Goal: Information Seeking & Learning: Learn about a topic

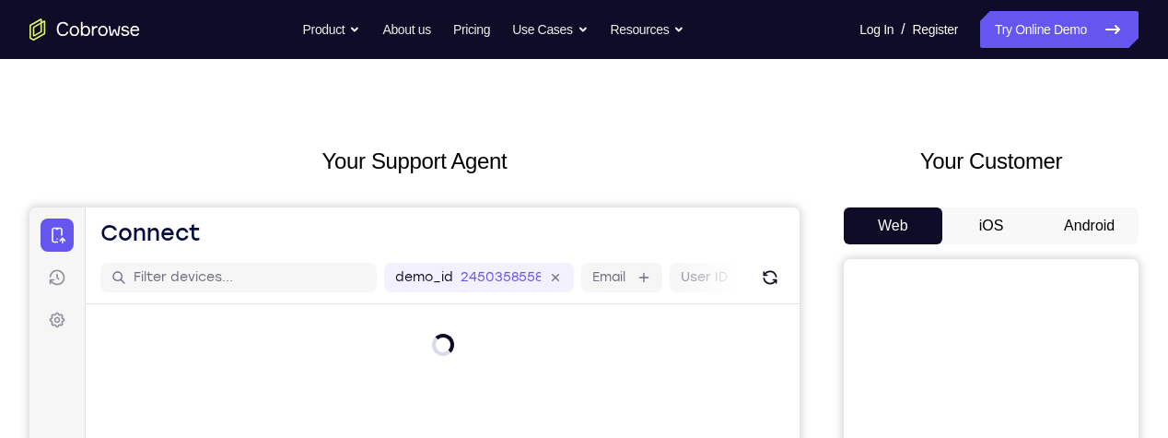
click at [1099, 211] on button "Android" at bounding box center [1089, 225] width 99 height 37
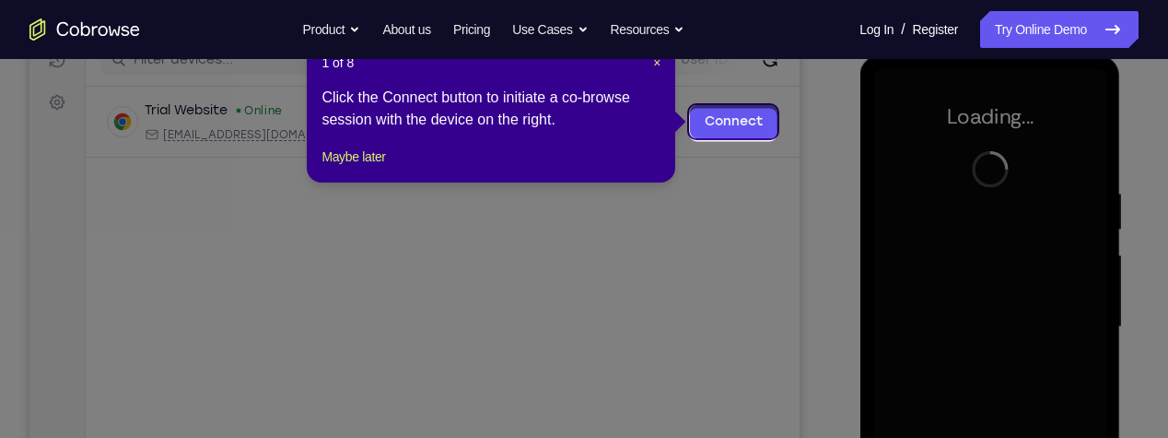
scroll to position [246, 0]
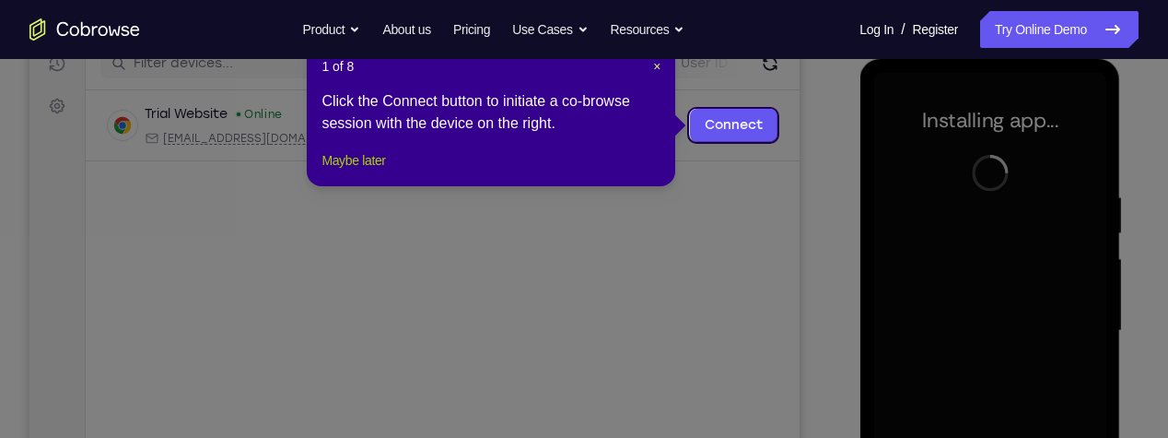
click at [366, 171] on button "Maybe later" at bounding box center [354, 160] width 64 height 22
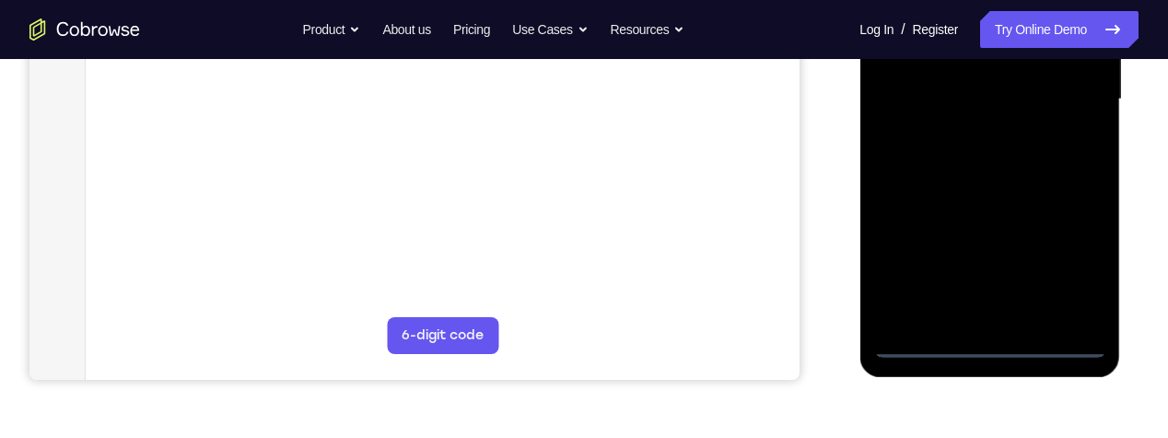
scroll to position [481, 0]
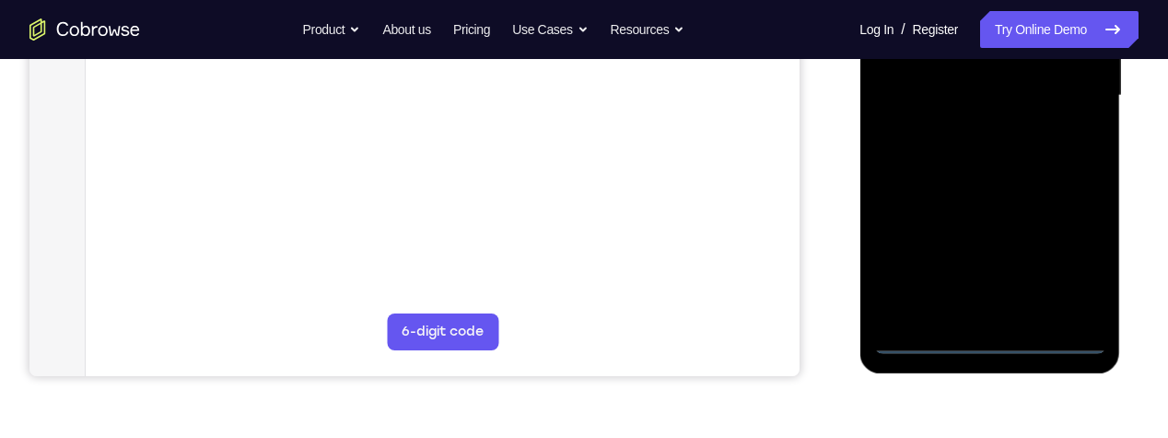
click at [1007, 342] on div at bounding box center [989, 96] width 232 height 516
click at [1077, 265] on div at bounding box center [989, 96] width 232 height 516
click at [1003, 352] on div at bounding box center [989, 96] width 232 height 516
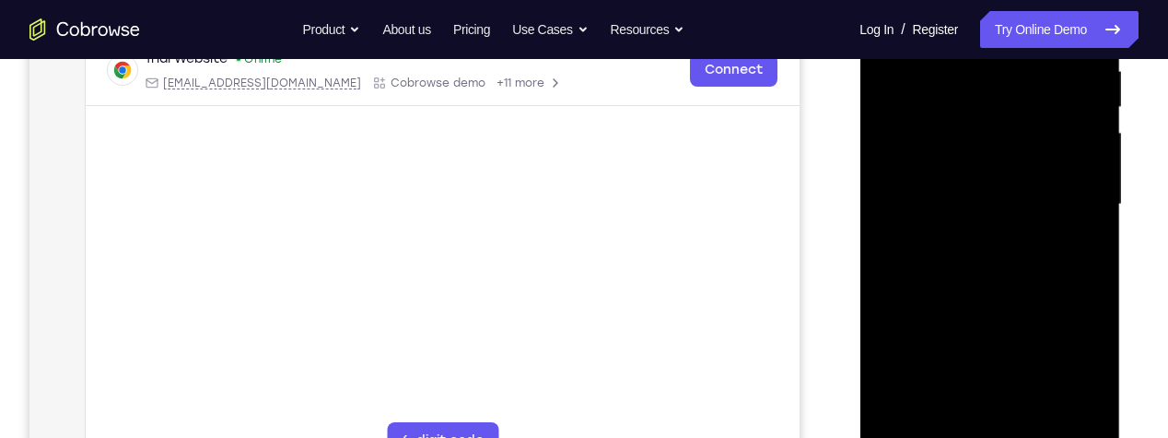
scroll to position [371, 0]
click at [1016, 119] on div at bounding box center [989, 205] width 232 height 516
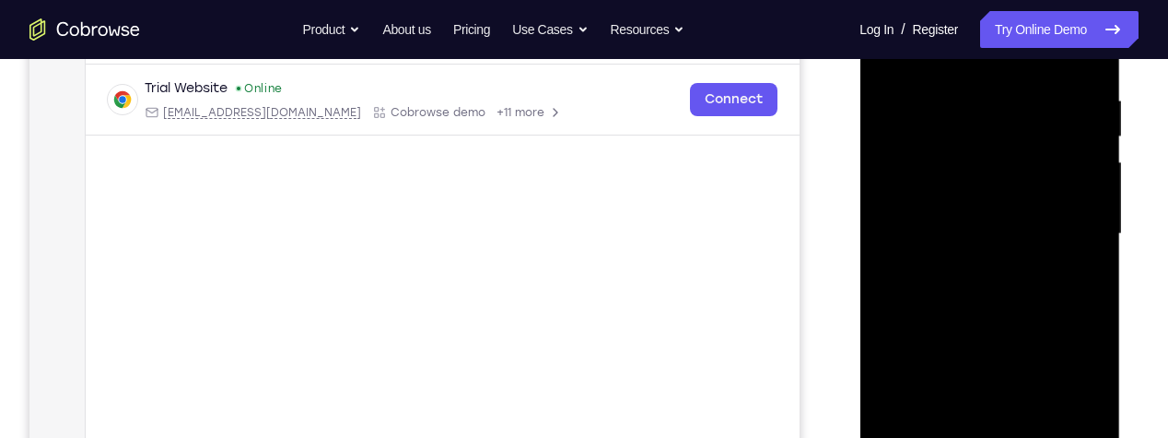
scroll to position [344, 0]
click at [1044, 170] on div at bounding box center [989, 233] width 232 height 516
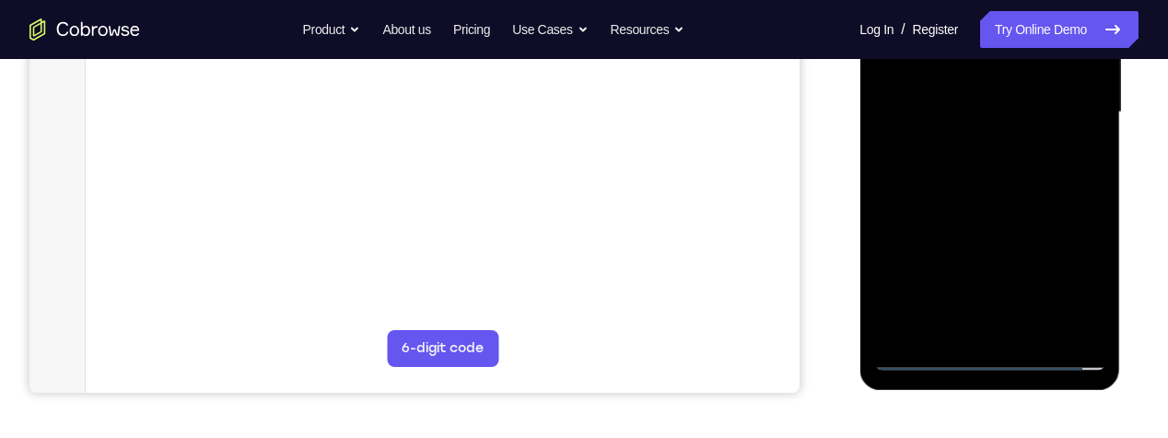
scroll to position [481, 0]
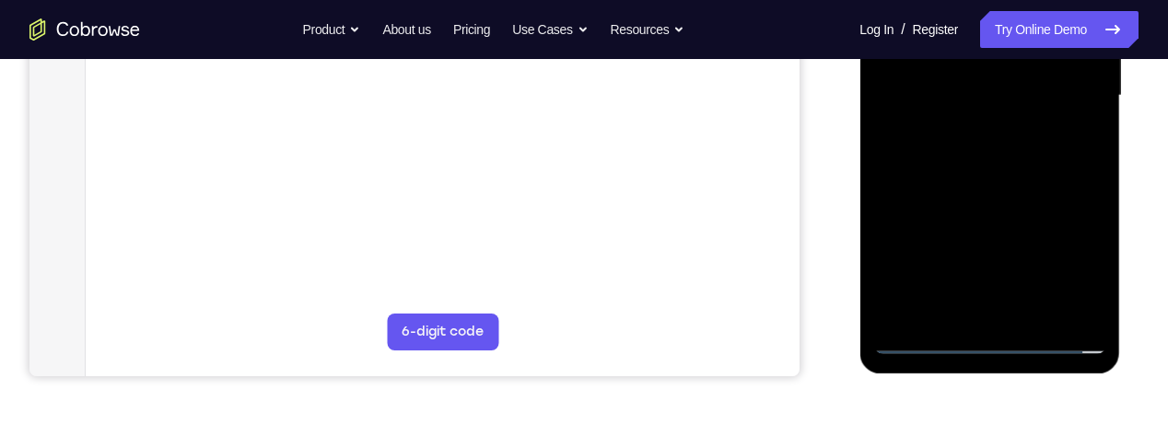
click at [1075, 296] on div at bounding box center [989, 96] width 232 height 516
click at [1079, 305] on div at bounding box center [989, 96] width 232 height 516
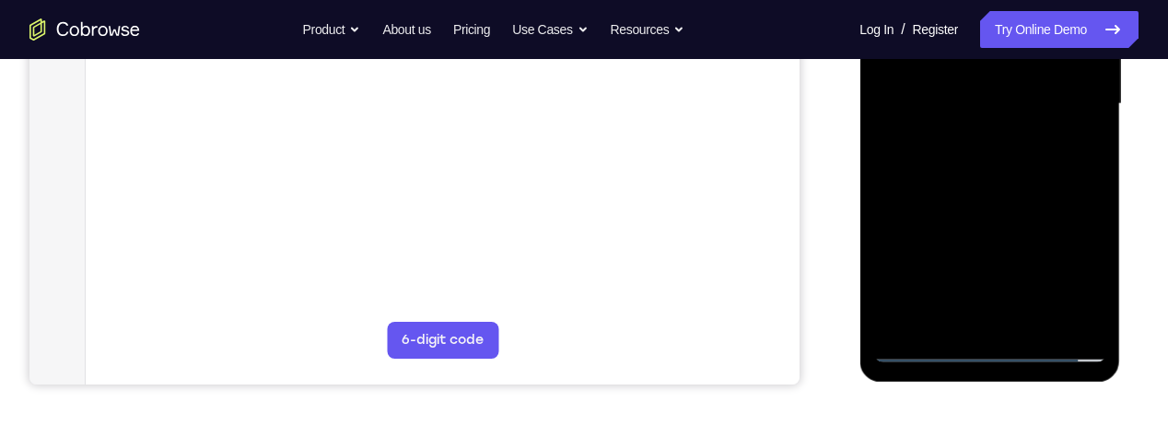
click at [1086, 311] on div at bounding box center [989, 104] width 232 height 516
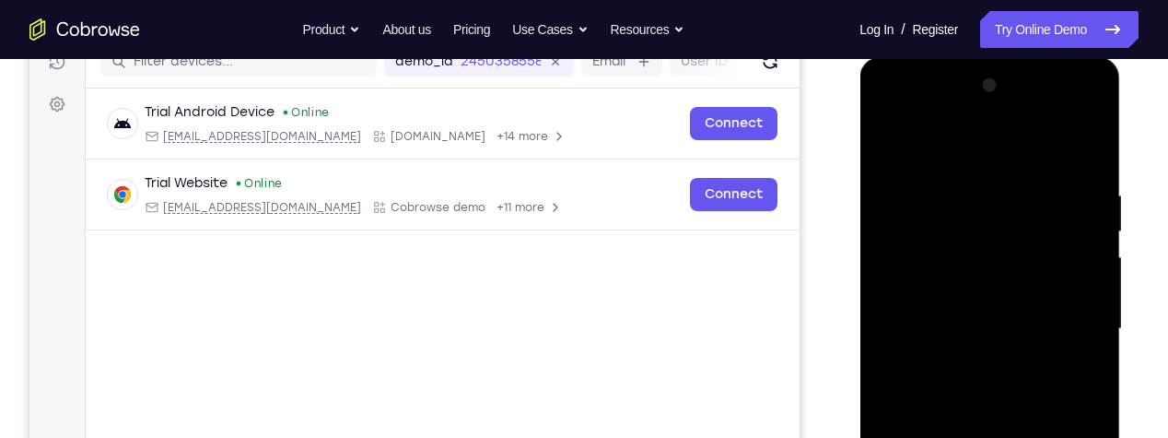
scroll to position [247, 0]
click at [906, 125] on div at bounding box center [989, 330] width 232 height 516
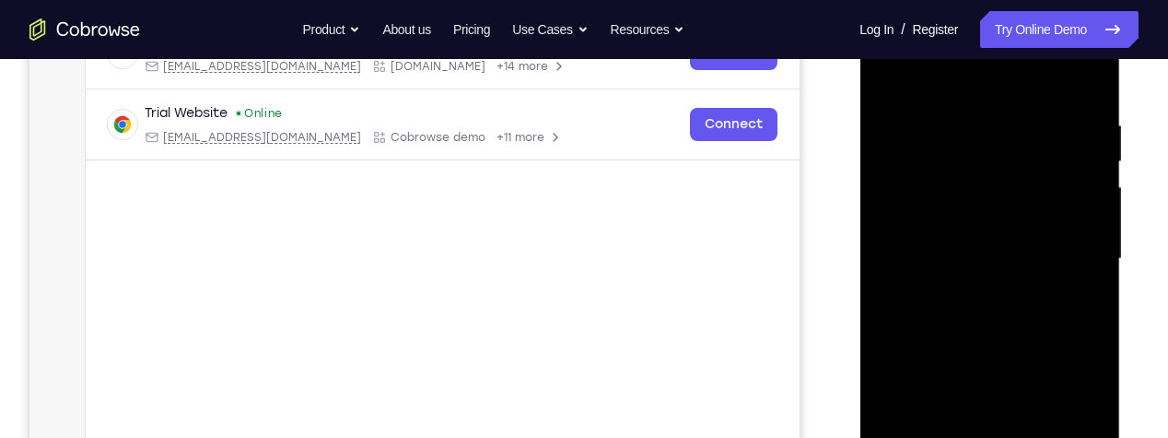
scroll to position [316, 0]
click at [1098, 248] on div at bounding box center [989, 261] width 232 height 516
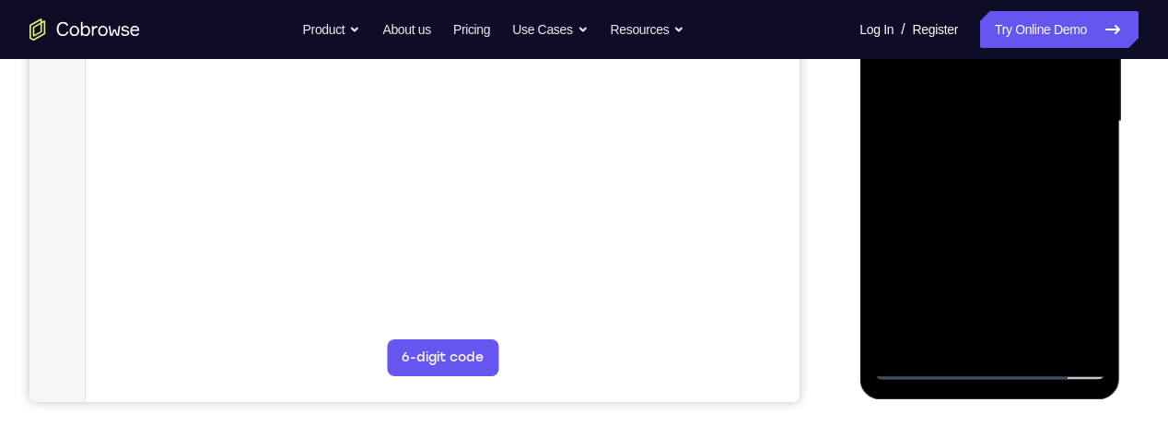
scroll to position [463, 0]
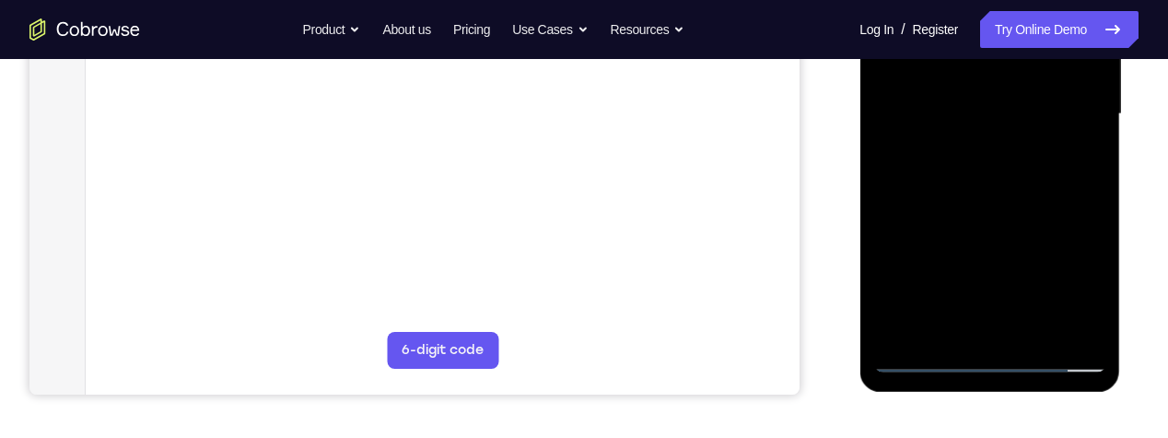
click at [1083, 315] on div at bounding box center [989, 114] width 232 height 516
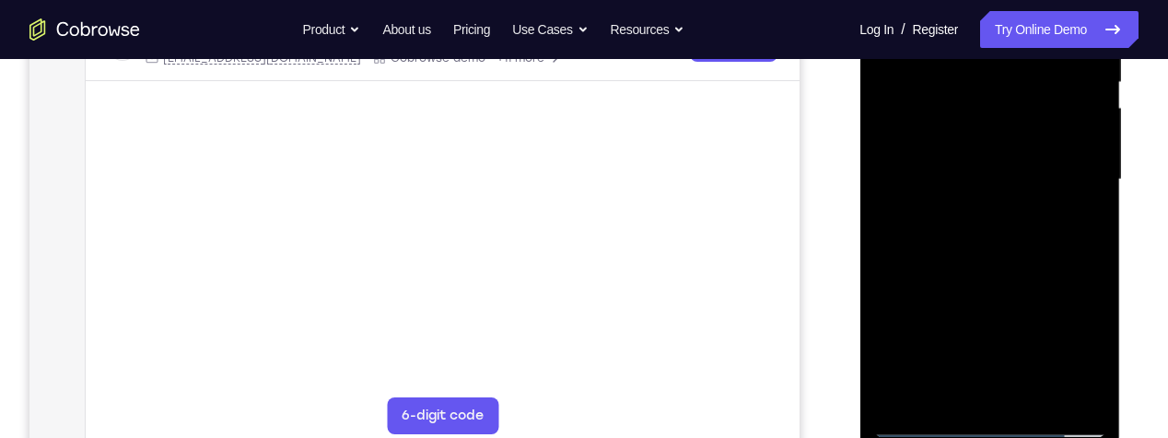
scroll to position [396, 0]
click at [931, 88] on div at bounding box center [989, 181] width 232 height 516
click at [951, 82] on div at bounding box center [989, 181] width 232 height 516
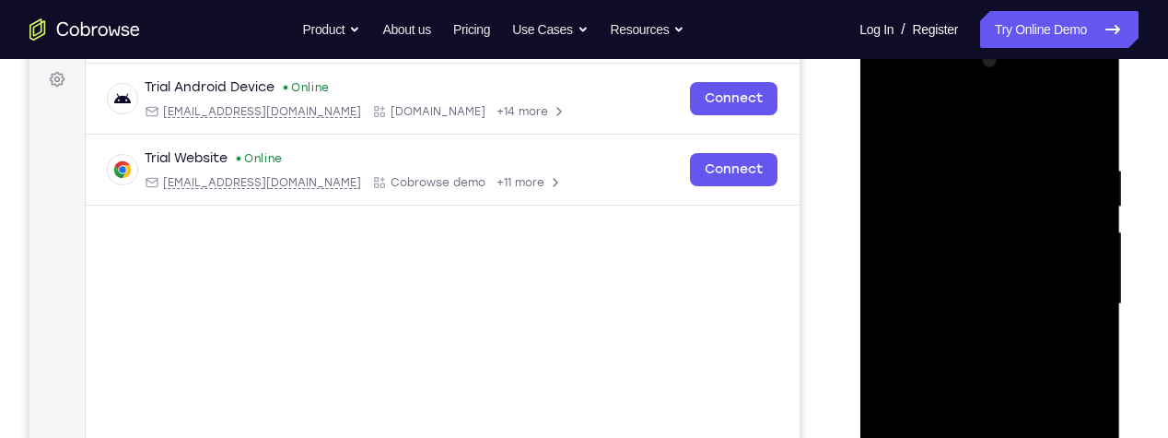
scroll to position [275, 0]
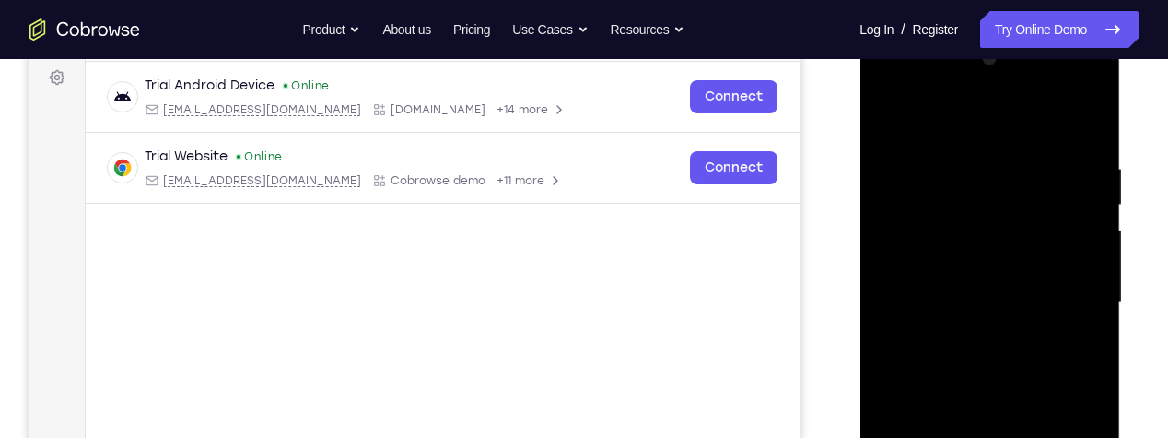
click at [892, 86] on div at bounding box center [989, 302] width 232 height 516
click at [884, 76] on div at bounding box center [989, 302] width 232 height 516
click at [1098, 88] on div at bounding box center [989, 302] width 232 height 516
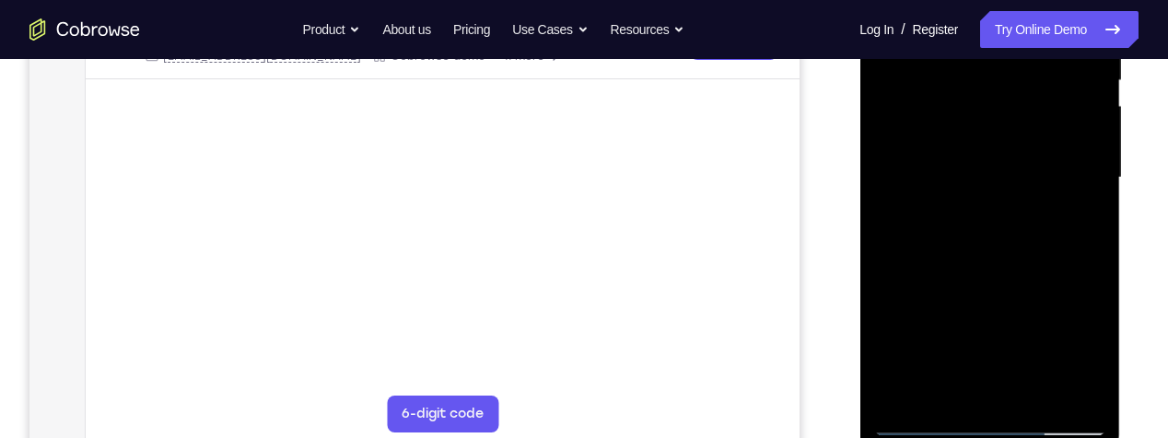
scroll to position [353, 0]
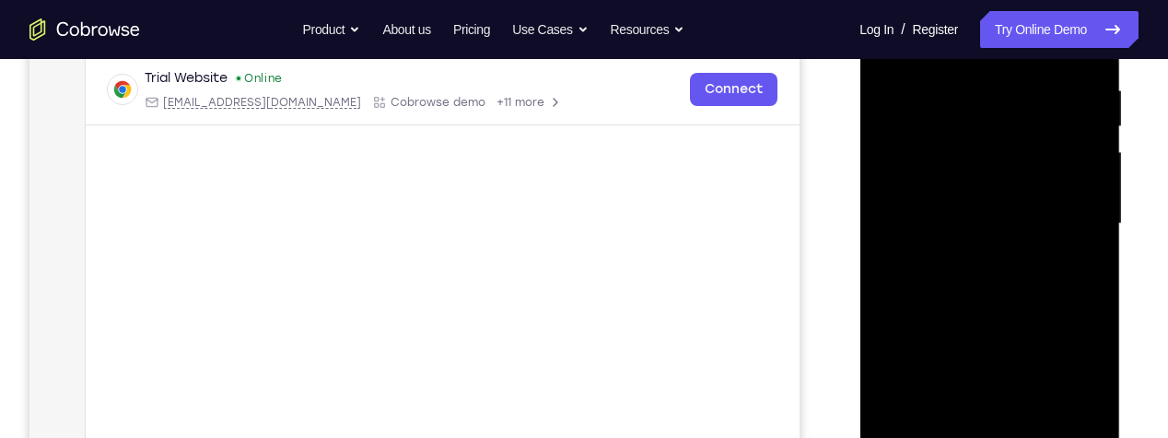
click at [1030, 125] on div at bounding box center [989, 224] width 232 height 516
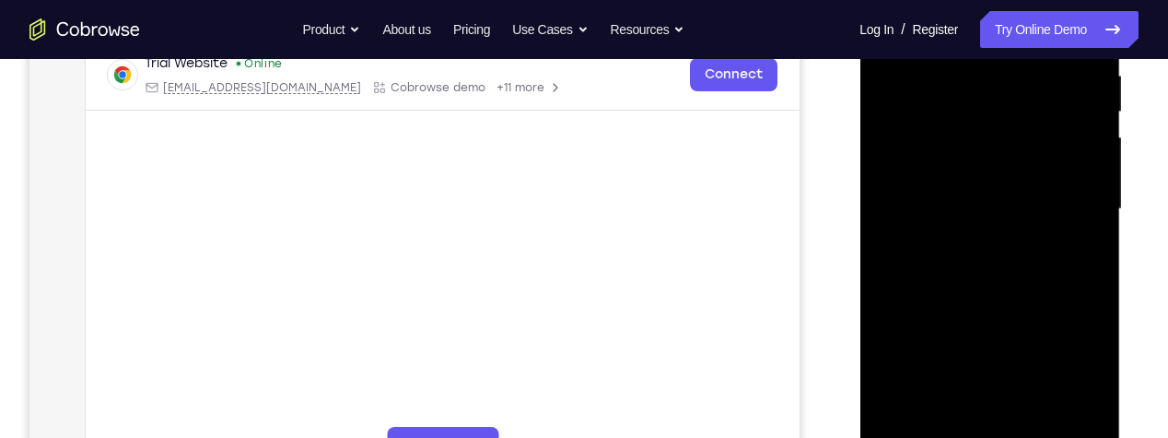
click at [1042, 227] on div at bounding box center [989, 209] width 232 height 516
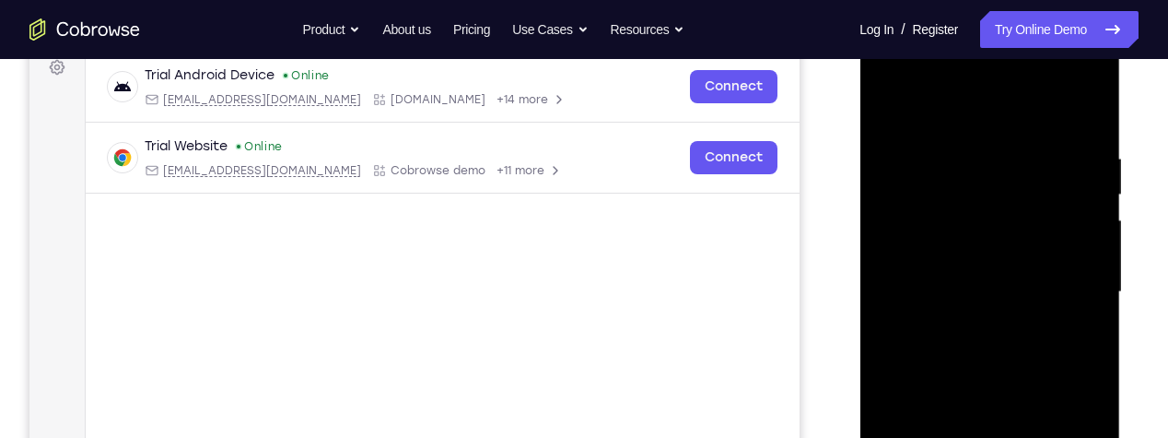
scroll to position [279, 0]
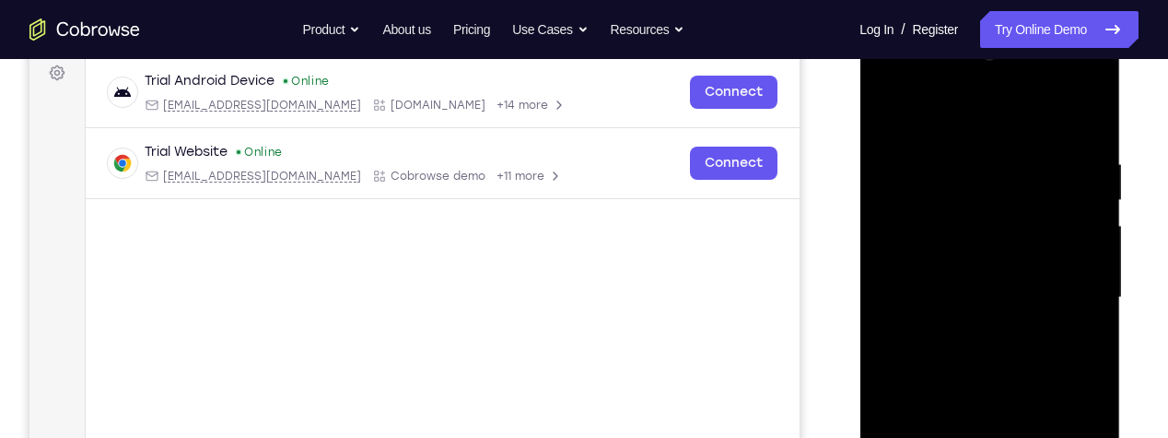
click at [1004, 146] on div at bounding box center [989, 298] width 232 height 516
click at [1046, 140] on div at bounding box center [989, 298] width 232 height 516
click at [1035, 147] on div at bounding box center [989, 298] width 232 height 516
click at [1064, 170] on div at bounding box center [989, 298] width 232 height 516
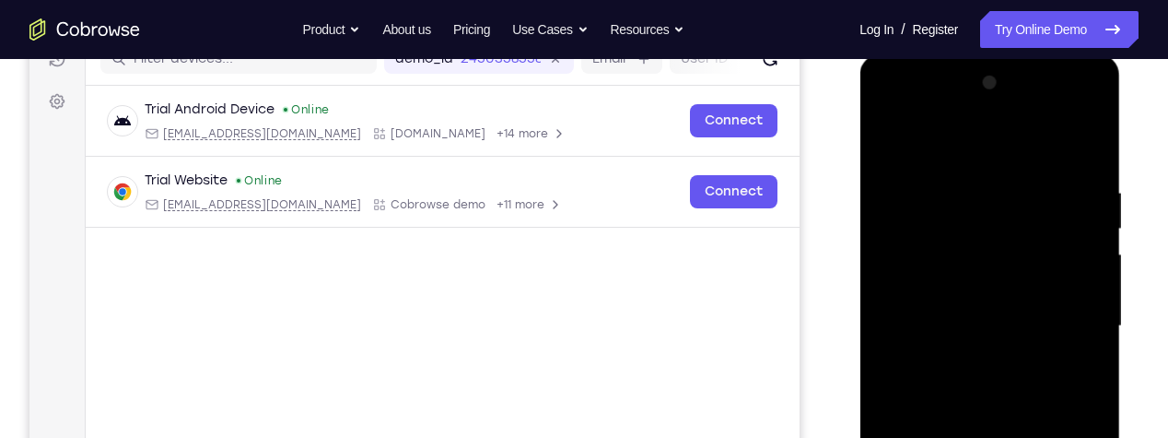
scroll to position [248, 0]
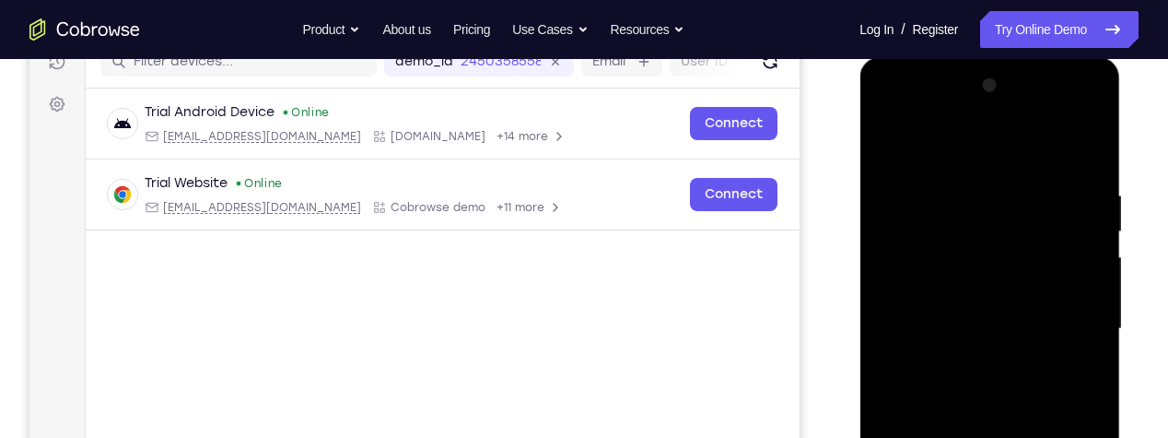
click at [1016, 196] on div at bounding box center [989, 329] width 232 height 516
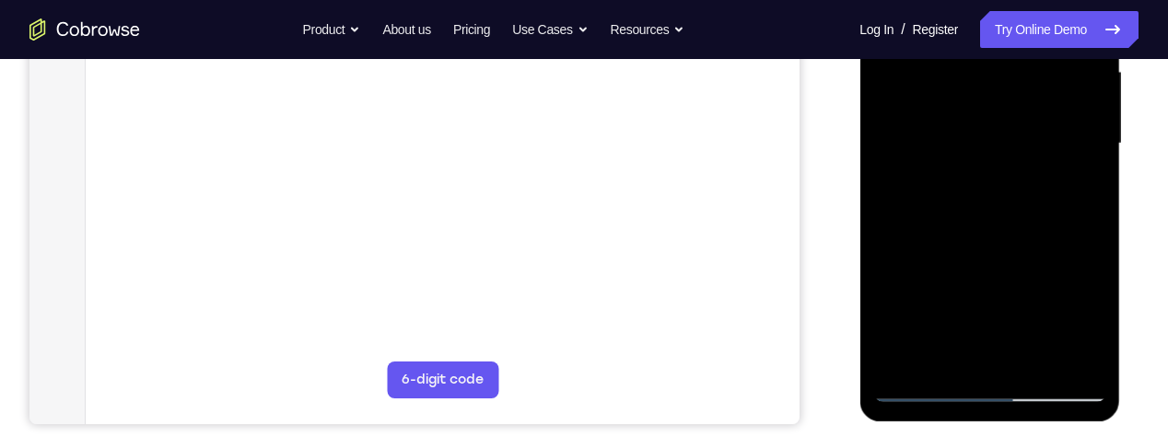
scroll to position [437, 0]
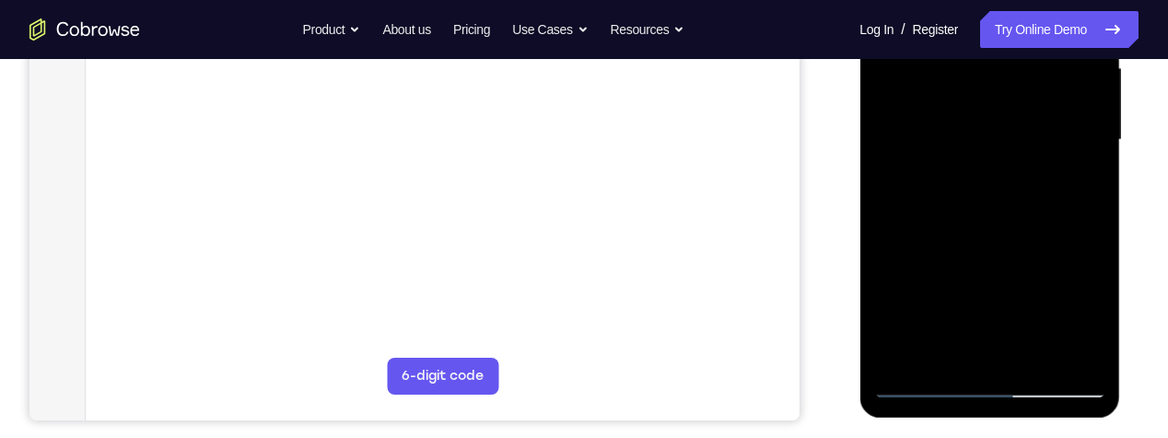
click at [1096, 195] on div at bounding box center [989, 140] width 232 height 516
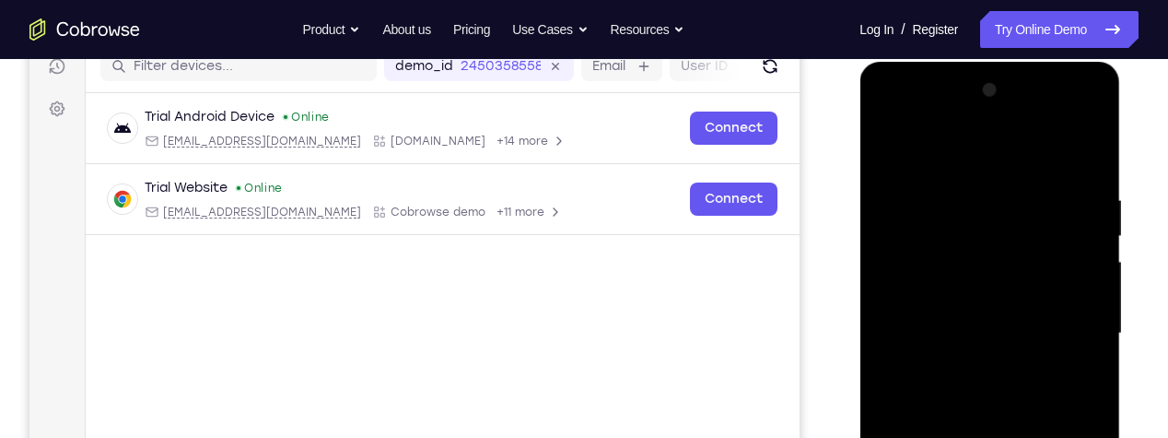
scroll to position [242, 0]
click at [918, 228] on div at bounding box center [989, 334] width 232 height 516
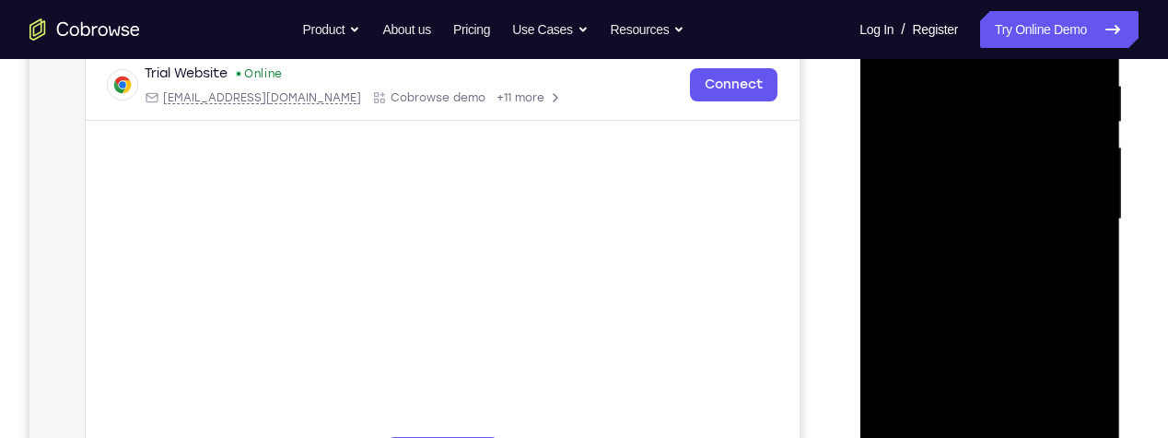
scroll to position [375, 0]
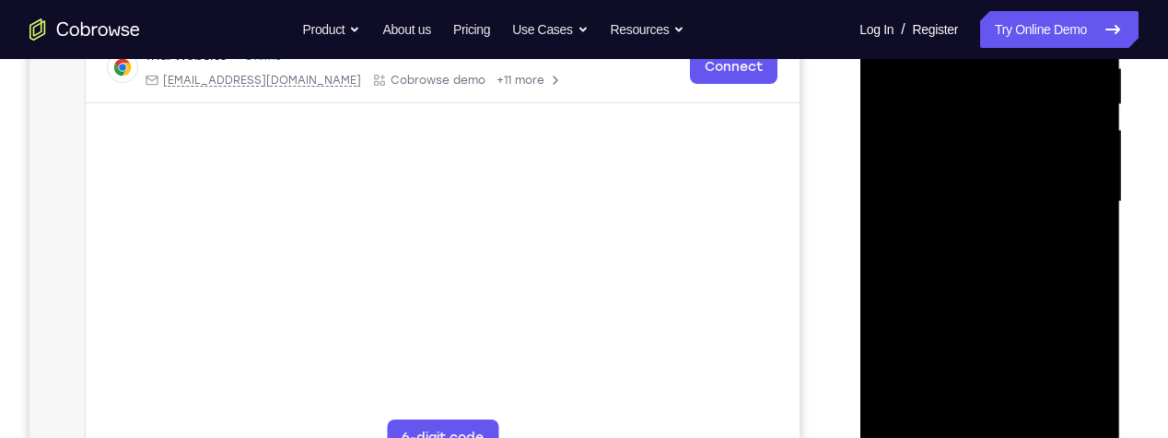
click at [1050, 229] on div at bounding box center [989, 202] width 232 height 516
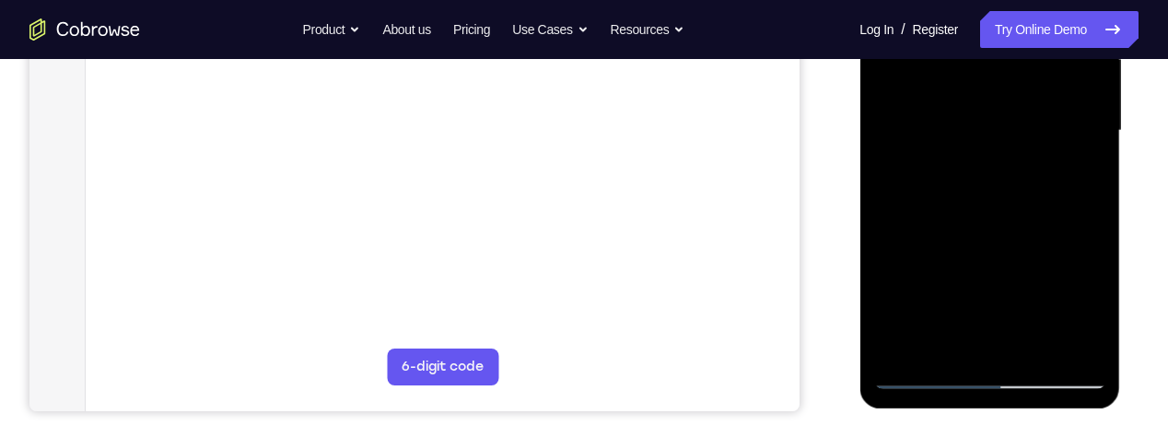
scroll to position [452, 0]
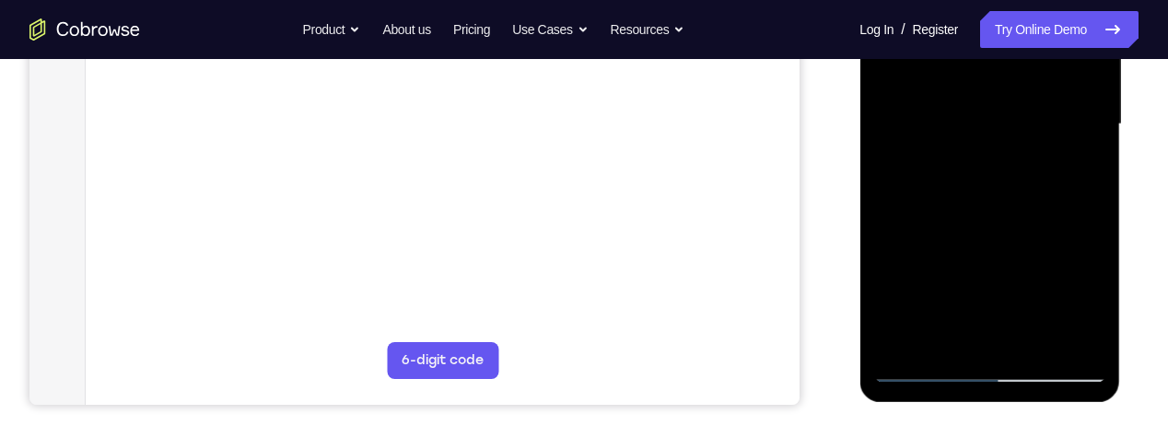
click at [1089, 98] on div at bounding box center [989, 124] width 232 height 516
click at [1079, 80] on div at bounding box center [989, 124] width 232 height 516
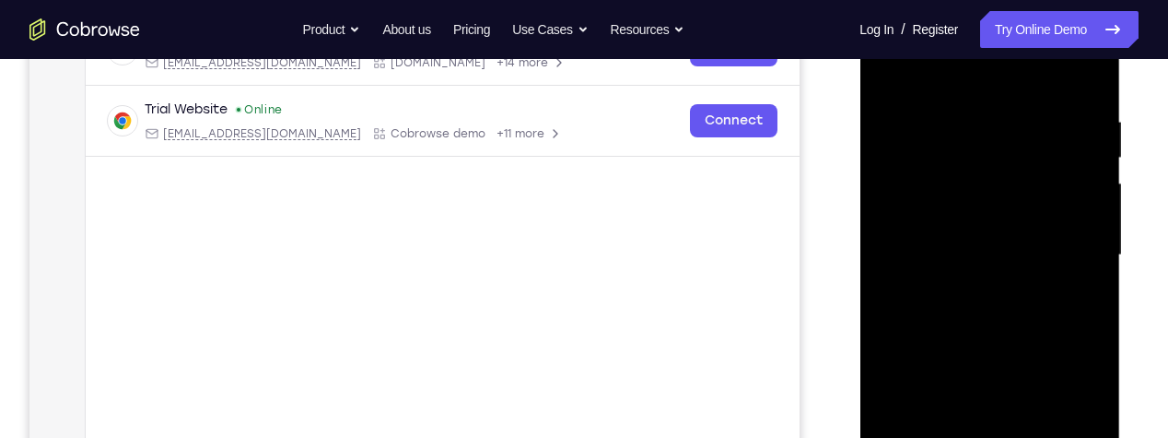
scroll to position [319, 0]
click at [1070, 122] on div at bounding box center [989, 258] width 232 height 516
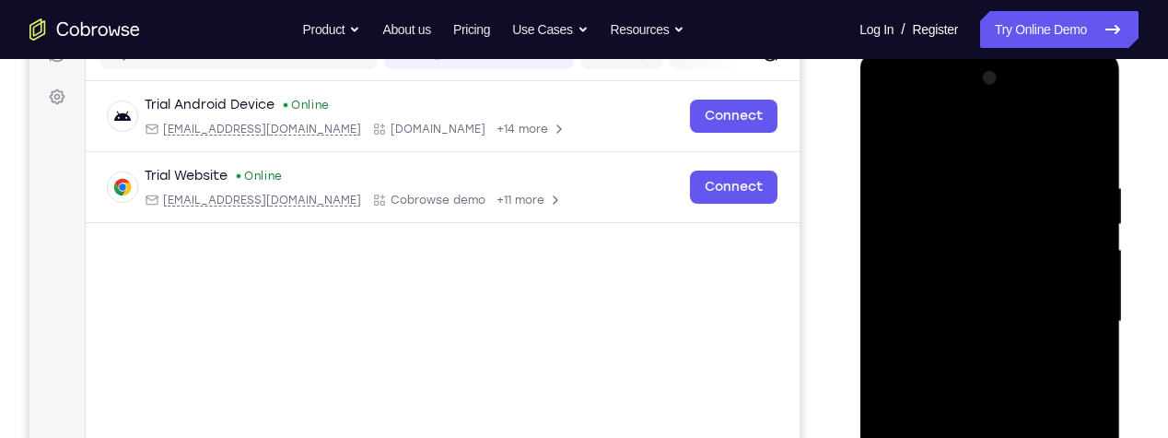
scroll to position [253, 0]
click at [1038, 98] on div at bounding box center [989, 323] width 232 height 516
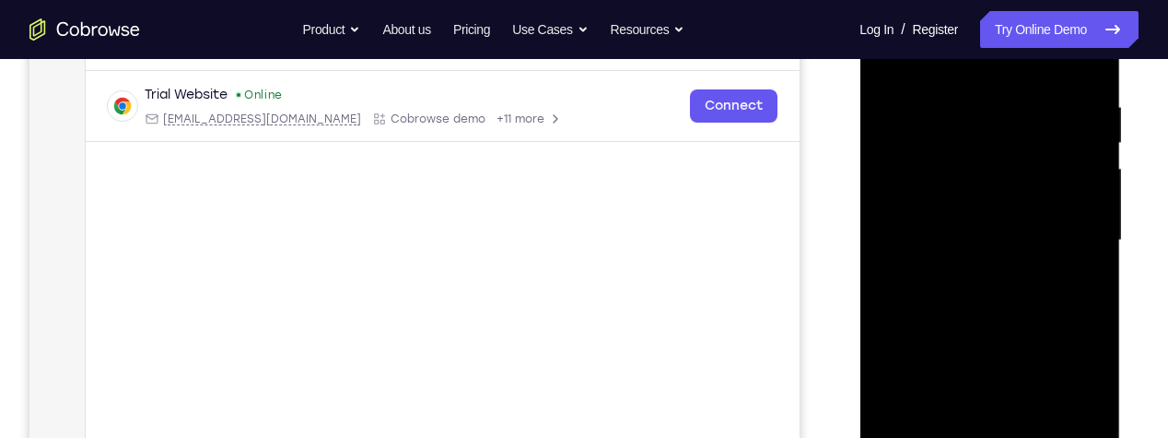
scroll to position [337, 0]
click at [990, 237] on div at bounding box center [989, 240] width 232 height 516
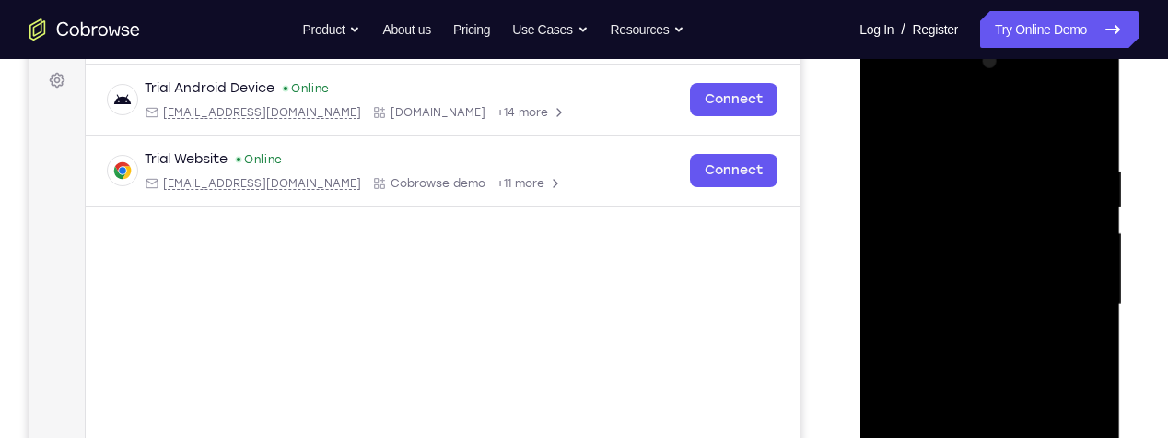
scroll to position [263, 0]
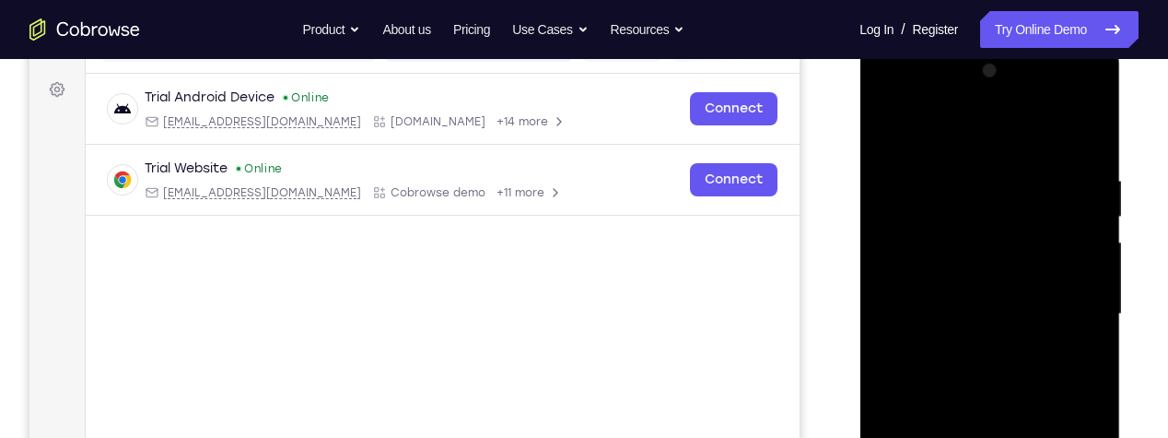
click at [892, 94] on div at bounding box center [989, 314] width 232 height 516
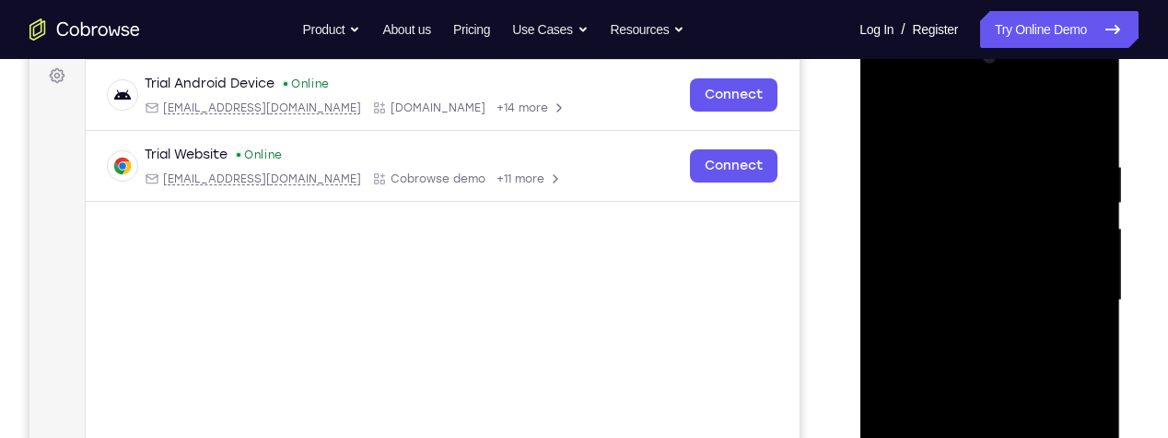
scroll to position [280, 0]
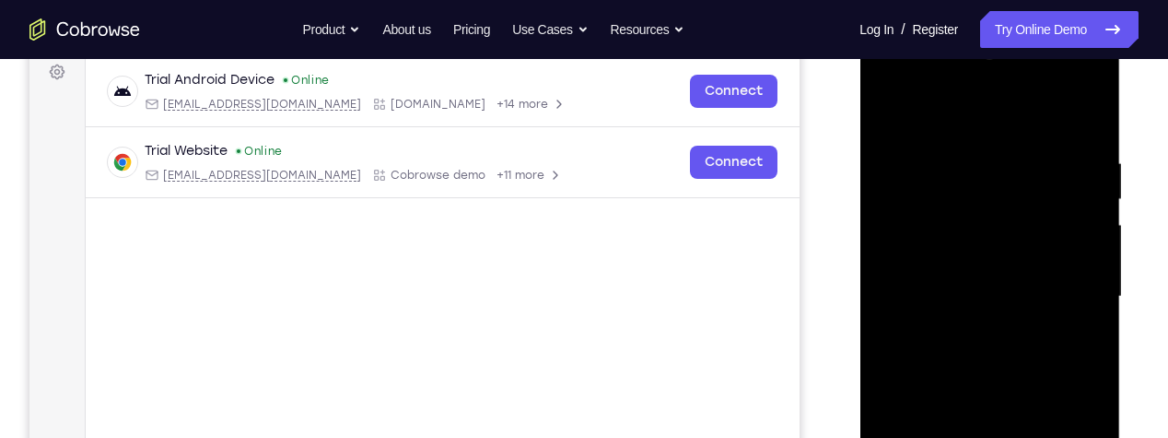
click at [889, 82] on div at bounding box center [989, 297] width 232 height 516
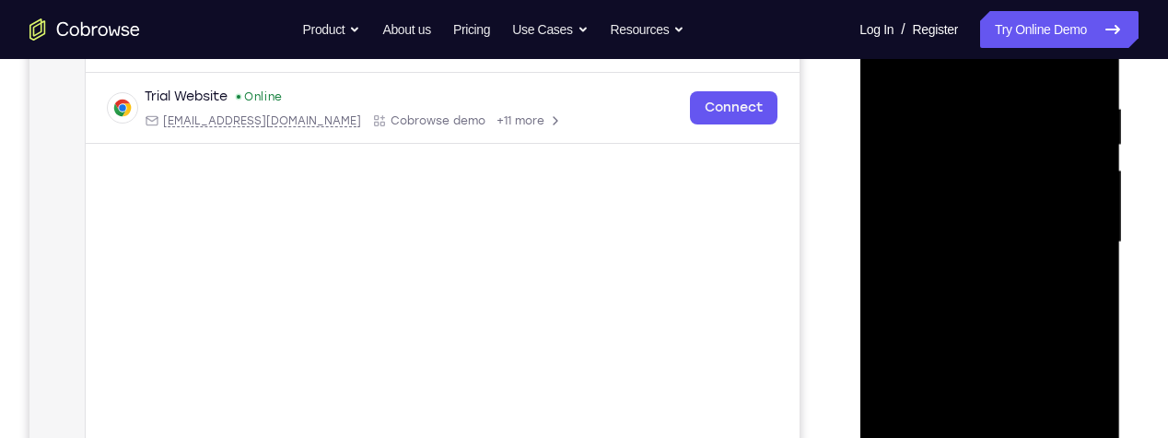
scroll to position [334, 0]
click at [1048, 216] on div at bounding box center [989, 243] width 232 height 516
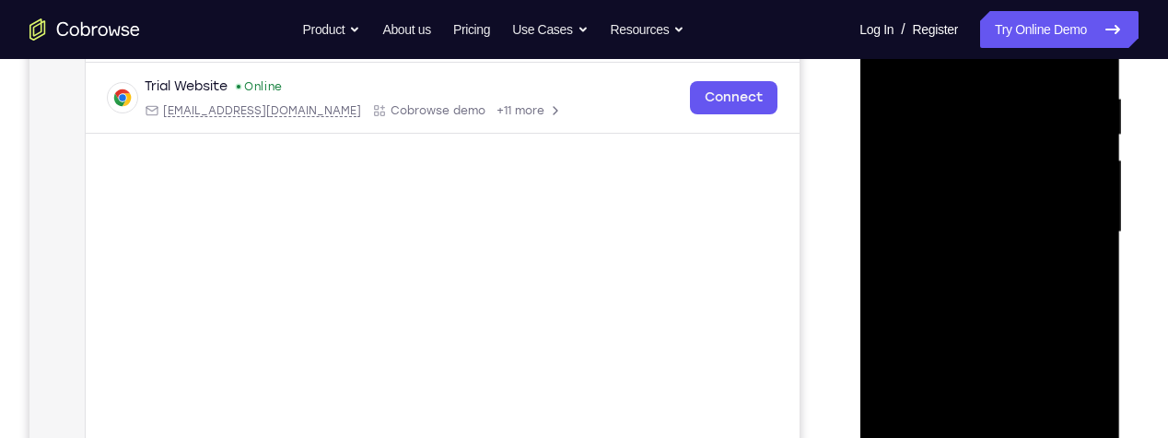
scroll to position [346, 0]
click at [1080, 207] on div at bounding box center [989, 230] width 232 height 516
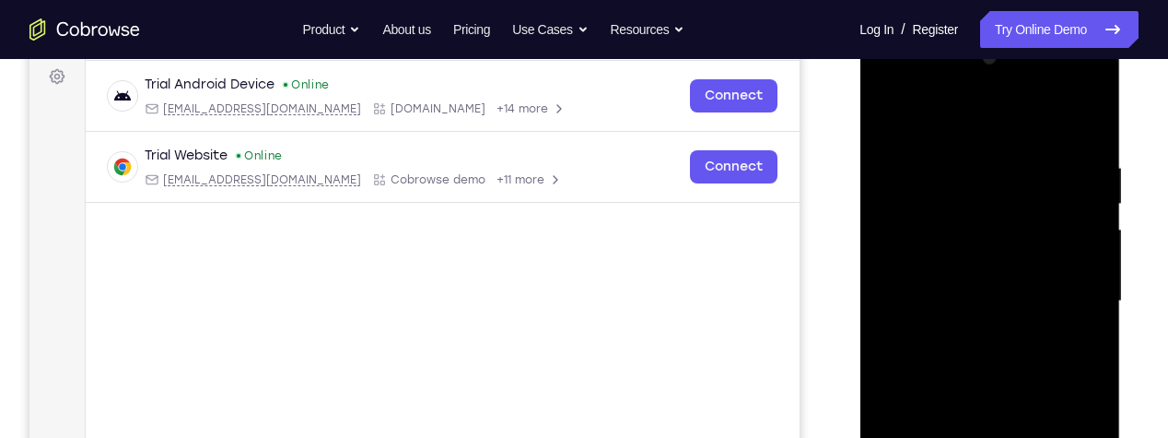
scroll to position [278, 0]
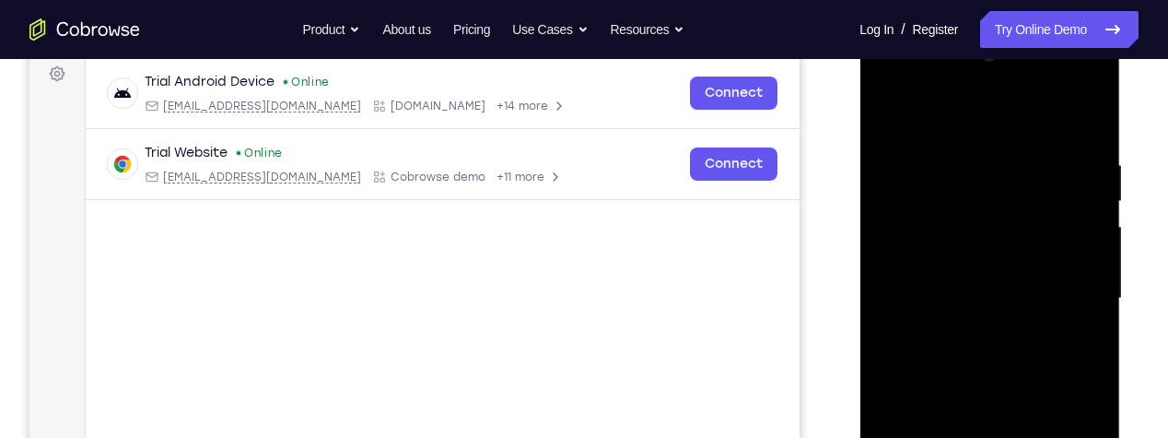
click at [893, 85] on div at bounding box center [989, 299] width 232 height 516
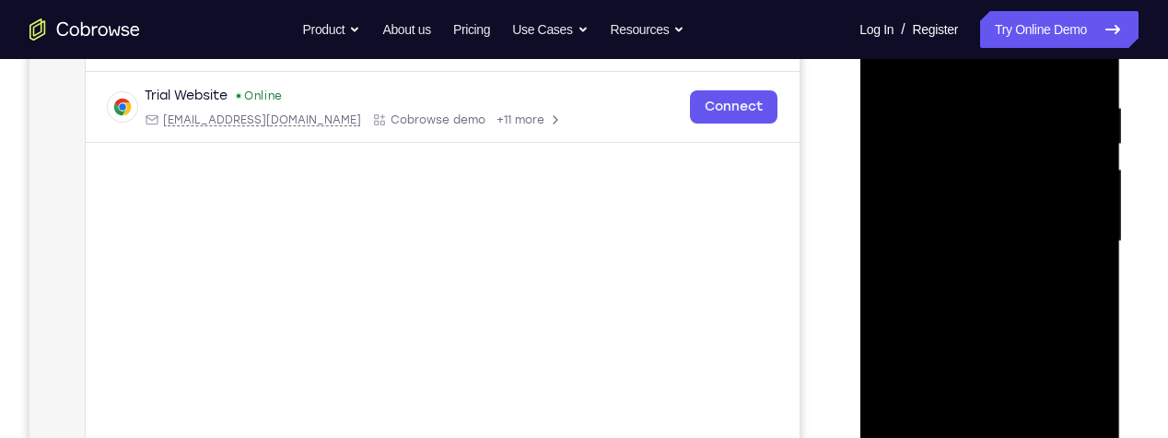
scroll to position [357, 0]
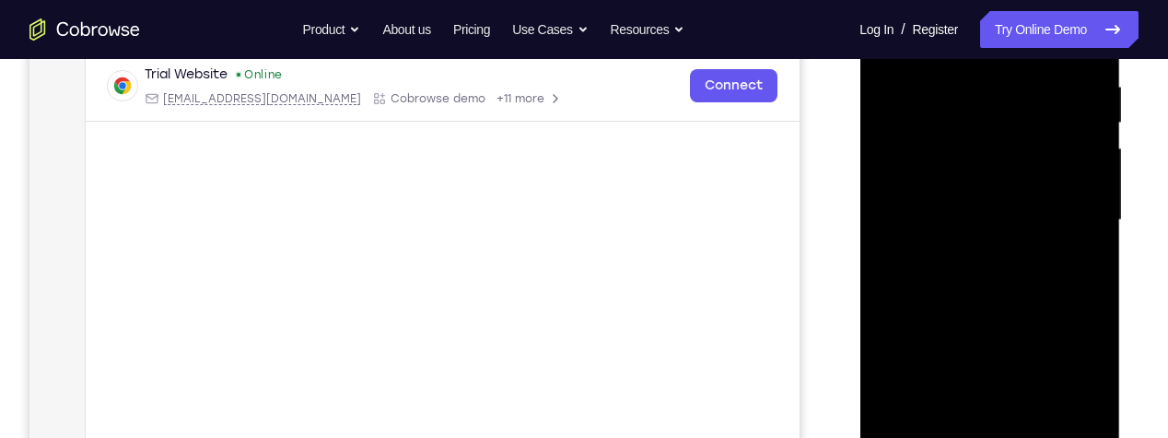
click at [1051, 253] on div at bounding box center [989, 220] width 232 height 516
click at [1081, 194] on div at bounding box center [989, 220] width 232 height 516
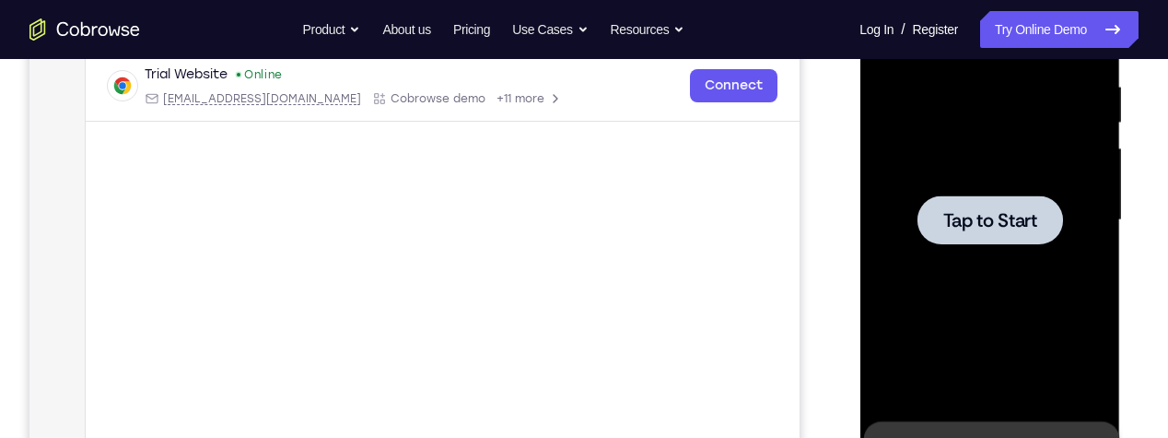
click at [1053, 215] on div at bounding box center [990, 219] width 146 height 49
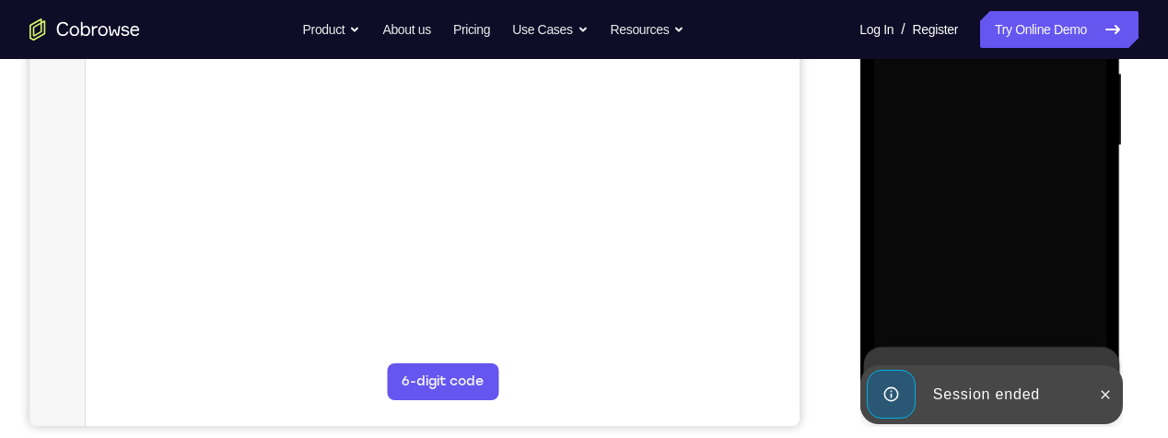
scroll to position [438, 0]
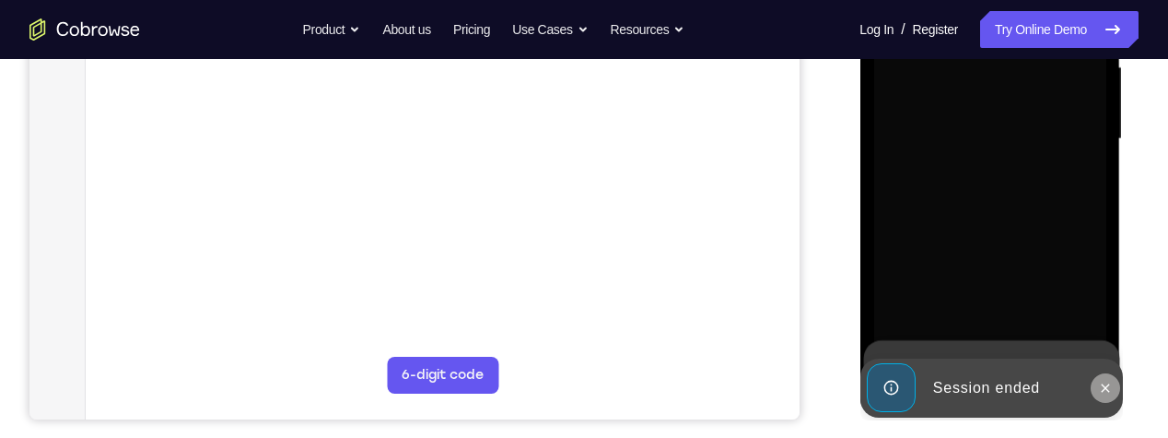
click at [1107, 388] on icon at bounding box center [1104, 388] width 15 height 15
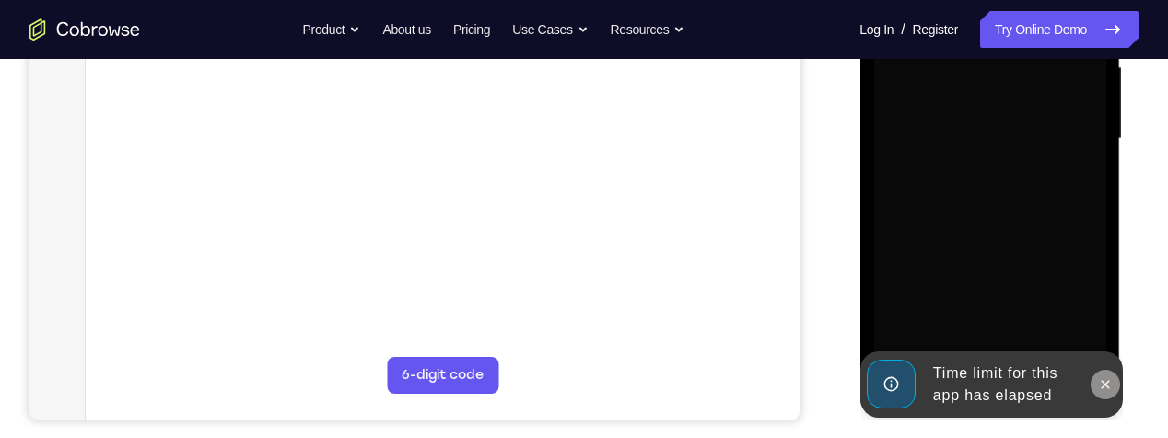
click at [1110, 389] on icon at bounding box center [1104, 384] width 15 height 15
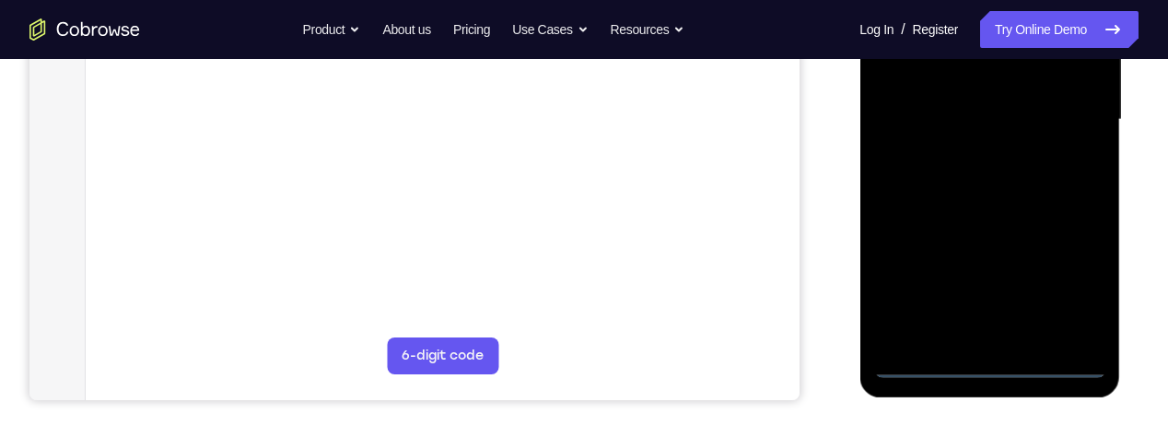
scroll to position [472, 0]
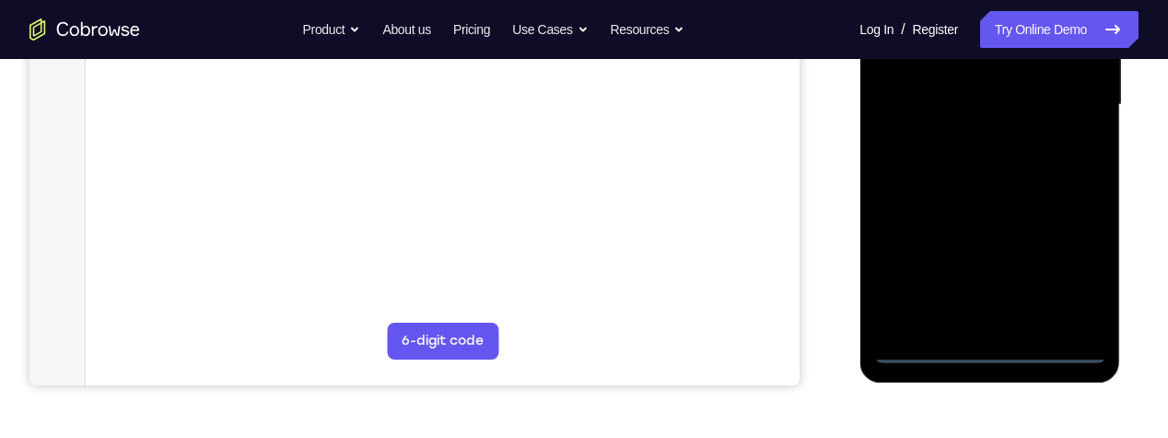
click at [1002, 359] on div at bounding box center [989, 105] width 232 height 516
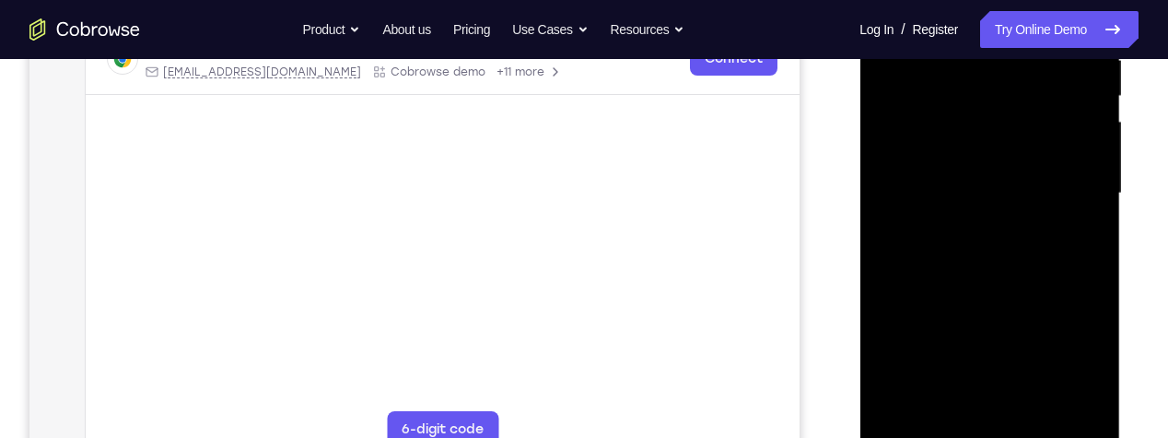
scroll to position [378, 0]
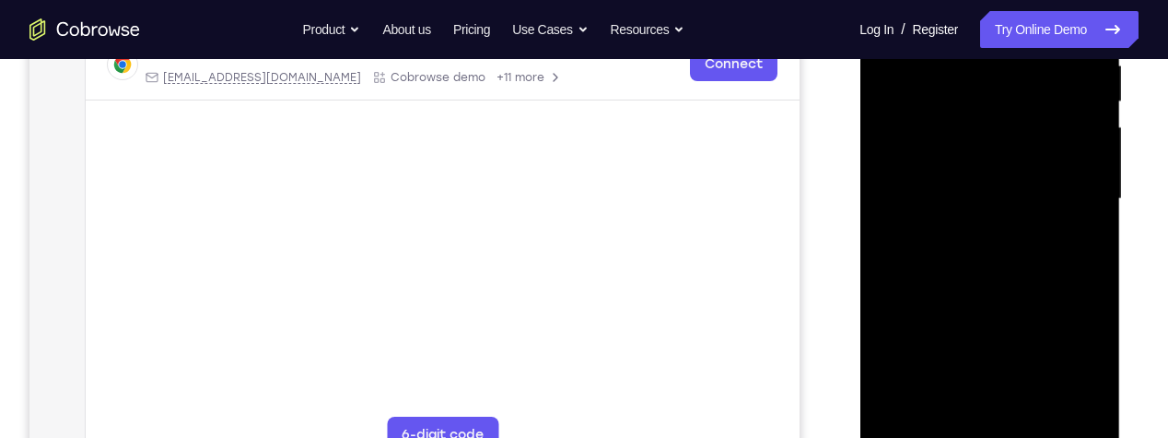
click at [1023, 110] on div at bounding box center [989, 199] width 232 height 516
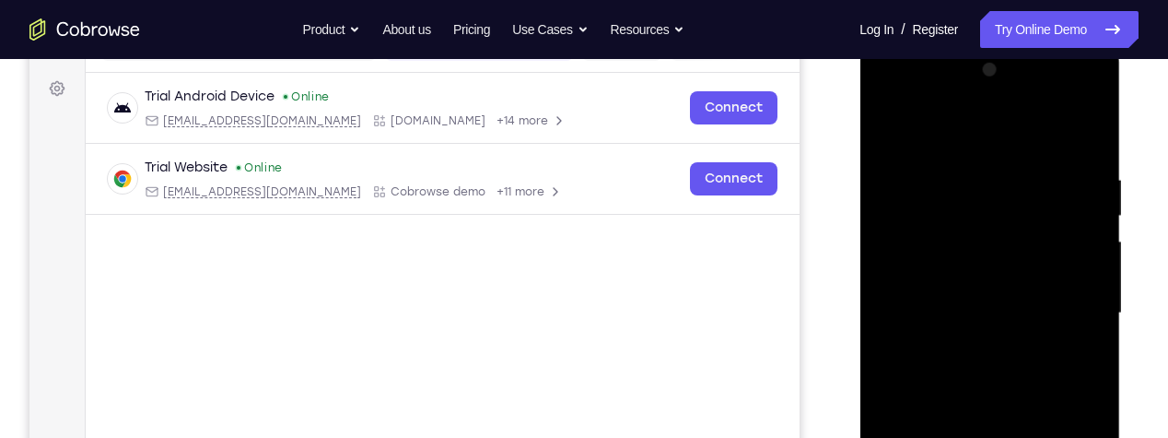
scroll to position [267, 0]
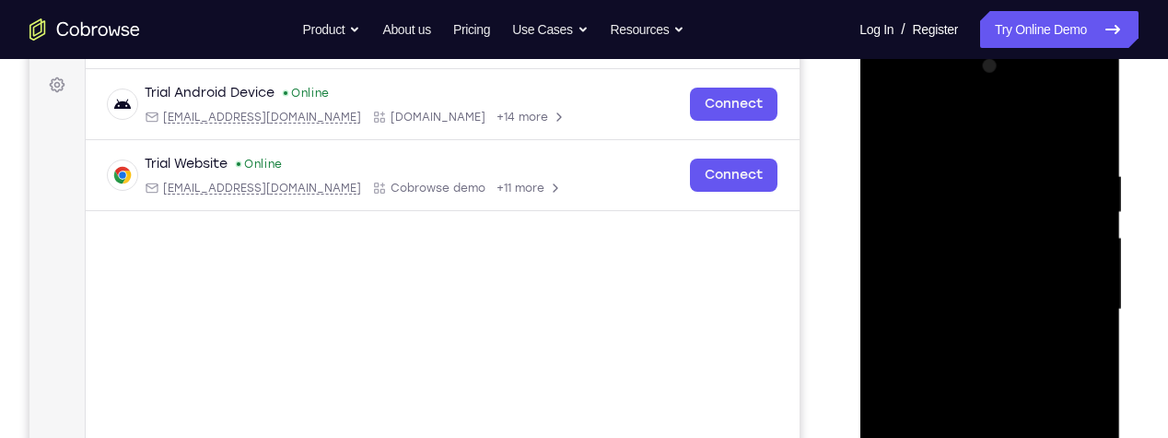
click at [1016, 248] on div at bounding box center [989, 310] width 232 height 516
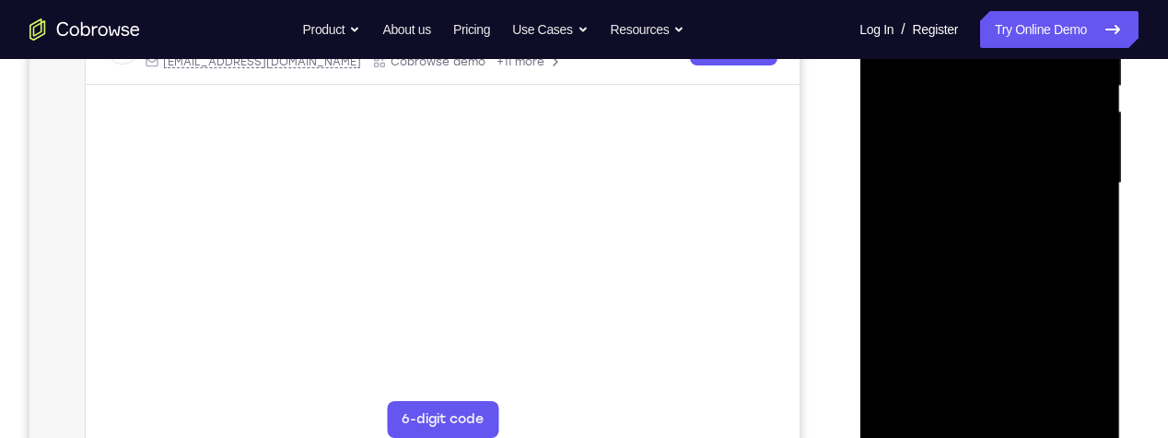
click at [1079, 229] on div at bounding box center [989, 183] width 232 height 516
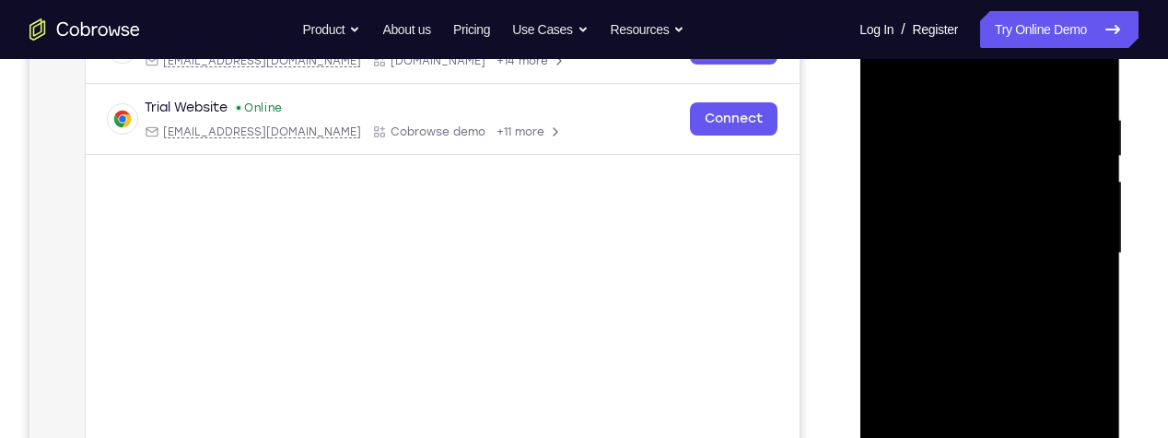
scroll to position [322, 0]
click at [1078, 300] on div at bounding box center [989, 255] width 232 height 516
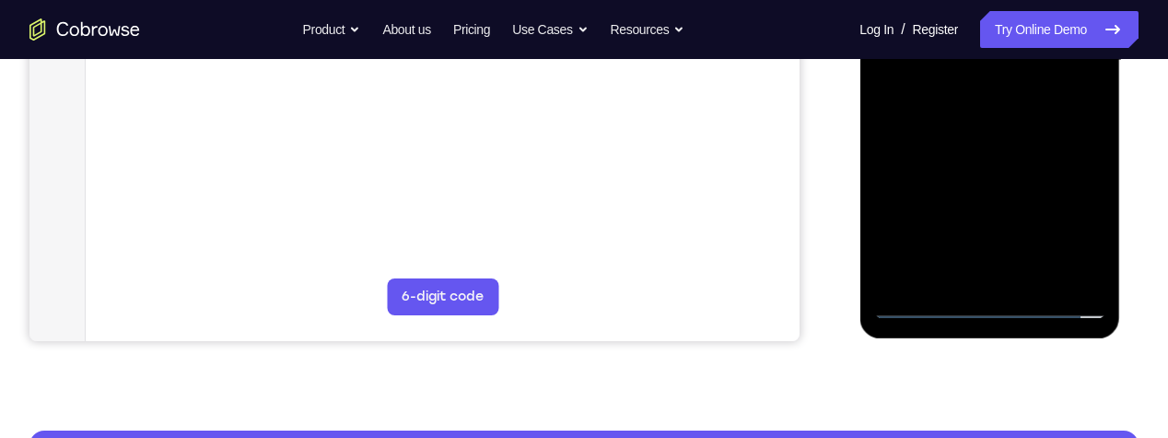
scroll to position [526, 0]
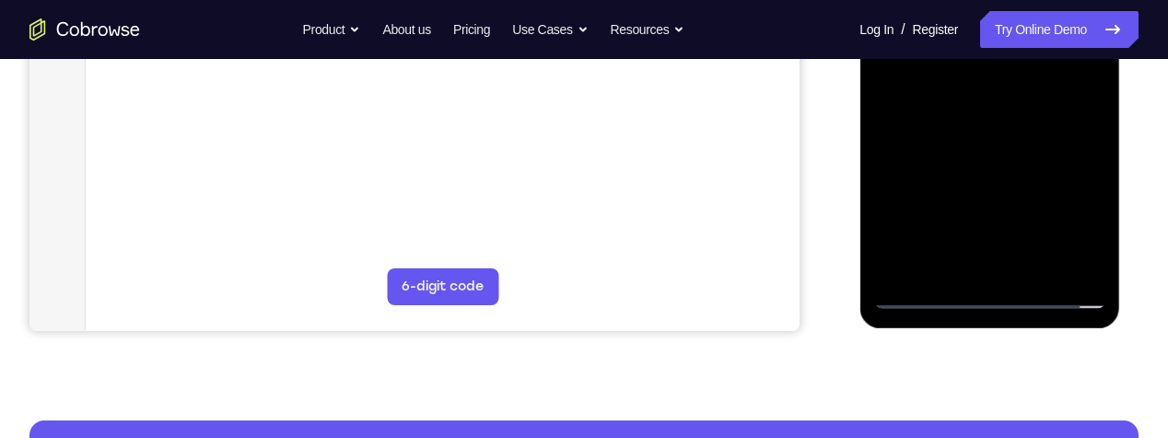
click at [1071, 258] on div at bounding box center [989, 51] width 232 height 516
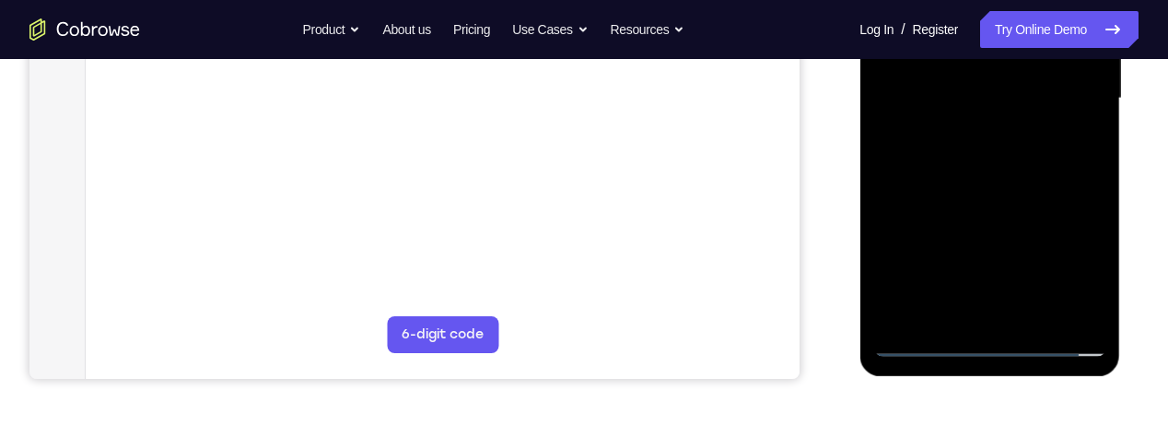
scroll to position [515, 0]
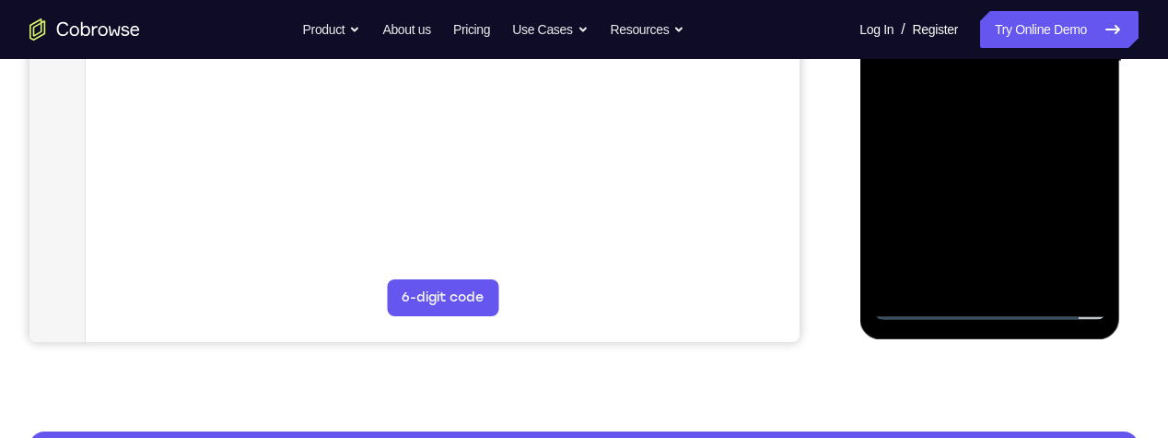
click at [1072, 263] on div at bounding box center [989, 62] width 232 height 516
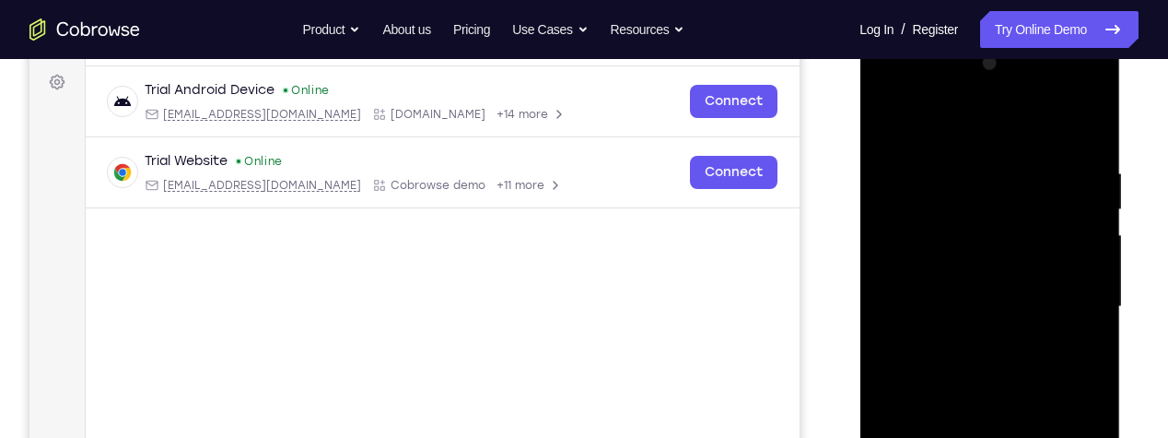
scroll to position [420, 0]
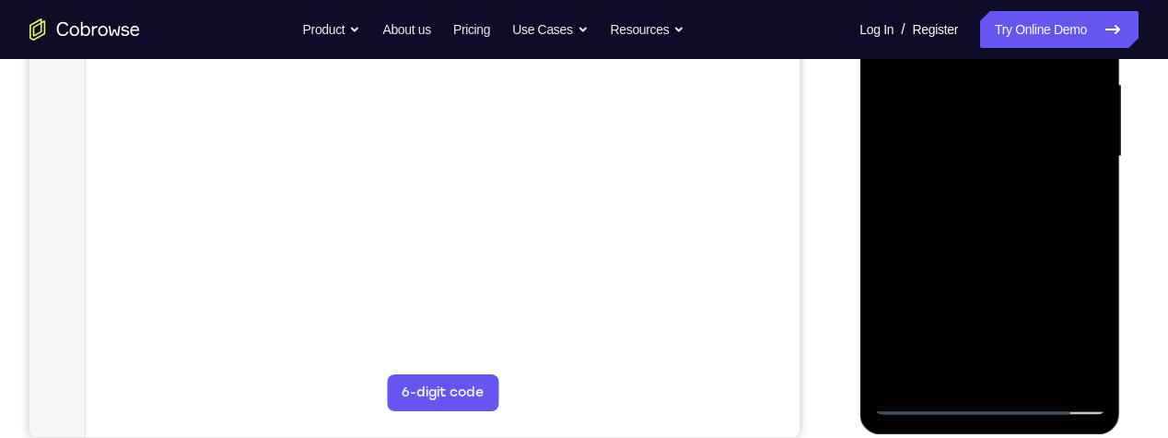
click at [1074, 367] on div at bounding box center [989, 157] width 232 height 516
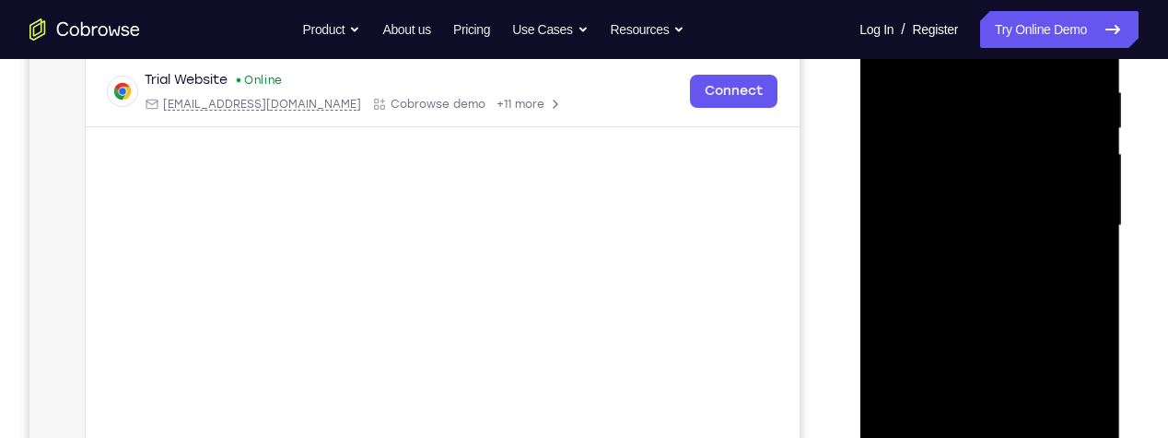
scroll to position [353, 0]
click at [1076, 421] on div at bounding box center [989, 224] width 232 height 516
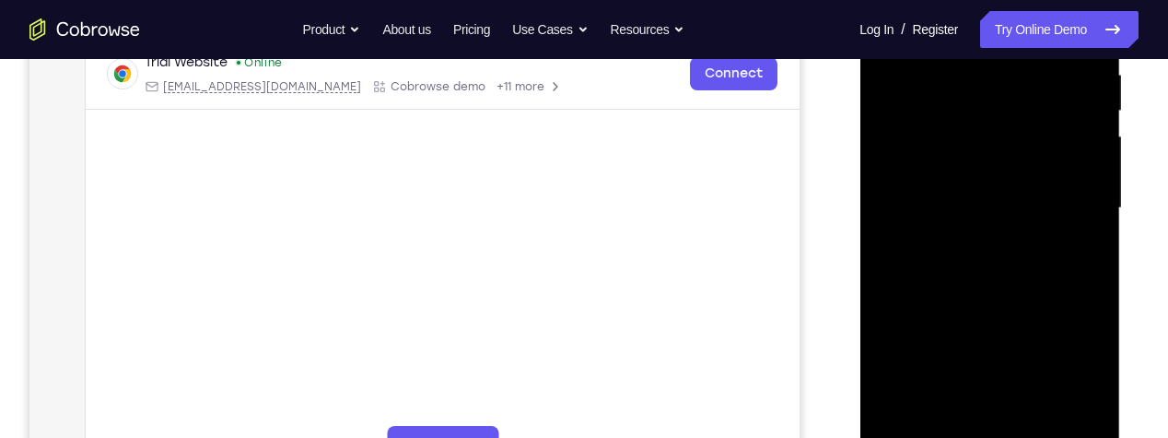
scroll to position [374, 0]
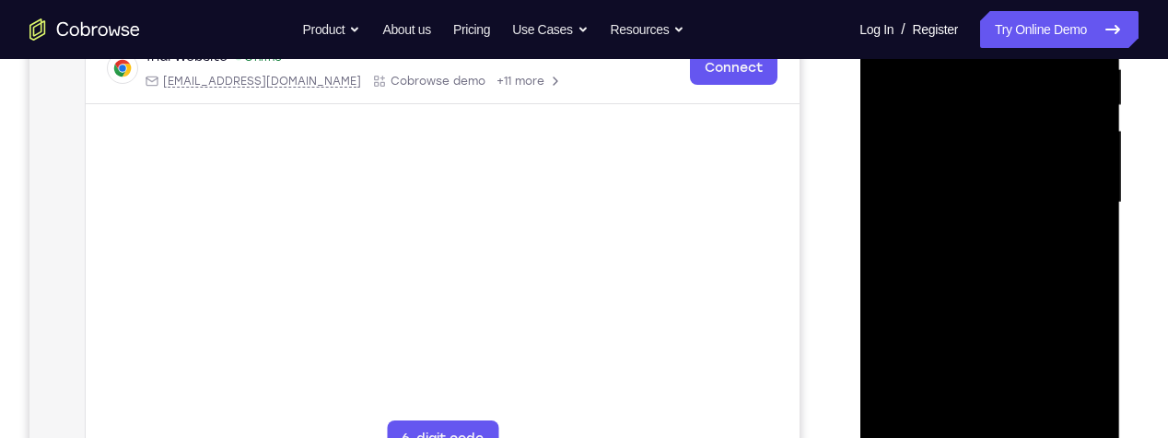
click at [1017, 414] on div at bounding box center [989, 203] width 232 height 516
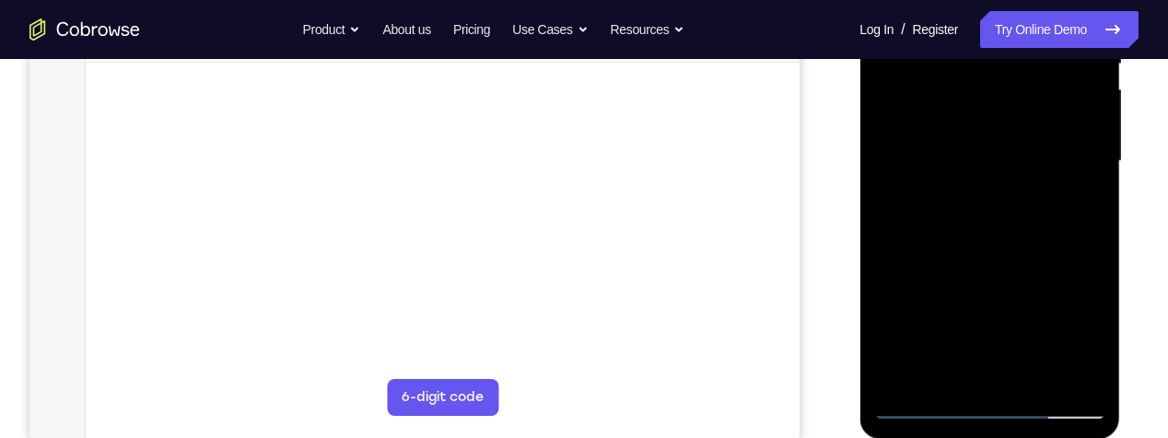
scroll to position [434, 0]
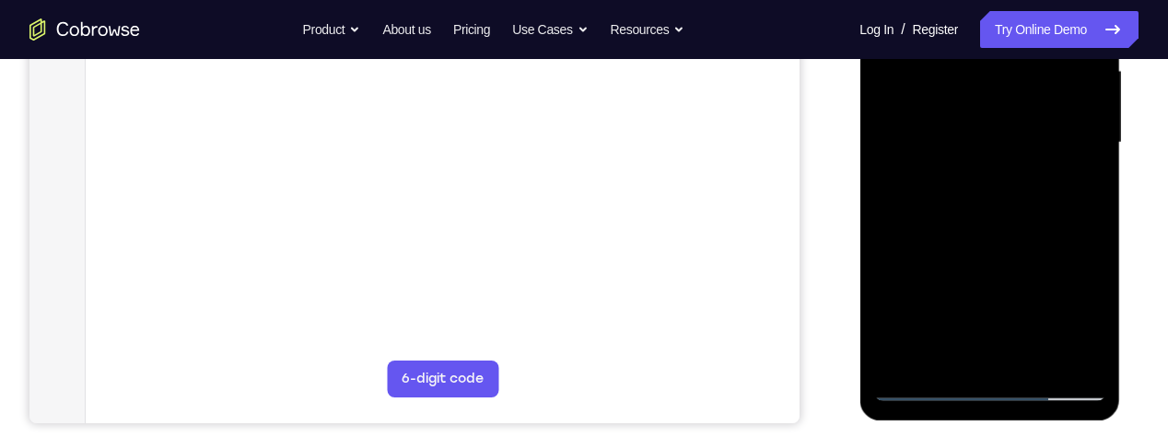
click at [987, 396] on div at bounding box center [989, 143] width 232 height 516
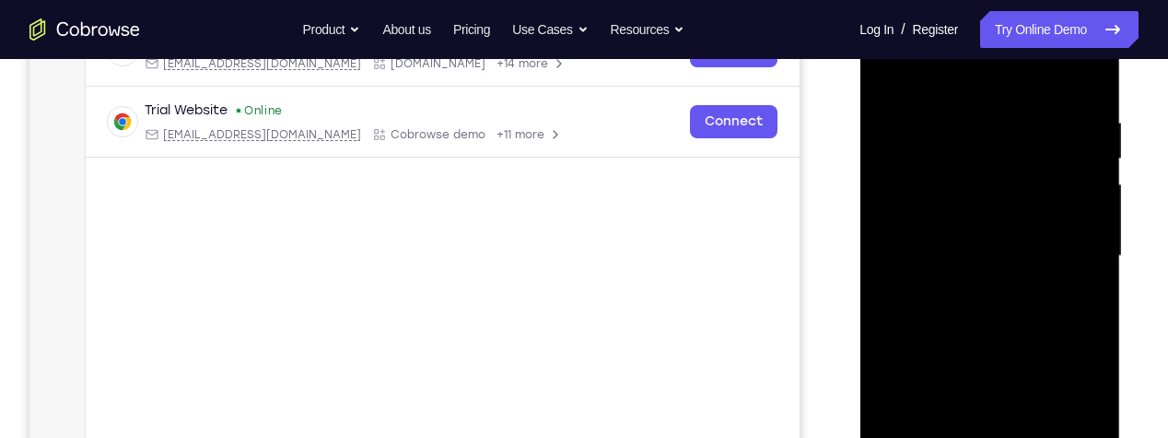
scroll to position [318, 0]
click at [904, 241] on div at bounding box center [989, 259] width 232 height 516
click at [1027, 280] on div at bounding box center [989, 259] width 232 height 516
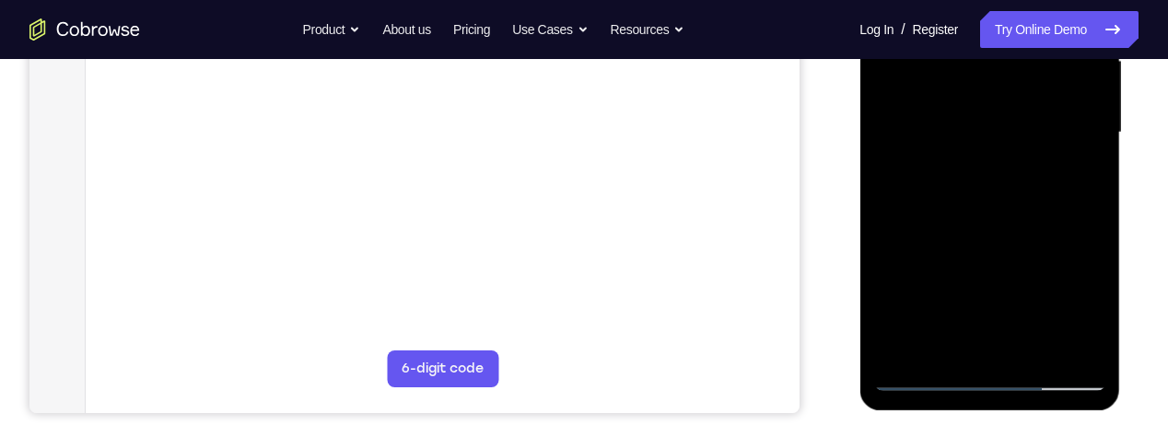
scroll to position [452, 0]
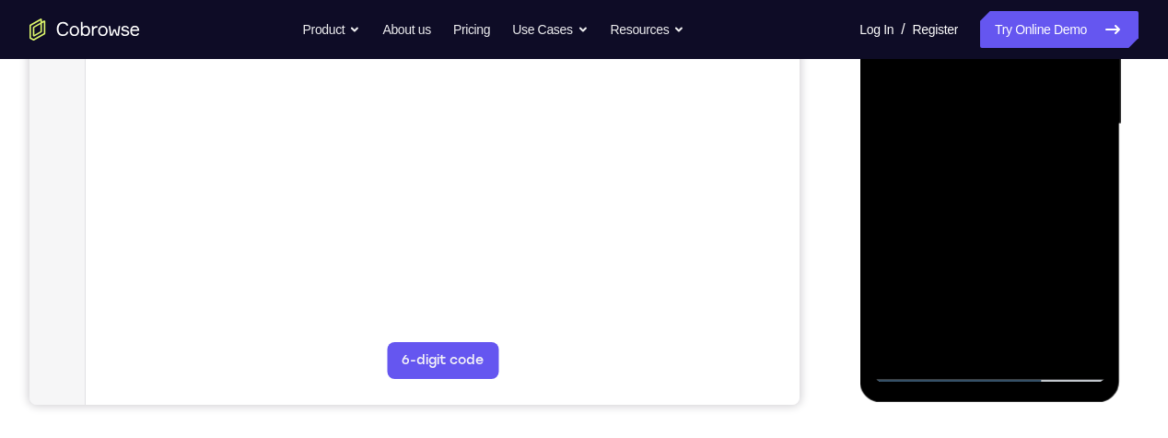
click at [1018, 343] on div at bounding box center [989, 124] width 232 height 516
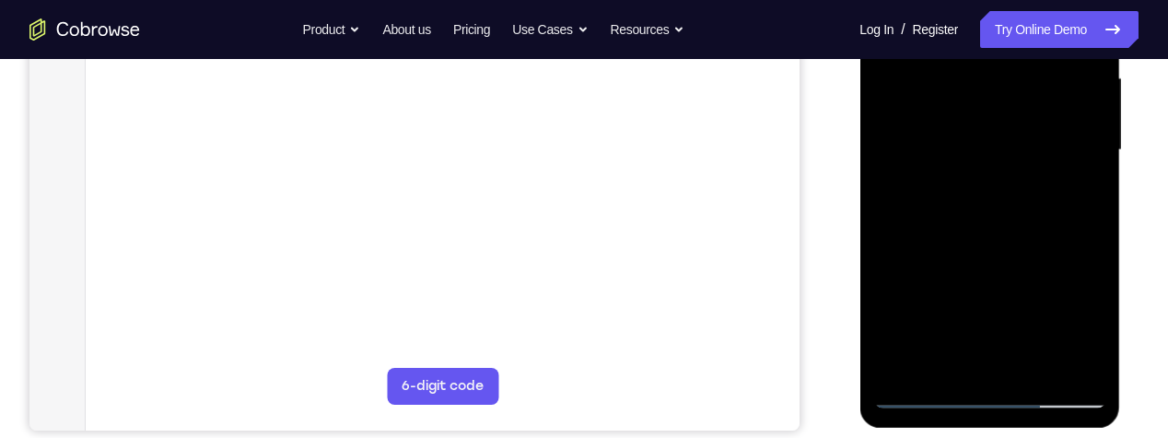
scroll to position [406, 0]
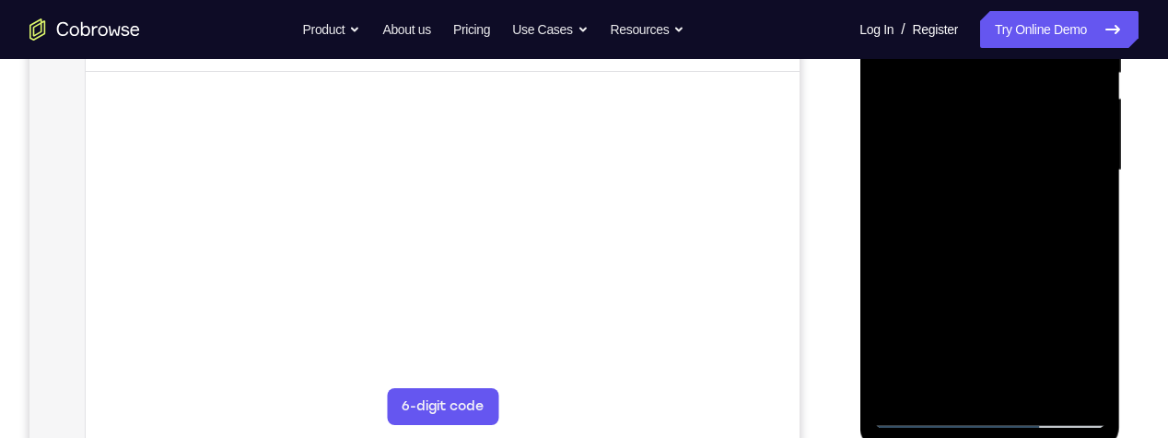
click at [1049, 108] on div at bounding box center [989, 170] width 232 height 516
click at [1001, 99] on div at bounding box center [989, 170] width 232 height 516
click at [1019, 381] on div at bounding box center [989, 170] width 232 height 516
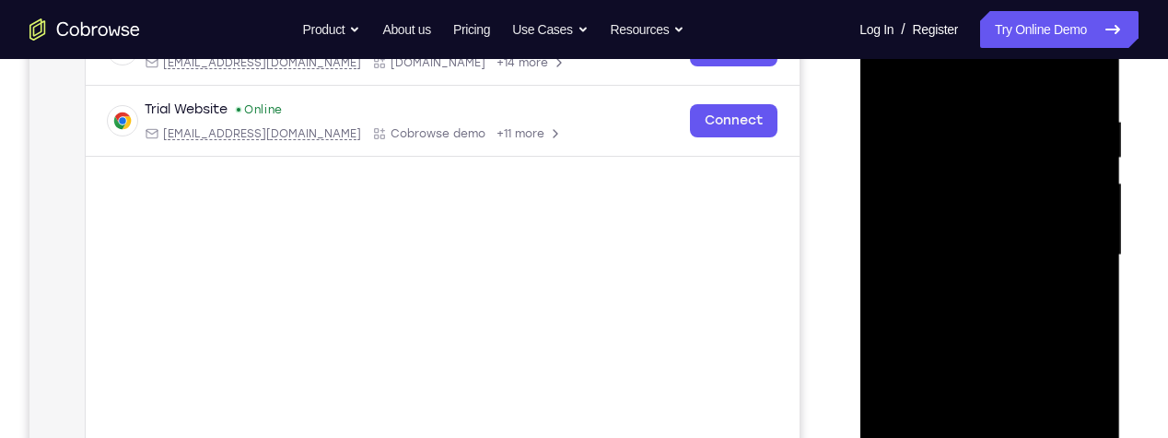
scroll to position [322, 0]
click at [1077, 239] on div at bounding box center [989, 254] width 232 height 516
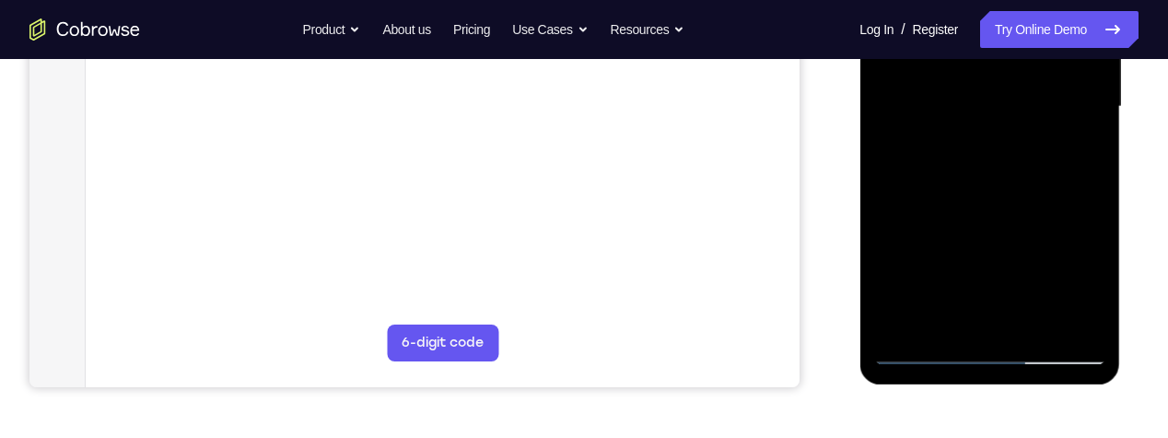
scroll to position [477, 0]
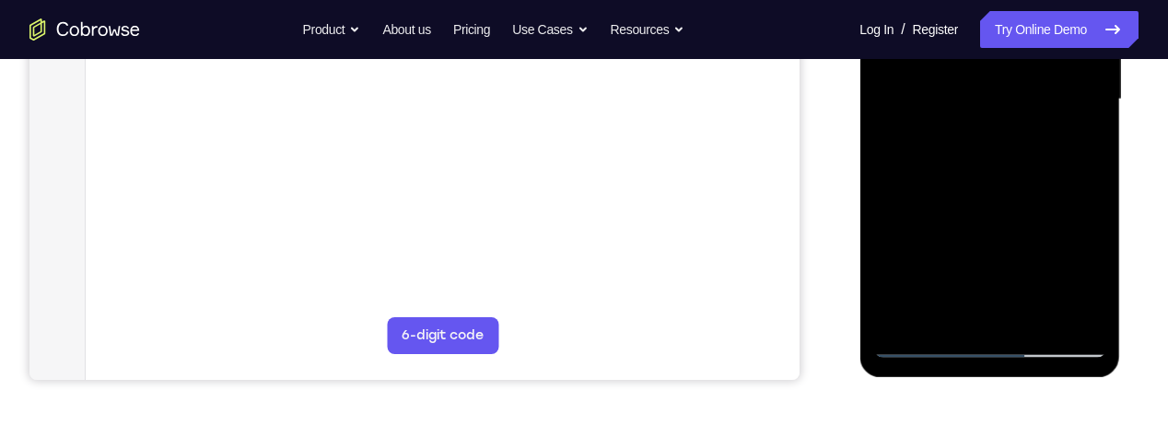
click at [993, 348] on div at bounding box center [989, 100] width 232 height 516
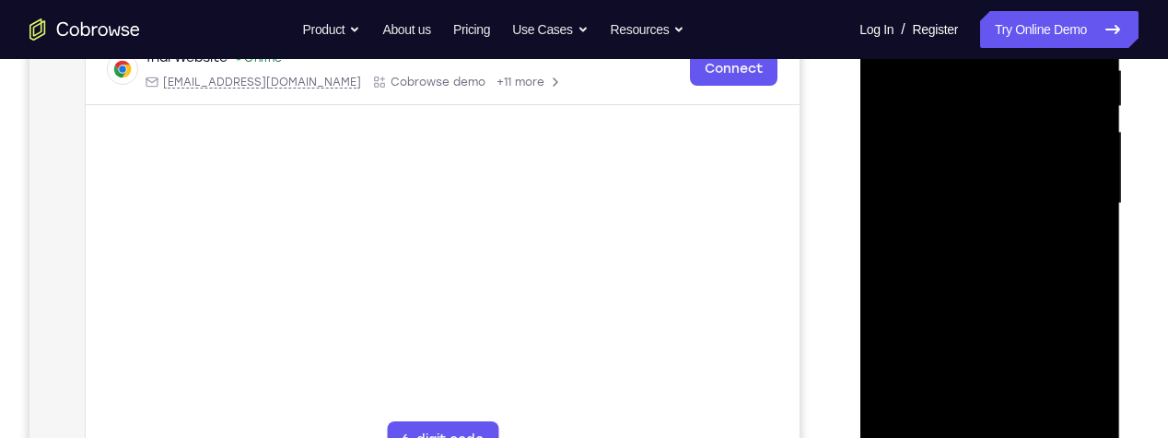
scroll to position [360, 0]
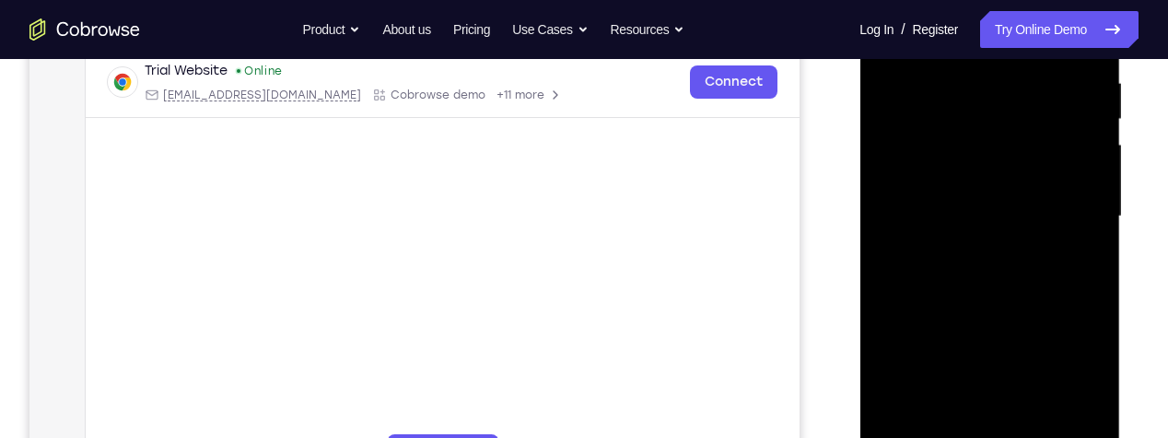
click at [1020, 125] on div at bounding box center [989, 217] width 232 height 516
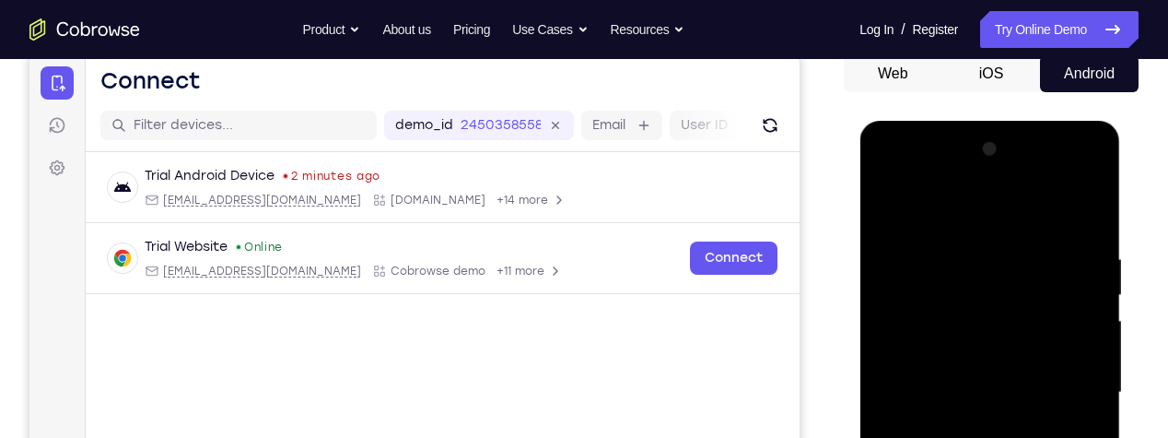
scroll to position [190, 0]
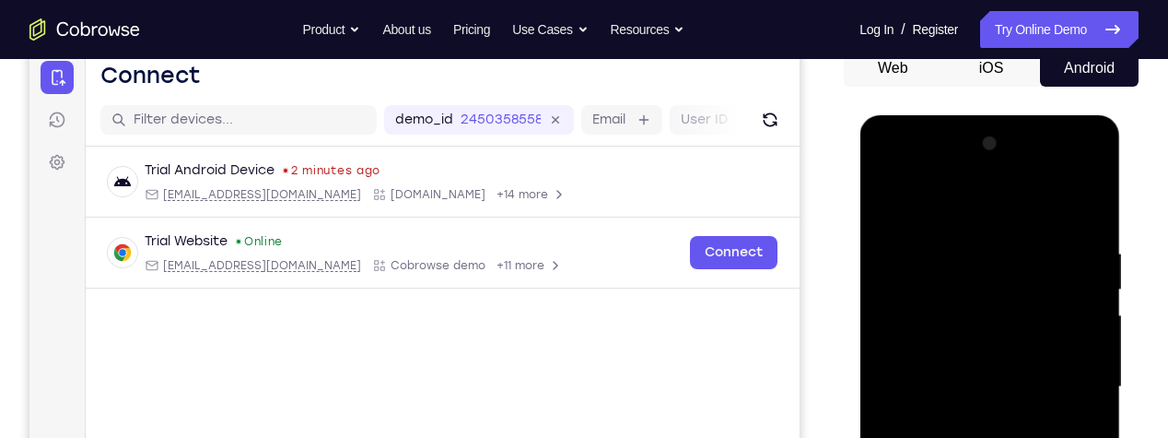
click at [1003, 310] on div at bounding box center [989, 387] width 232 height 516
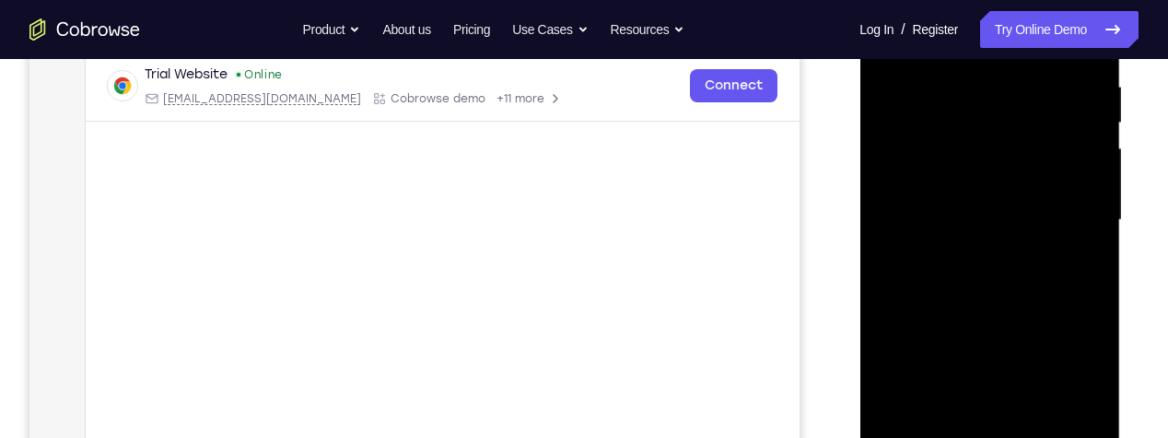
scroll to position [357, 0]
click at [1022, 153] on div at bounding box center [989, 219] width 232 height 516
click at [1080, 267] on div at bounding box center [989, 219] width 232 height 516
click at [1076, 267] on div at bounding box center [989, 219] width 232 height 516
click at [1072, 424] on div at bounding box center [989, 219] width 232 height 516
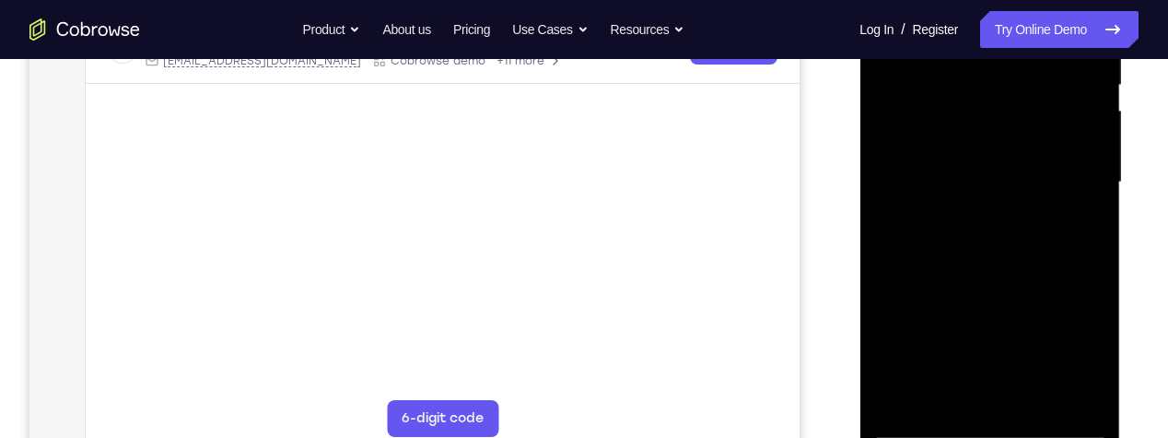
scroll to position [401, 0]
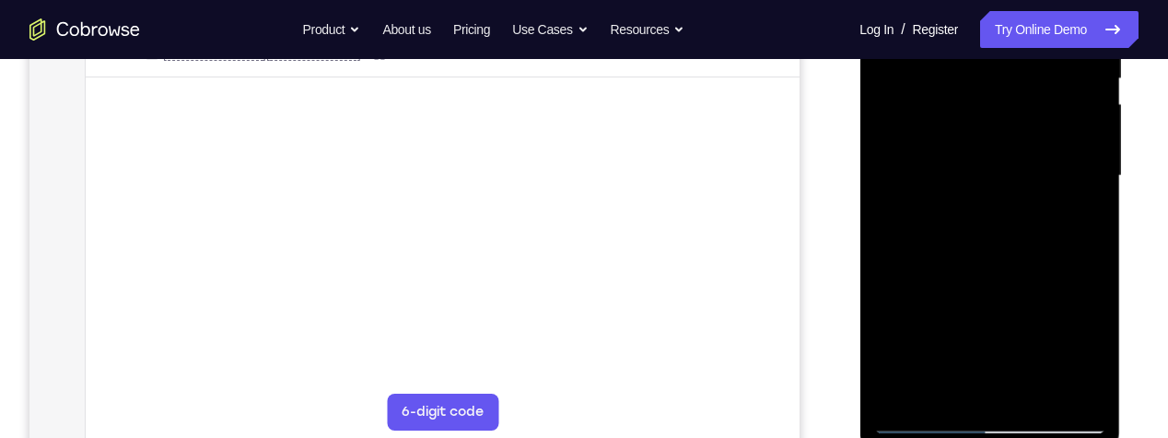
click at [1074, 399] on div at bounding box center [989, 176] width 232 height 516
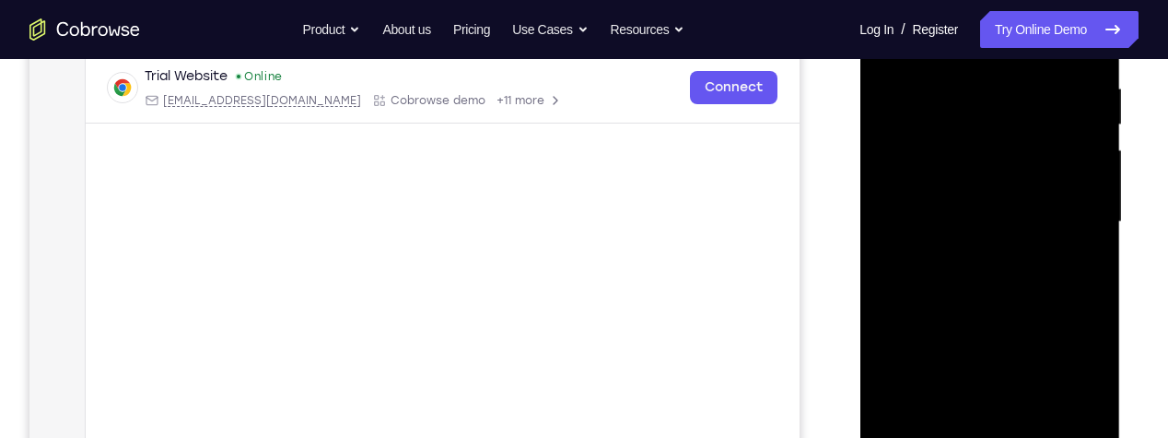
scroll to position [353, 0]
click at [944, 130] on div at bounding box center [989, 224] width 232 height 516
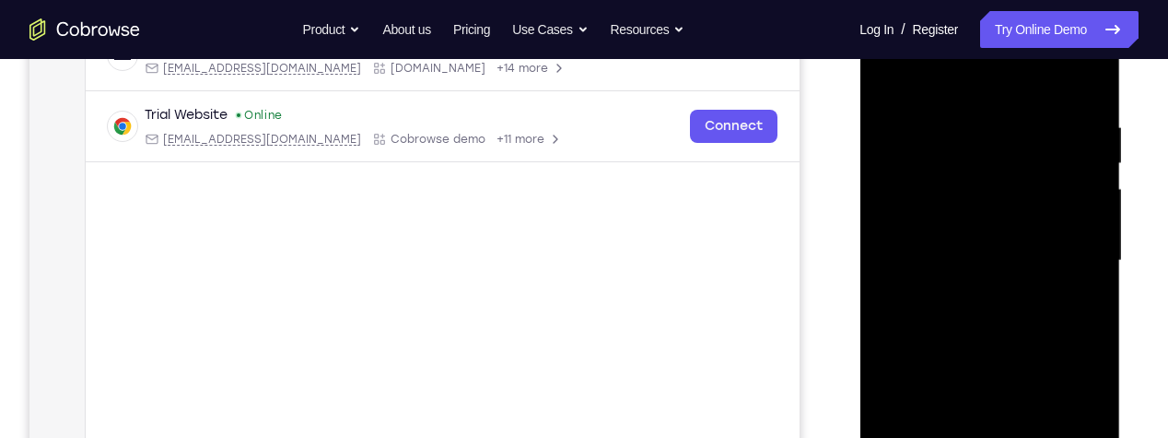
scroll to position [291, 0]
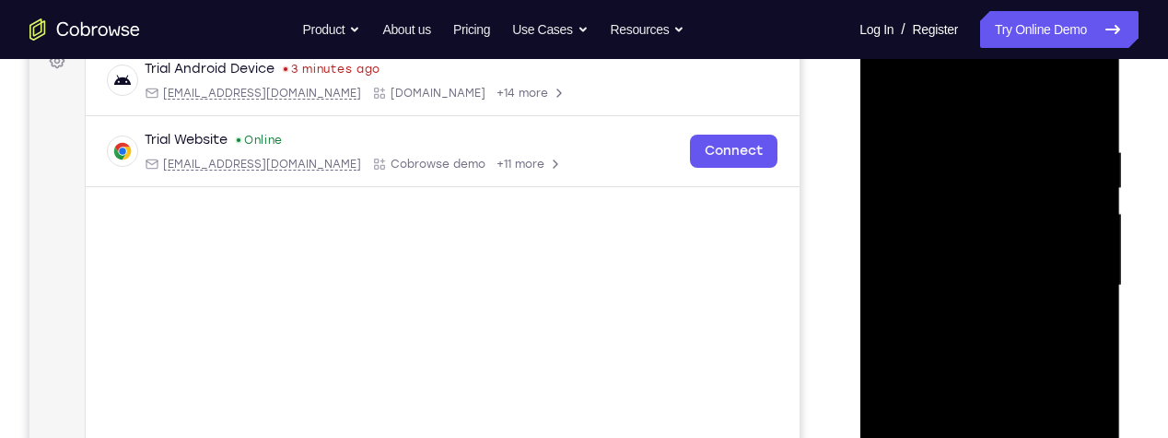
click at [899, 70] on div at bounding box center [989, 286] width 232 height 516
click at [1094, 76] on div at bounding box center [989, 286] width 232 height 516
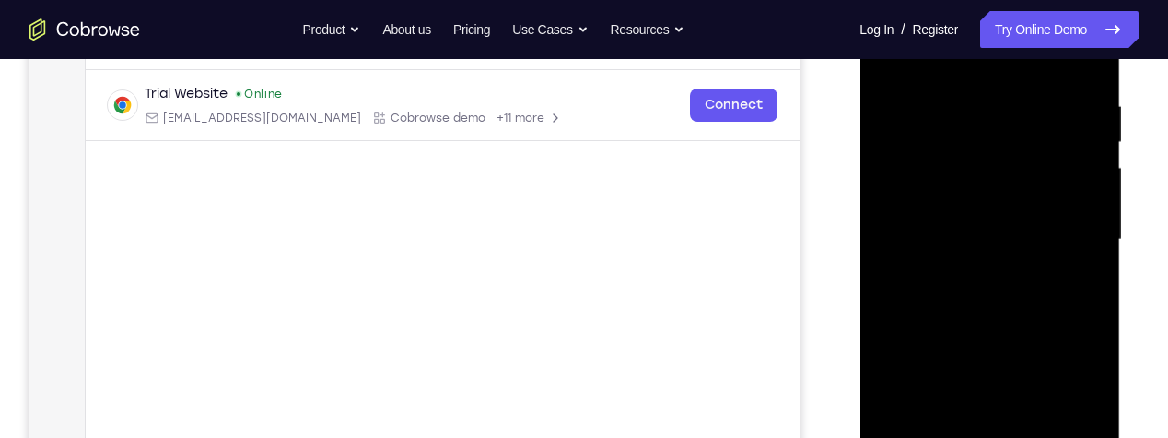
scroll to position [382, 0]
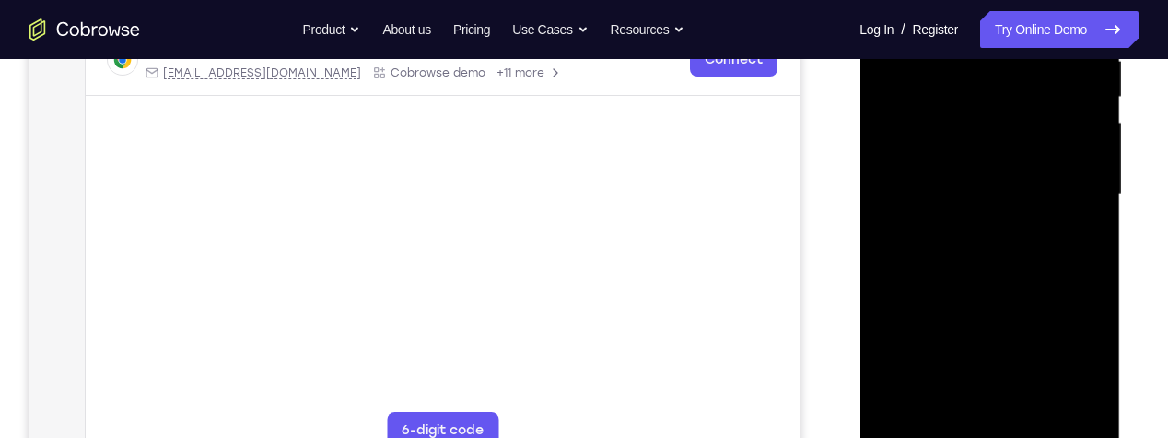
click at [1010, 97] on div at bounding box center [989, 194] width 232 height 516
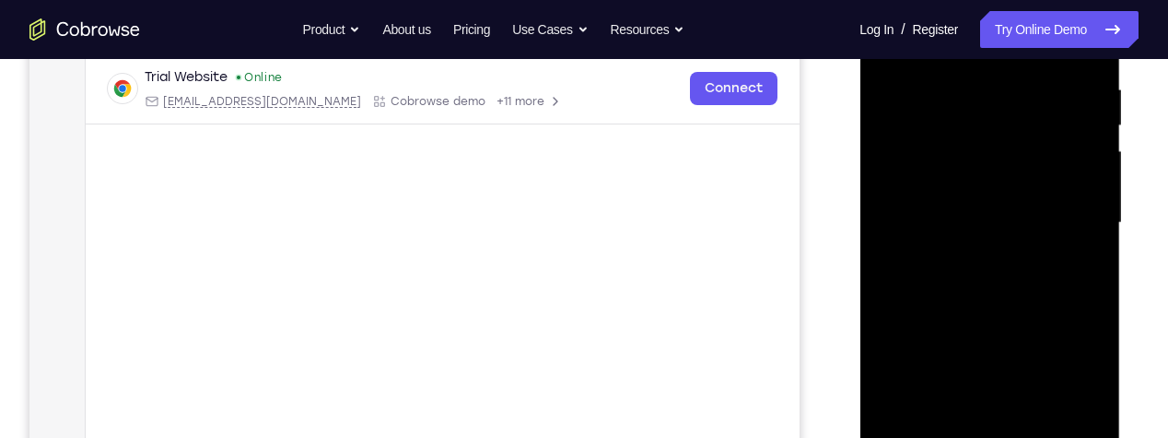
scroll to position [348, 0]
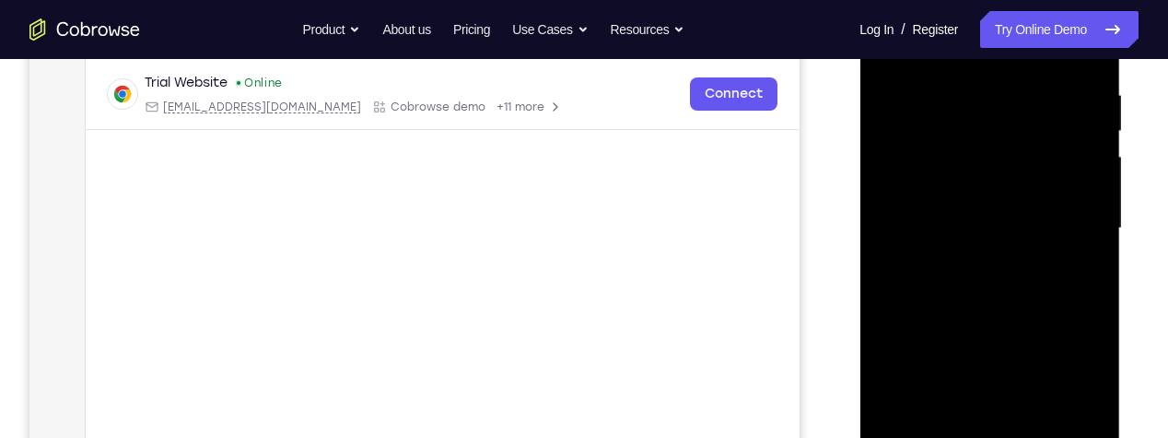
click at [1040, 243] on div at bounding box center [989, 229] width 232 height 516
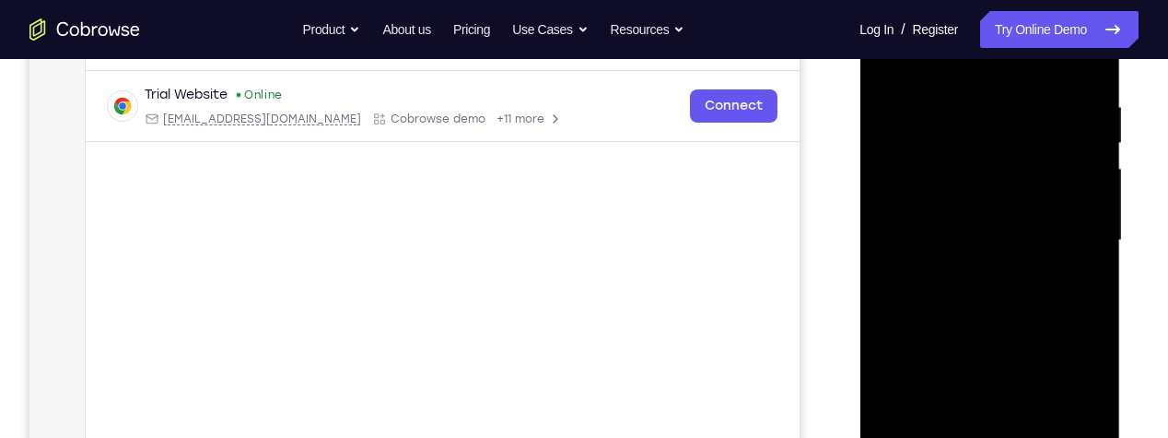
scroll to position [362, 0]
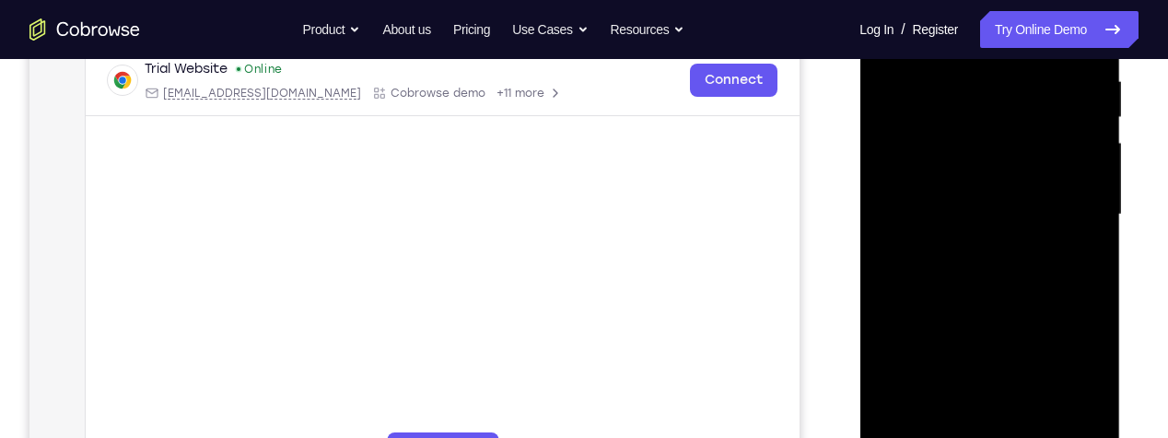
click at [1082, 274] on div at bounding box center [989, 215] width 232 height 516
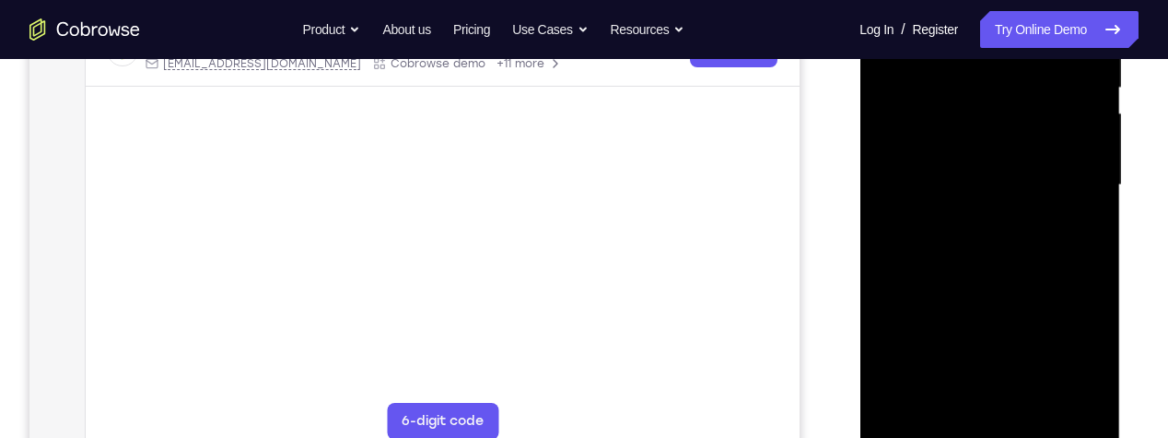
scroll to position [395, 0]
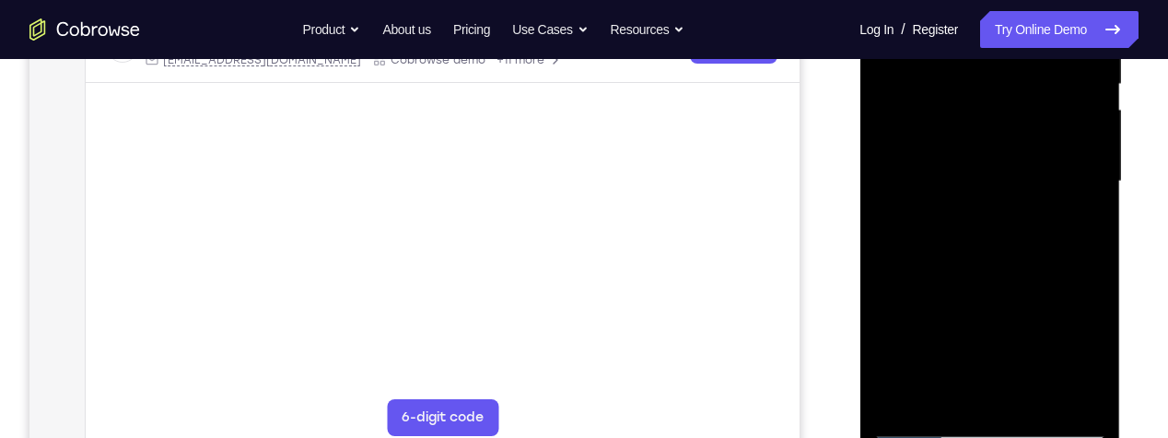
click at [1092, 238] on div at bounding box center [989, 182] width 232 height 516
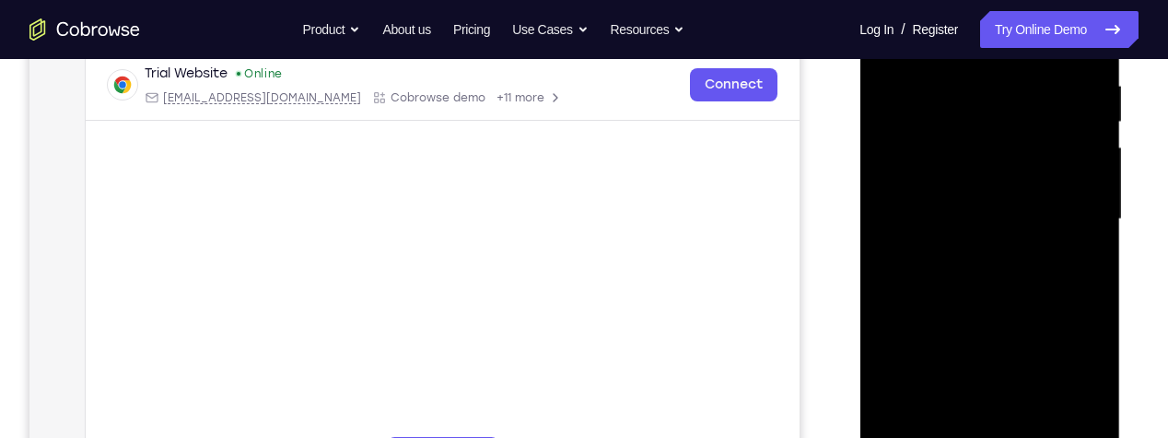
scroll to position [287, 0]
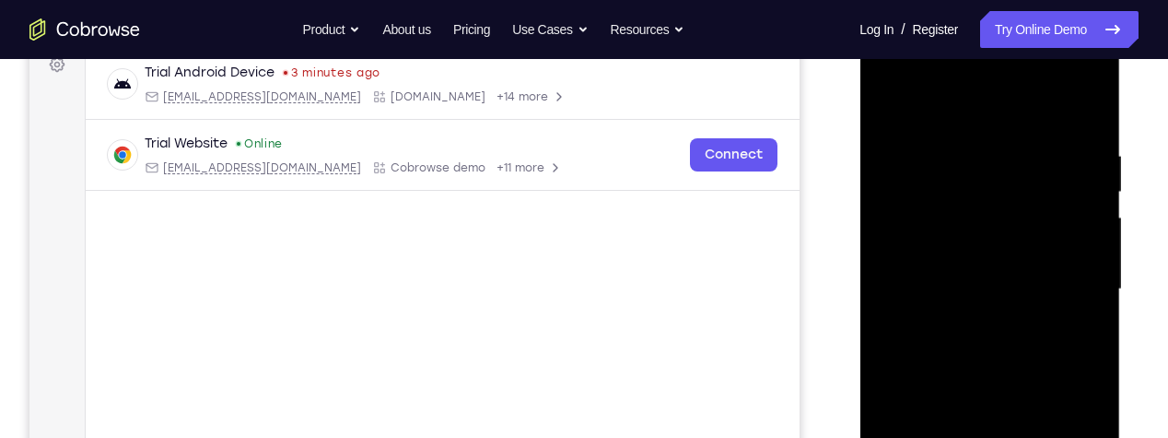
click at [1081, 75] on div at bounding box center [989, 289] width 232 height 516
click at [1017, 219] on div at bounding box center [989, 289] width 232 height 516
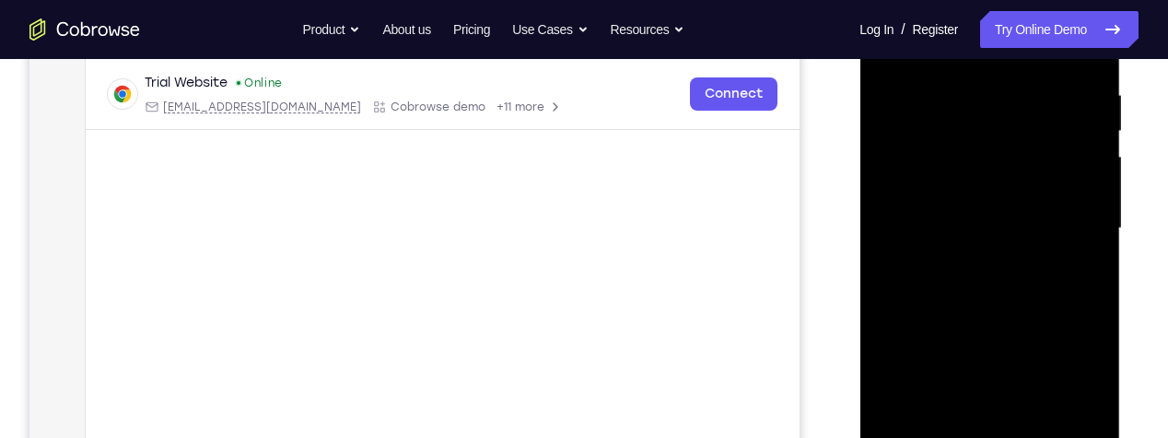
scroll to position [354, 0]
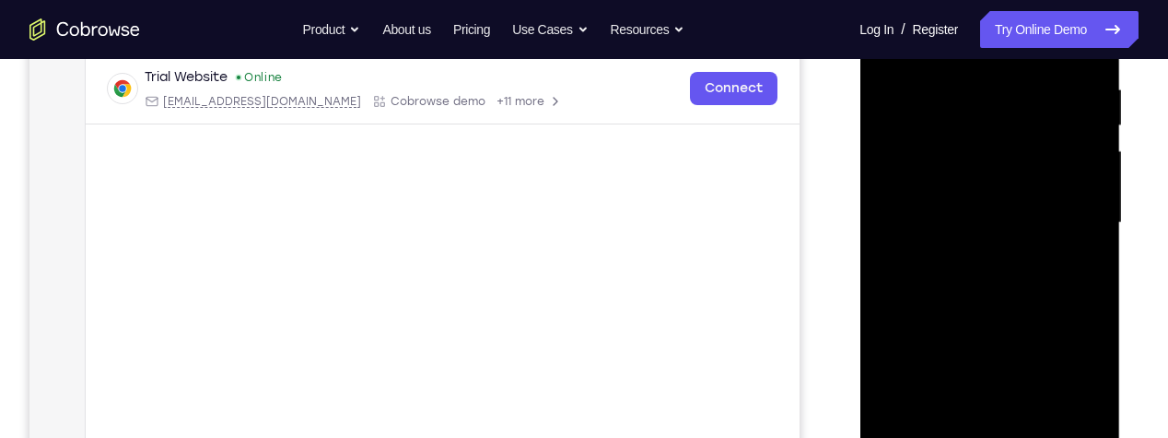
click at [906, 426] on div at bounding box center [989, 223] width 232 height 516
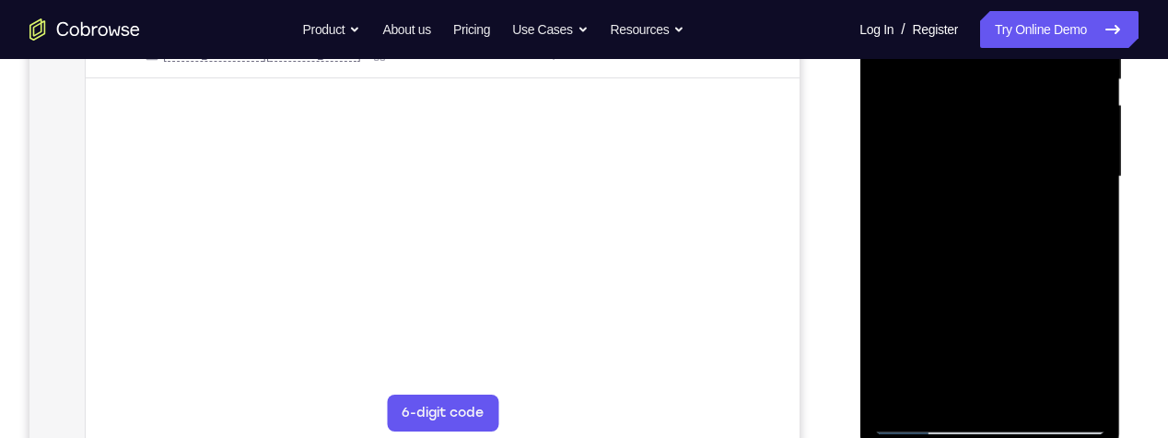
scroll to position [399, 0]
click at [1018, 391] on div at bounding box center [989, 178] width 232 height 516
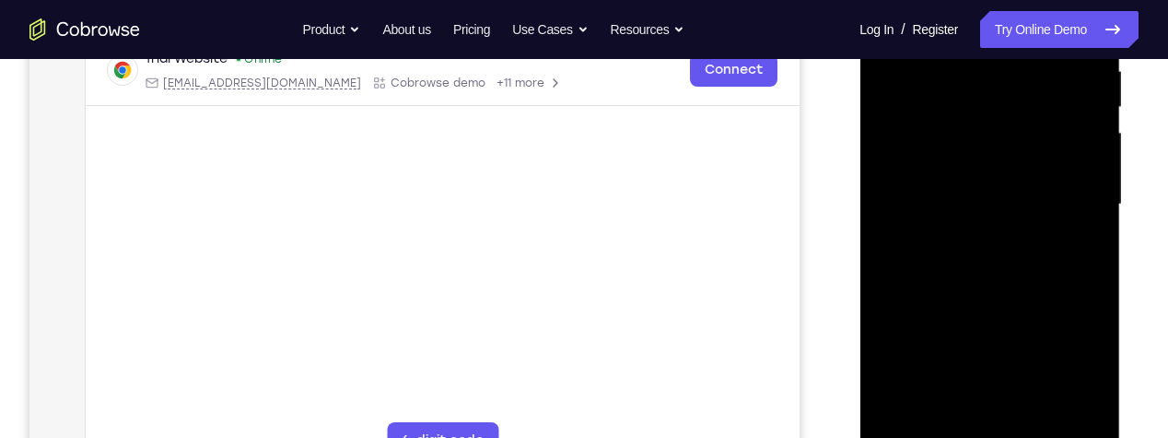
scroll to position [371, 0]
click at [943, 88] on div at bounding box center [989, 205] width 232 height 516
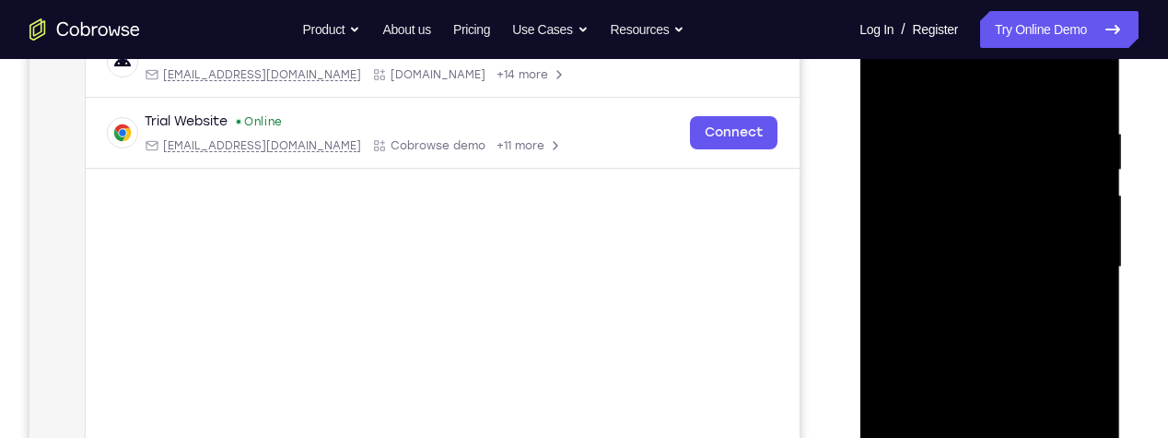
scroll to position [305, 0]
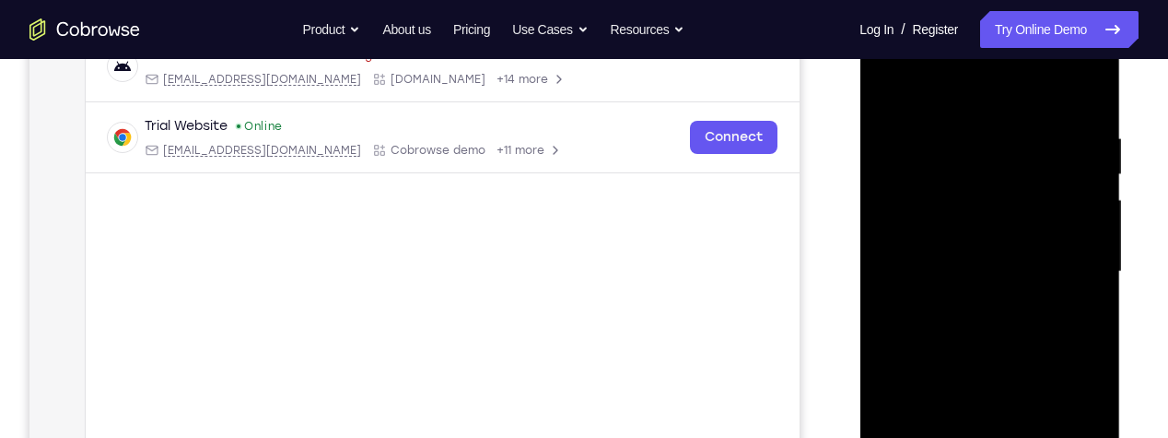
click at [937, 158] on div at bounding box center [989, 272] width 232 height 516
click at [938, 164] on div at bounding box center [989, 272] width 232 height 516
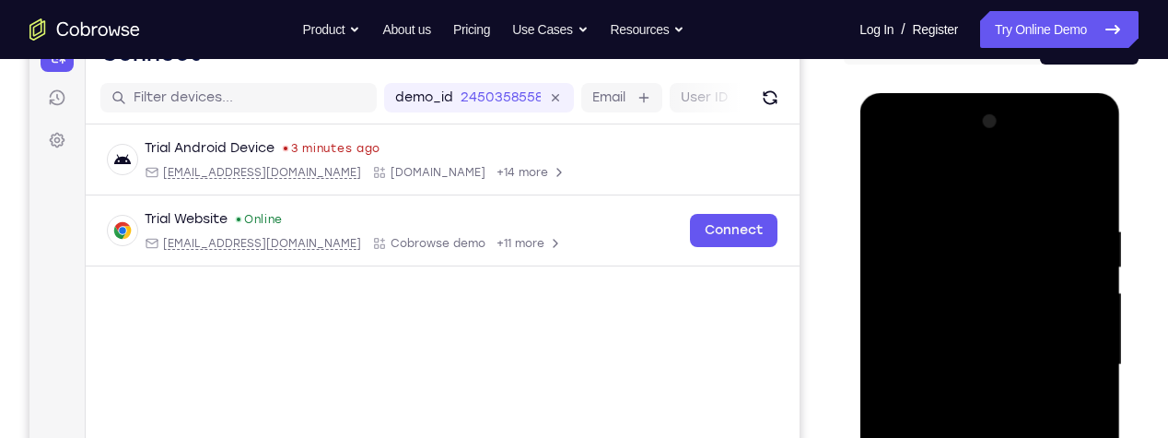
scroll to position [211, 0]
click at [1073, 158] on div at bounding box center [989, 366] width 232 height 516
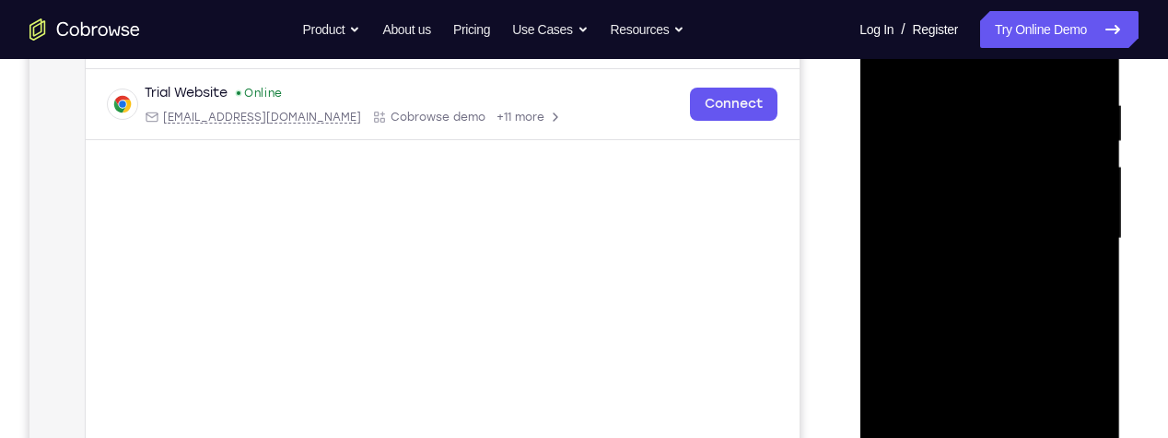
scroll to position [335, 0]
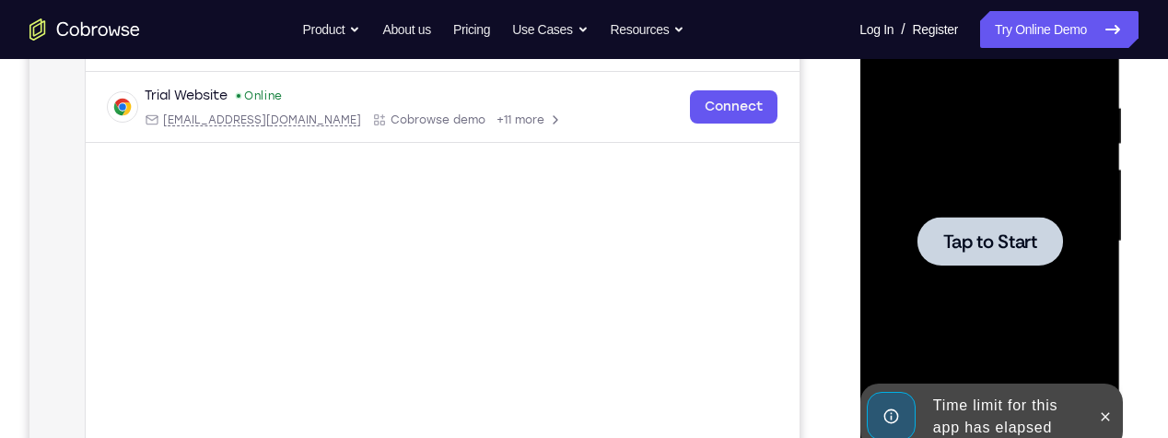
click at [982, 246] on span "Tap to Start" at bounding box center [990, 241] width 94 height 18
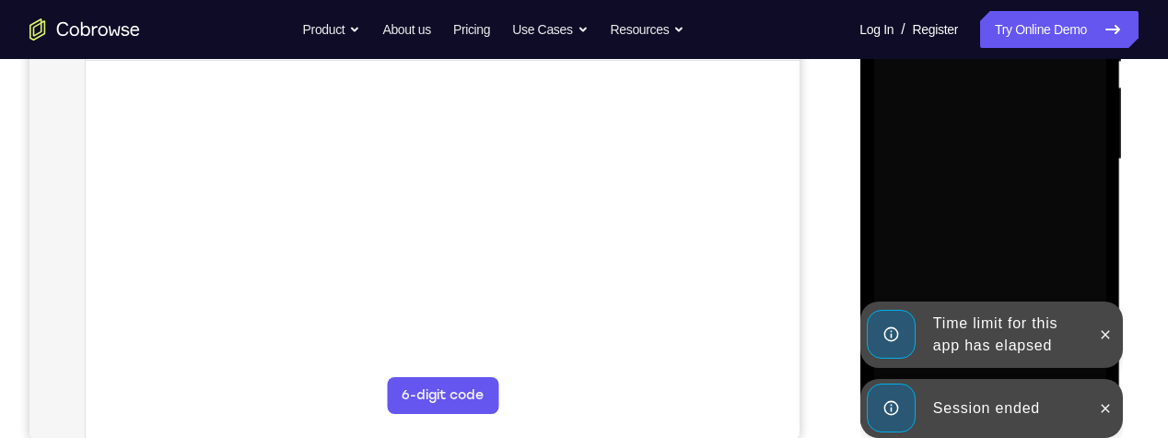
scroll to position [433, 0]
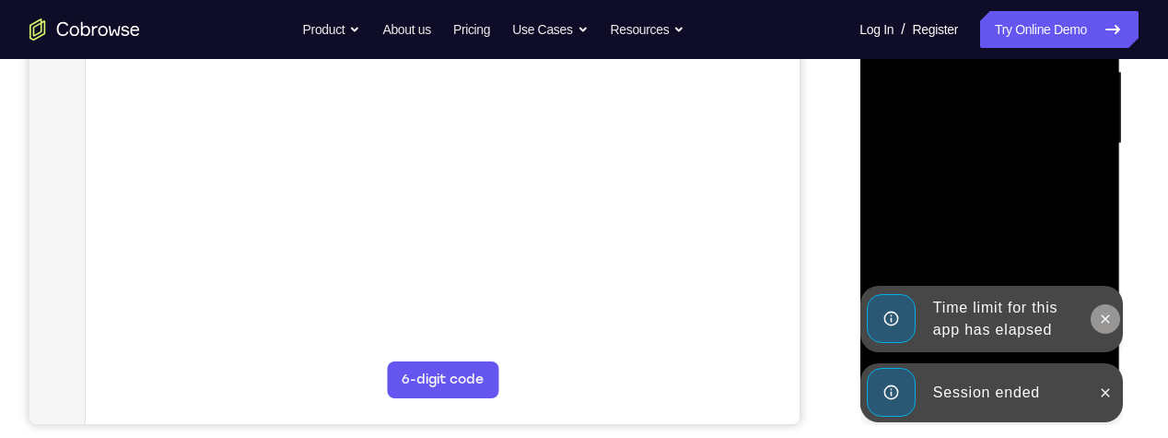
click at [1106, 317] on icon at bounding box center [1105, 318] width 8 height 8
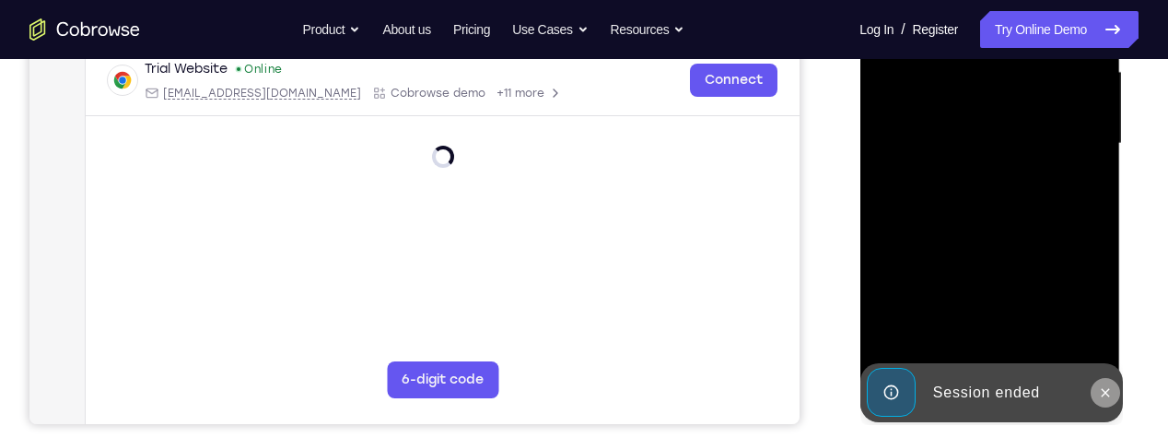
click at [1107, 398] on icon at bounding box center [1104, 392] width 15 height 15
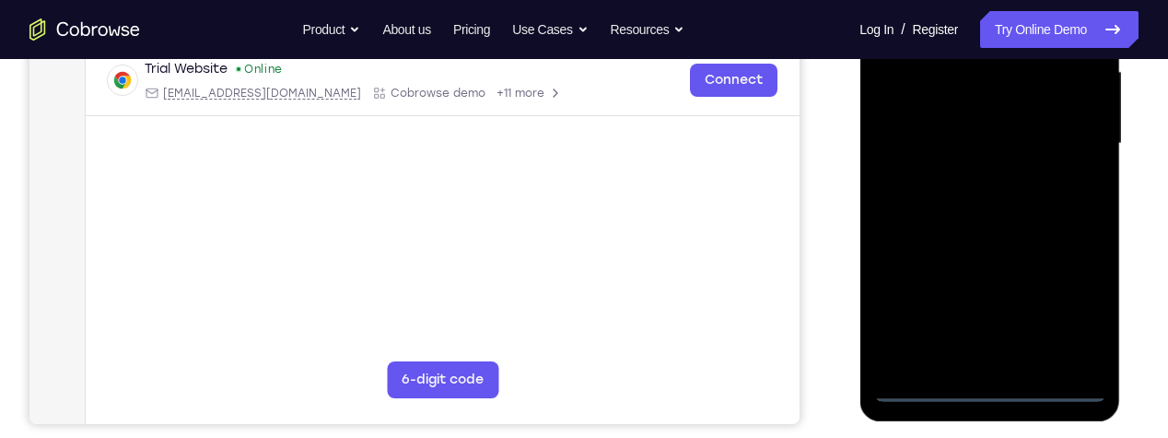
click at [997, 395] on div at bounding box center [989, 144] width 232 height 516
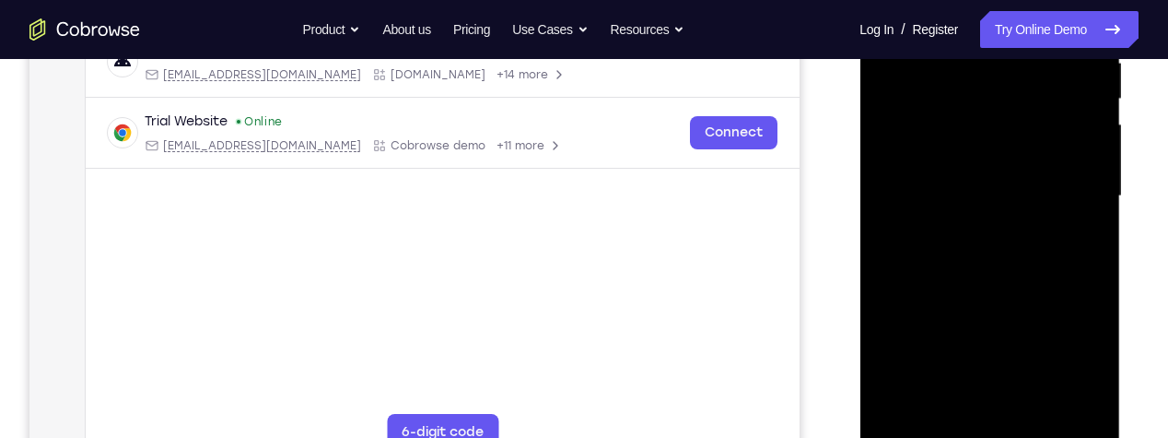
scroll to position [379, 0]
click at [1037, 117] on div at bounding box center [989, 198] width 232 height 516
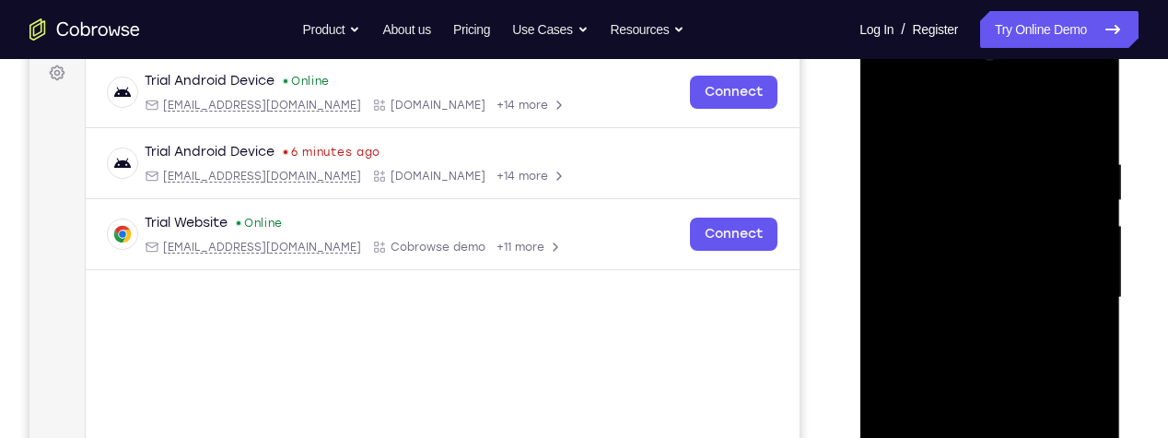
scroll to position [286, 0]
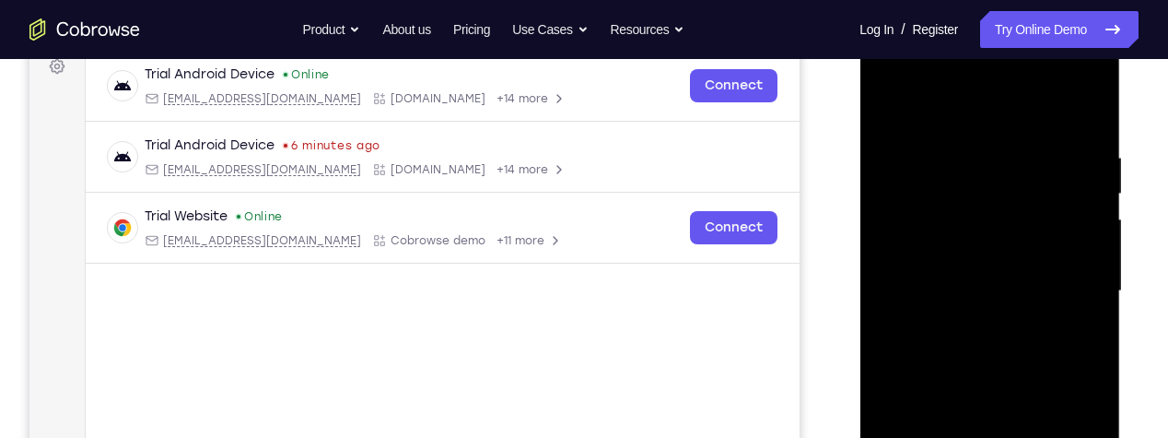
click at [1055, 222] on div at bounding box center [989, 291] width 232 height 516
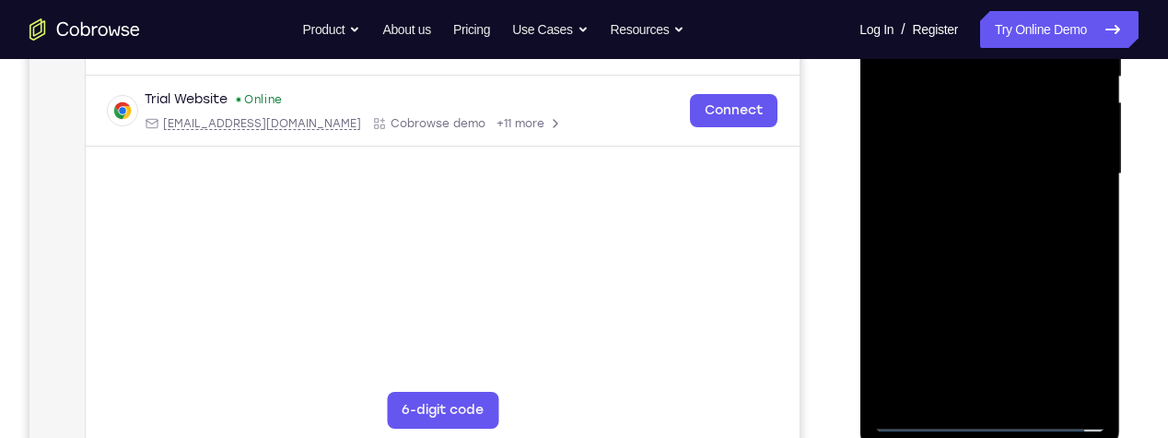
scroll to position [408, 0]
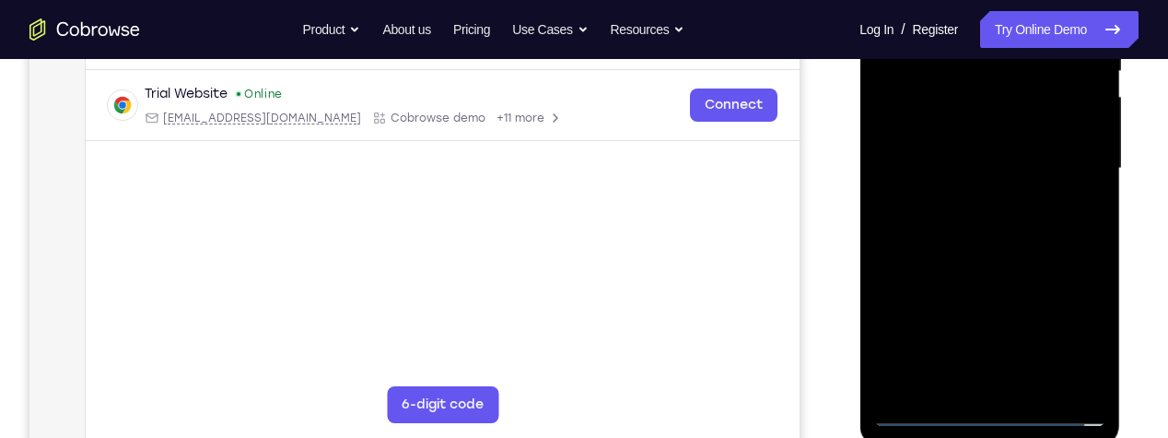
click at [1074, 381] on div at bounding box center [989, 169] width 232 height 516
click at [1080, 370] on div at bounding box center [989, 169] width 232 height 516
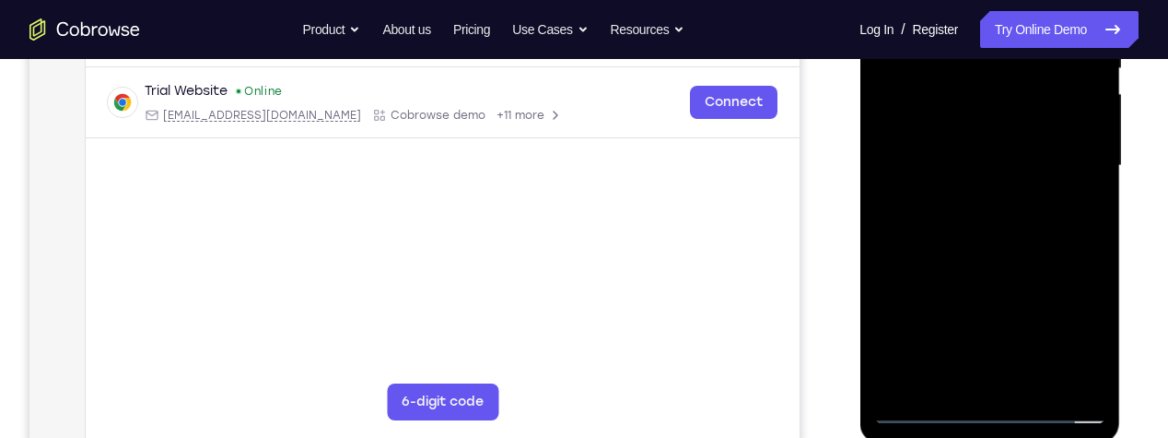
click at [1078, 376] on div at bounding box center [989, 166] width 232 height 516
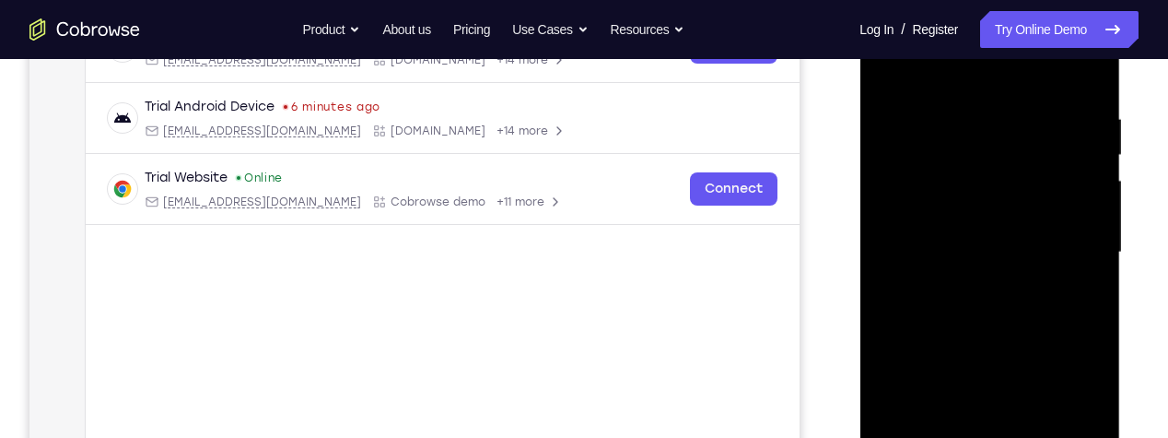
scroll to position [323, 0]
click at [943, 162] on div at bounding box center [989, 253] width 232 height 516
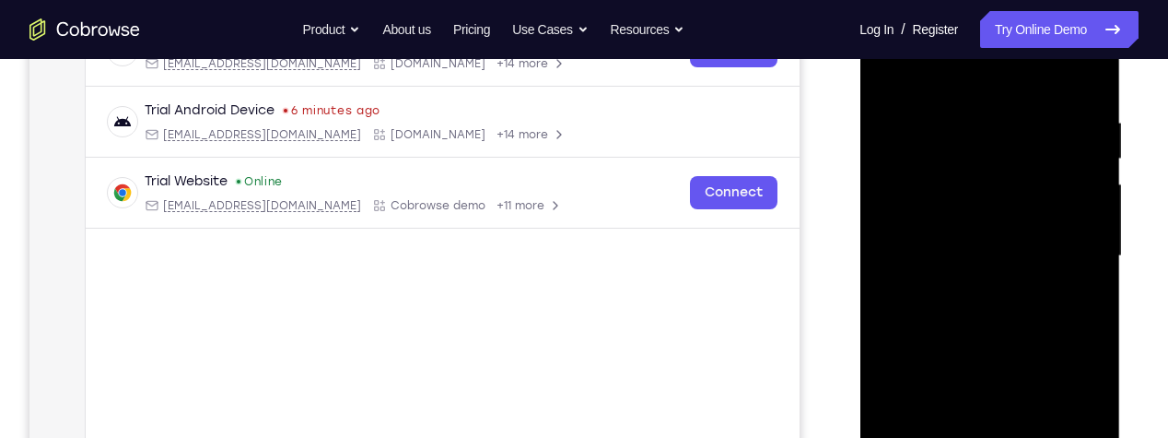
click at [959, 146] on div at bounding box center [989, 256] width 232 height 516
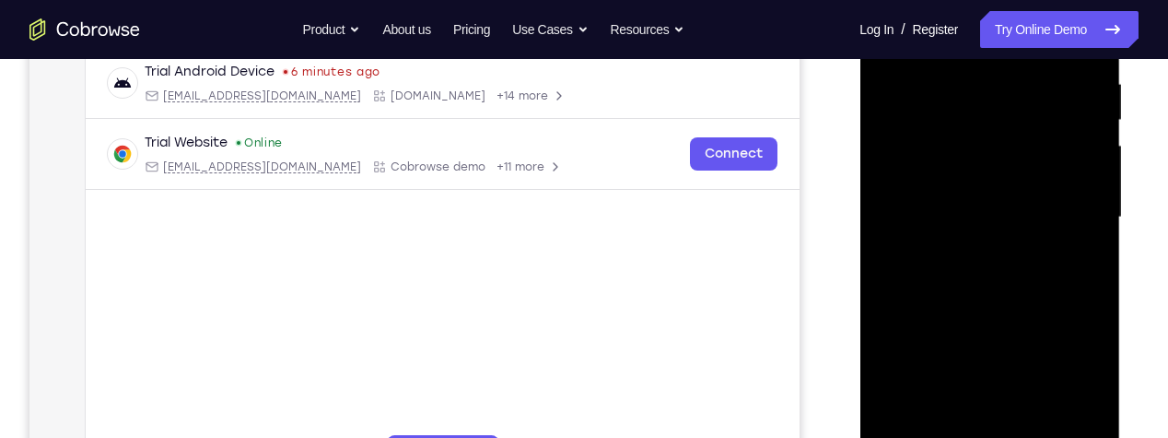
scroll to position [360, 0]
click at [934, 238] on div at bounding box center [989, 217] width 232 height 516
click at [1078, 167] on div at bounding box center [989, 219] width 232 height 516
click at [1002, 213] on div at bounding box center [989, 219] width 232 height 516
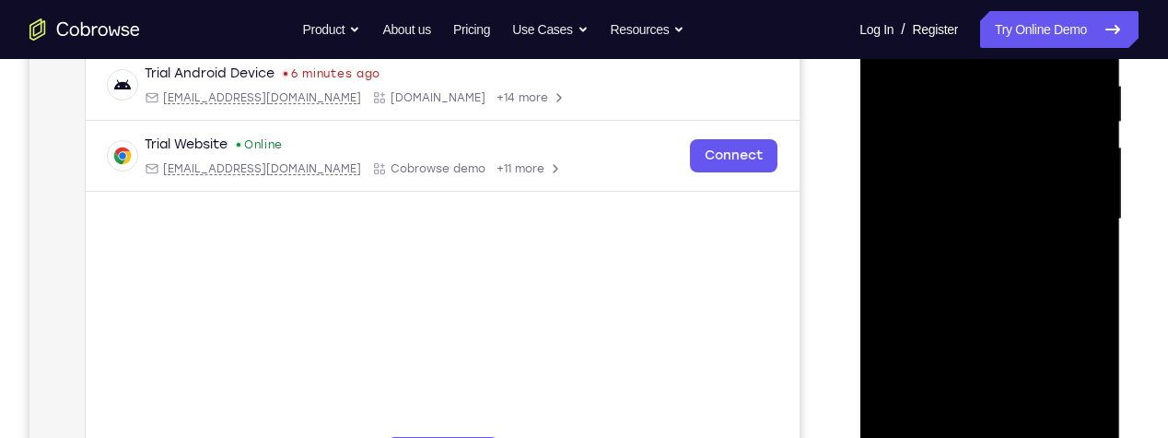
click at [1068, 175] on div at bounding box center [989, 219] width 232 height 516
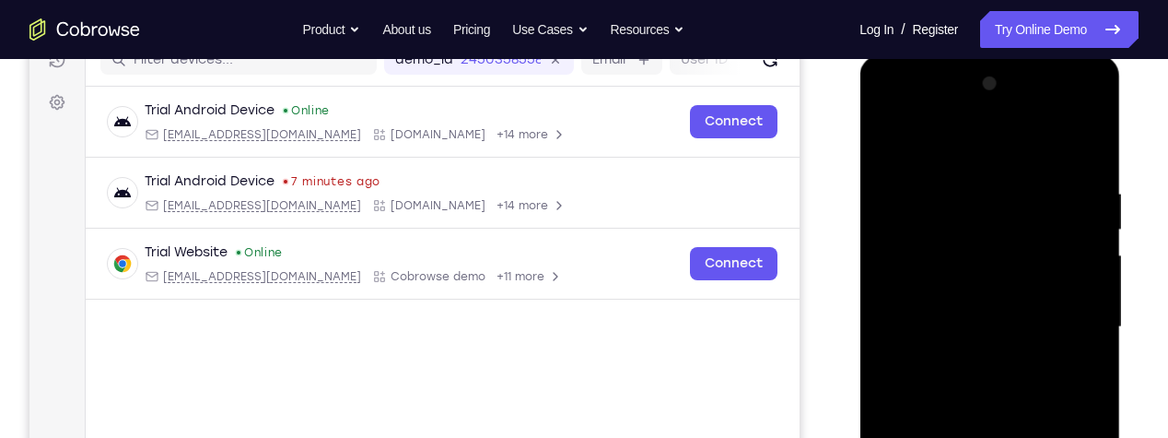
scroll to position [249, 0]
click at [993, 327] on div at bounding box center [989, 328] width 232 height 516
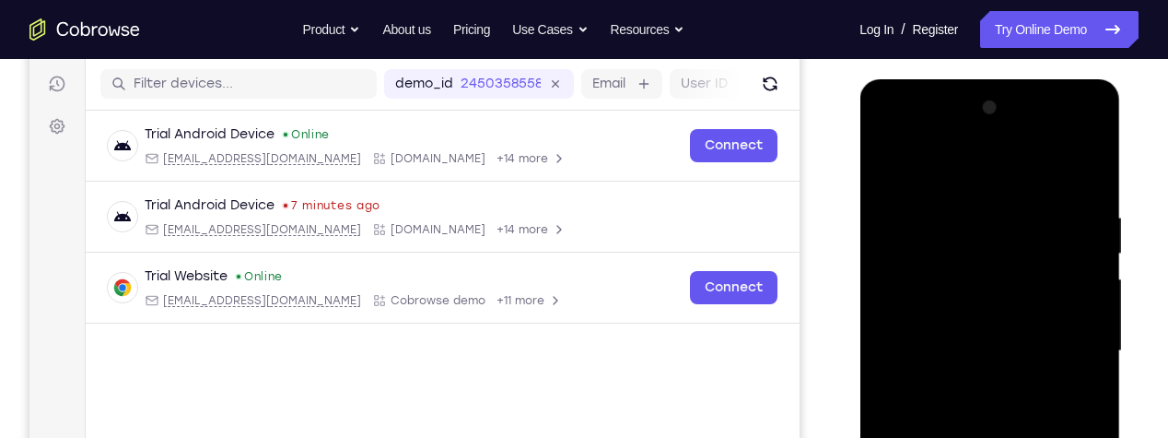
scroll to position [230, 0]
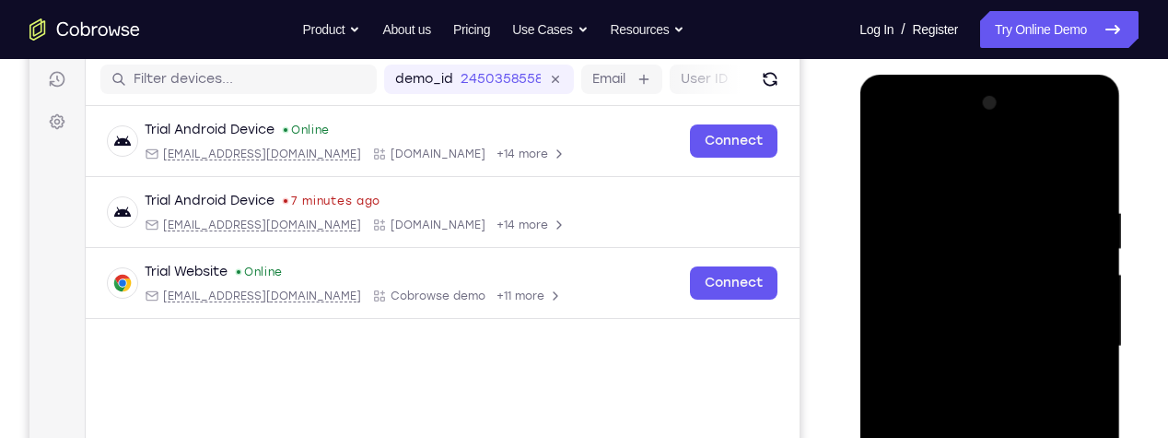
click at [1053, 277] on div at bounding box center [989, 346] width 232 height 516
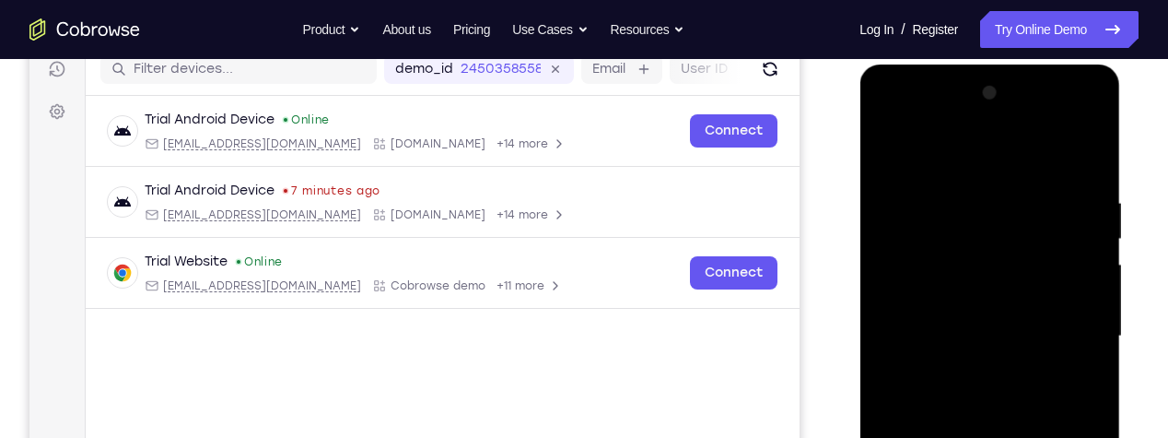
scroll to position [241, 0]
click at [887, 115] on div at bounding box center [989, 335] width 232 height 516
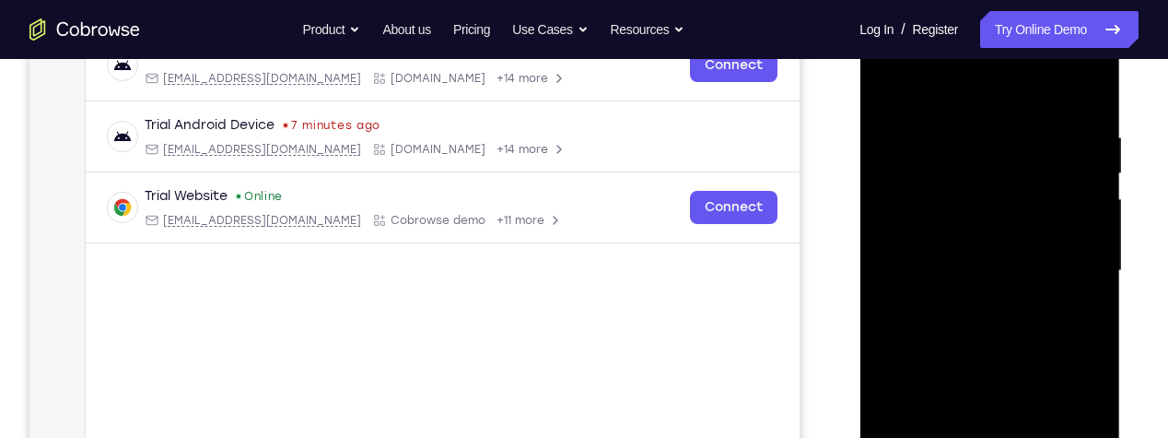
scroll to position [308, 0]
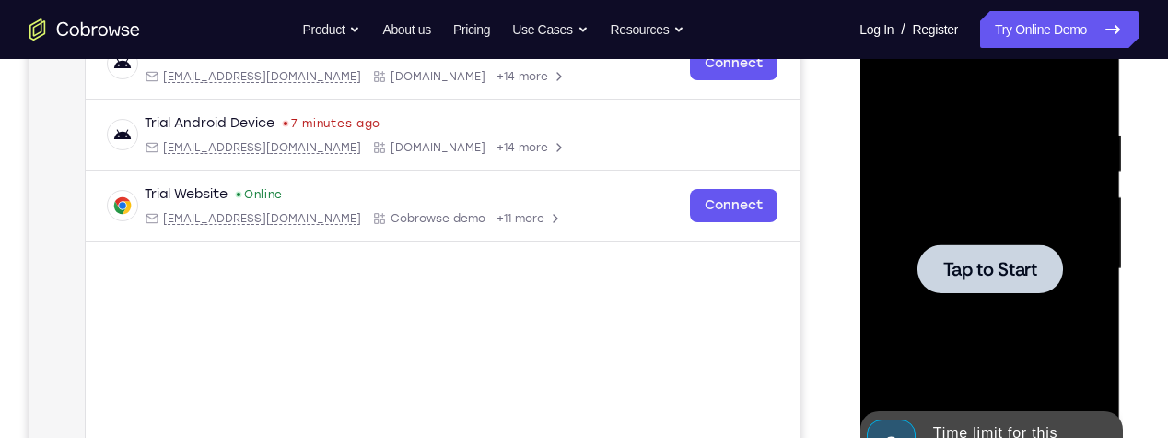
click at [1014, 267] on span "Tap to Start" at bounding box center [990, 269] width 94 height 18
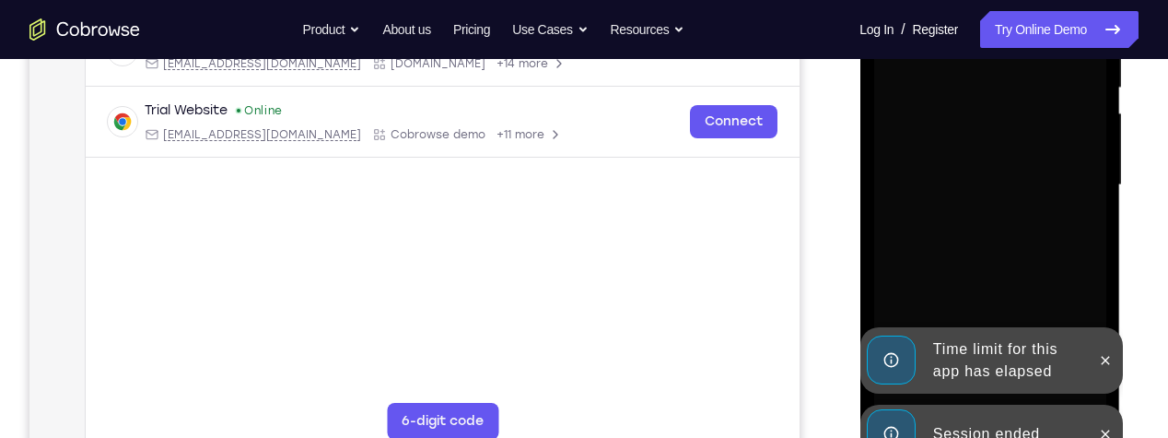
scroll to position [393, 0]
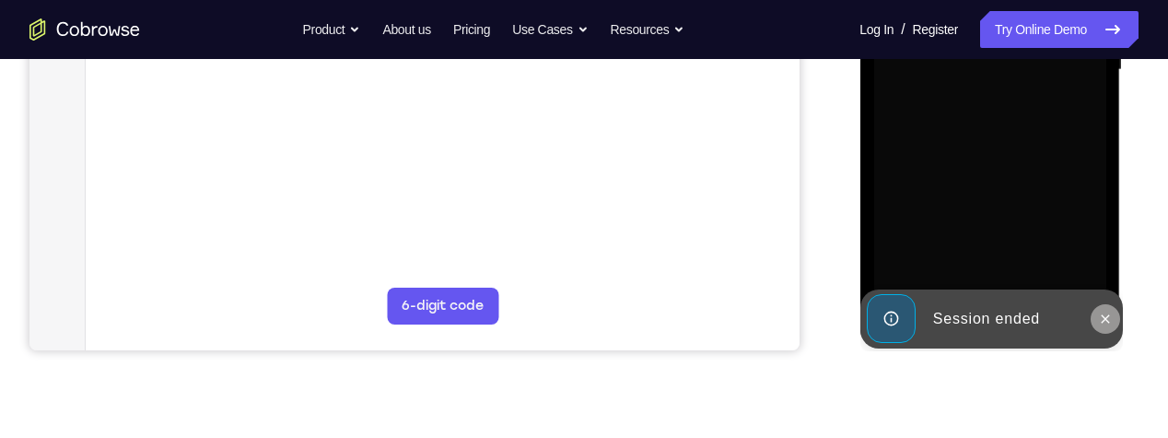
click at [1107, 322] on icon at bounding box center [1104, 318] width 15 height 15
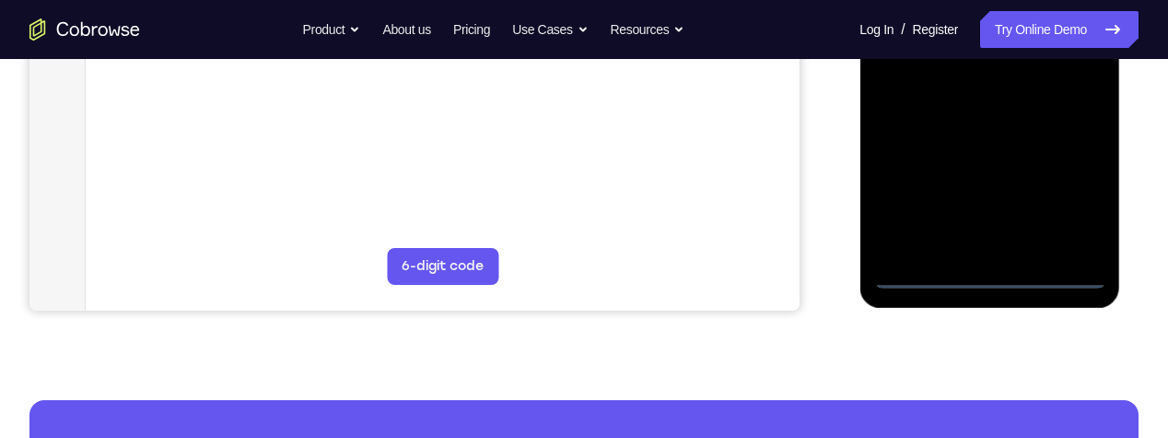
scroll to position [547, 0]
click at [1012, 275] on div at bounding box center [989, 30] width 232 height 516
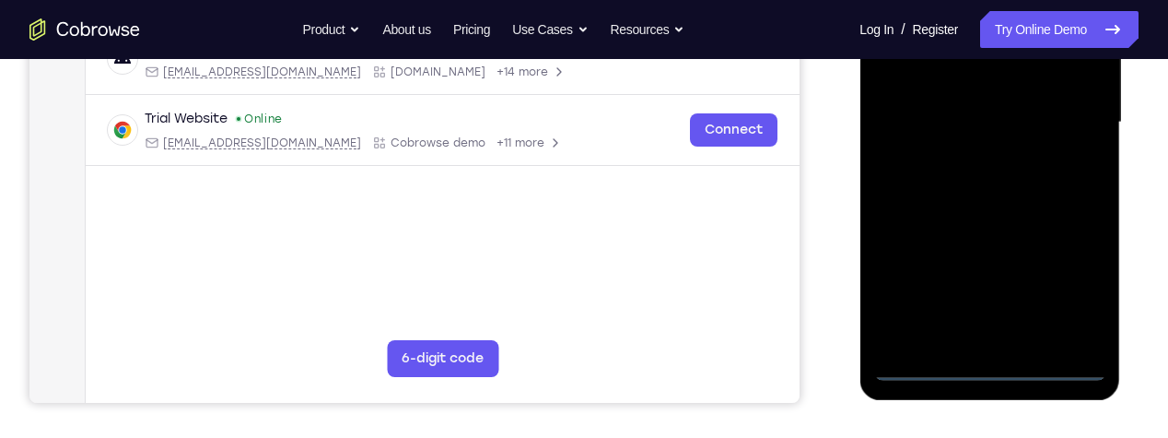
scroll to position [451, 0]
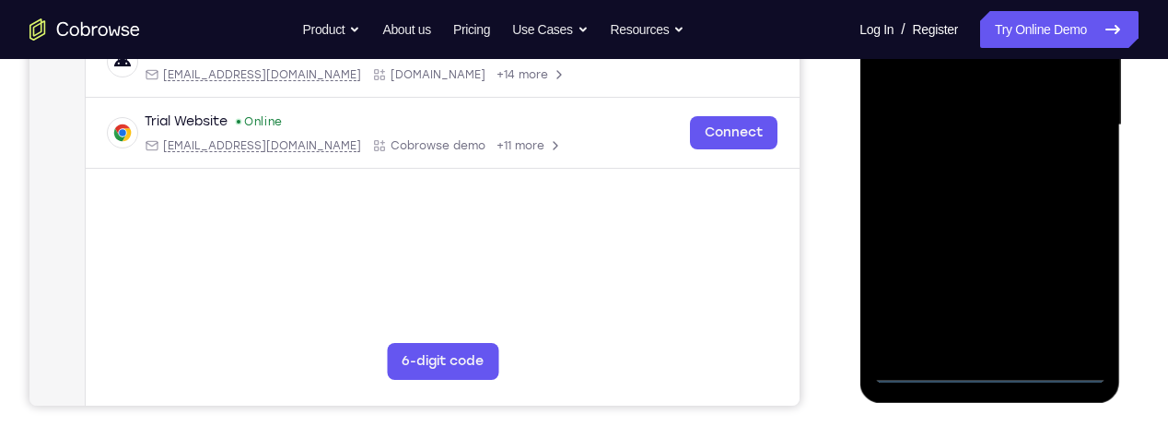
click at [1080, 284] on div at bounding box center [989, 125] width 232 height 516
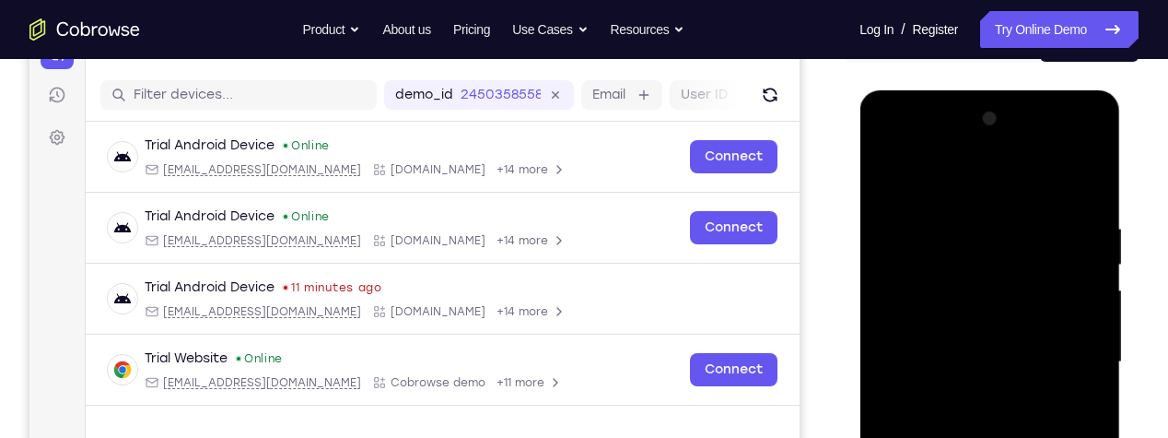
scroll to position [206, 0]
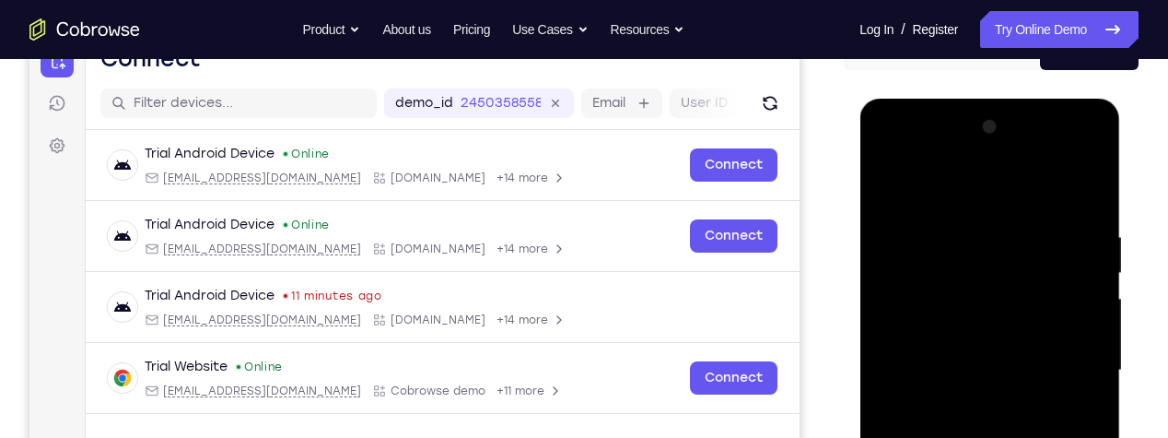
click at [986, 191] on div at bounding box center [989, 370] width 232 height 516
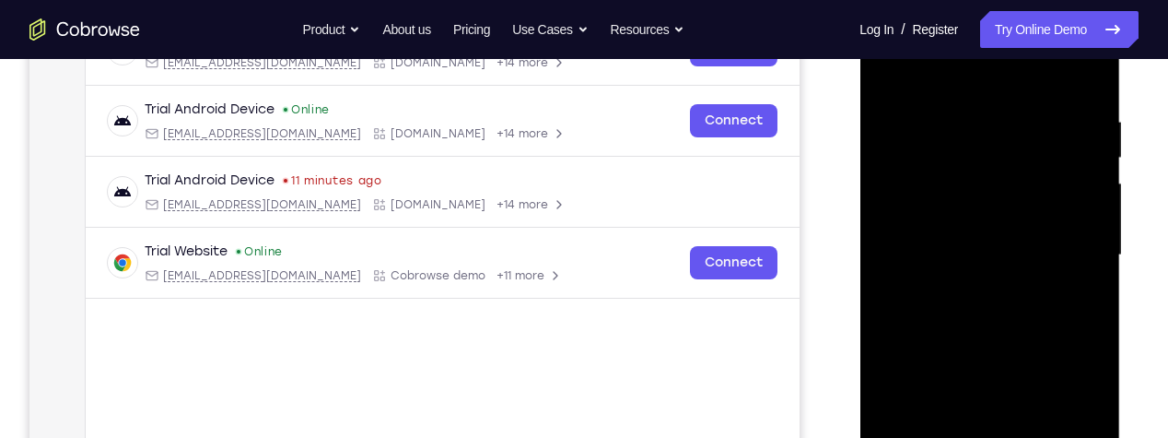
scroll to position [443, 0]
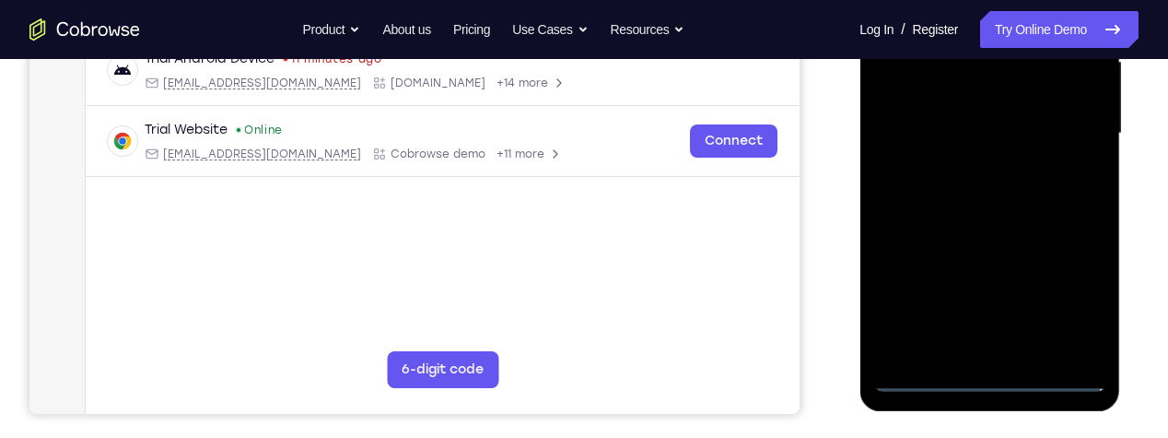
click at [1008, 378] on div at bounding box center [989, 134] width 232 height 516
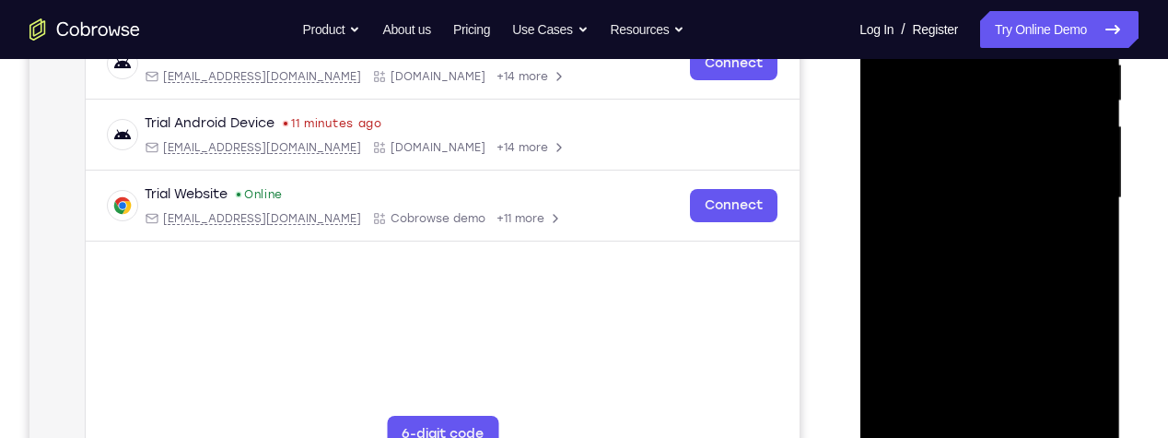
scroll to position [337, 0]
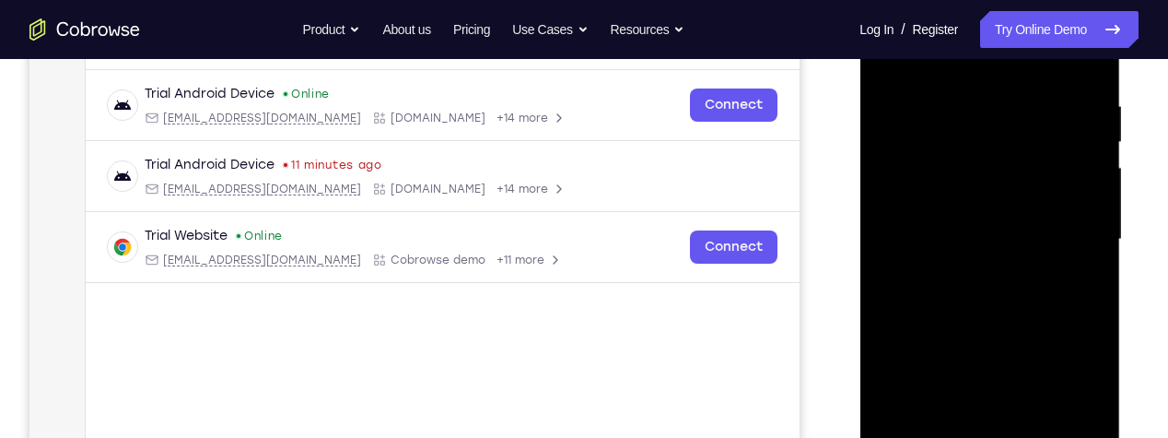
click at [1030, 155] on div at bounding box center [989, 240] width 232 height 516
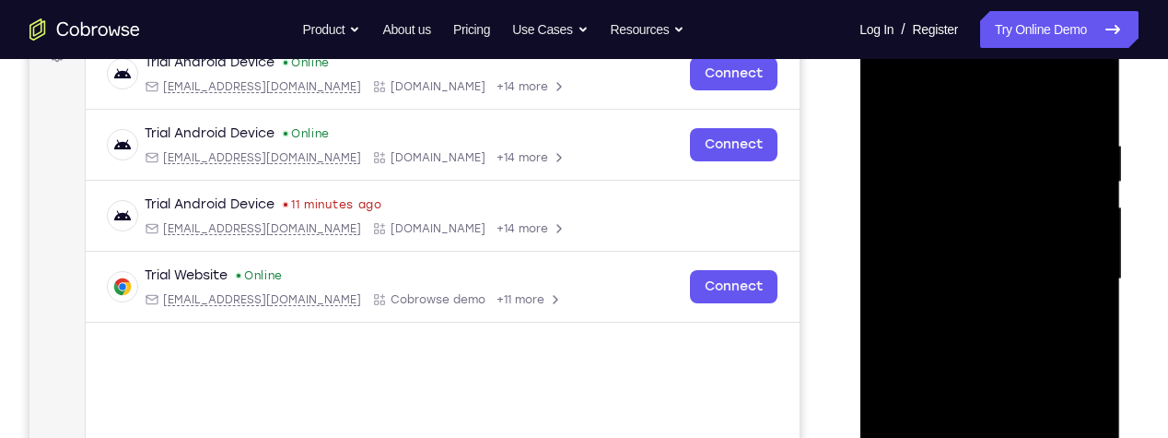
scroll to position [304, 0]
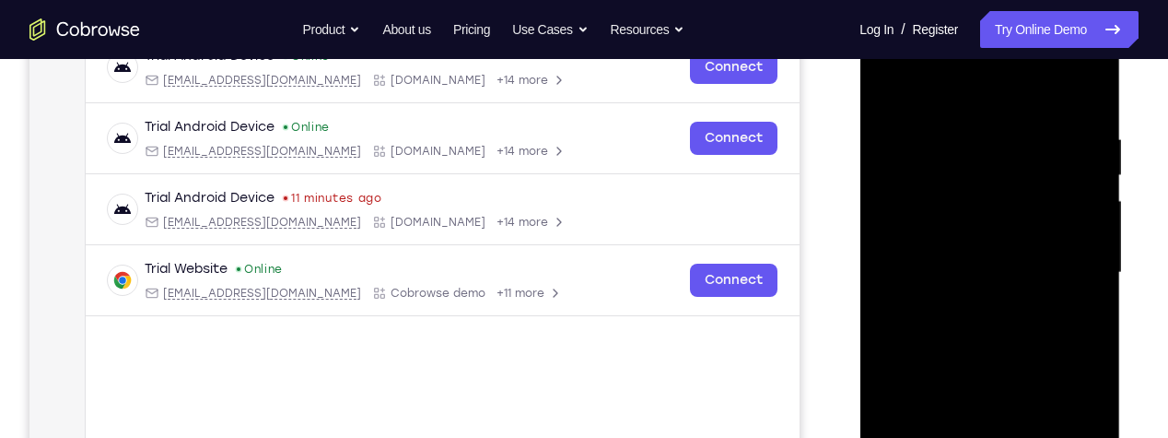
click at [1073, 209] on div at bounding box center [989, 273] width 232 height 516
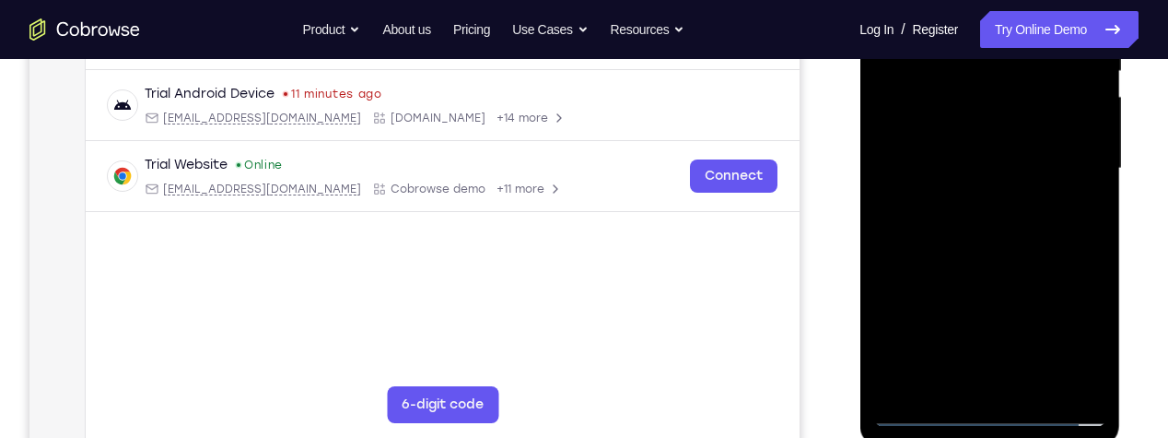
scroll to position [417, 0]
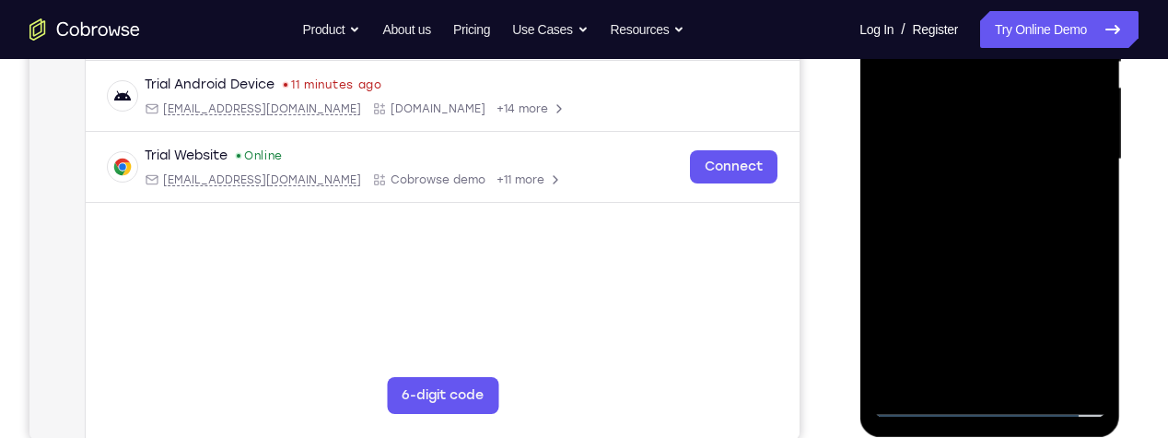
click at [1076, 373] on div at bounding box center [989, 159] width 232 height 516
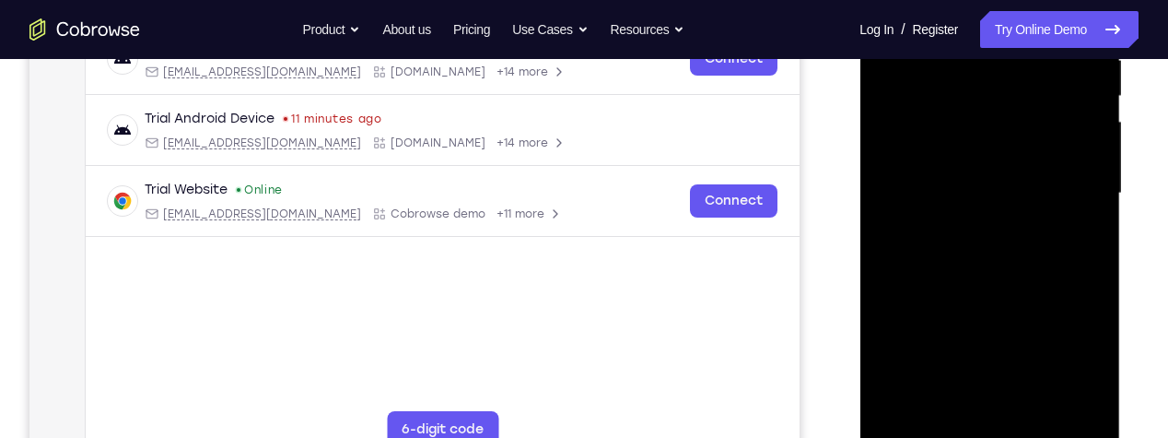
click at [1078, 402] on div at bounding box center [989, 194] width 232 height 516
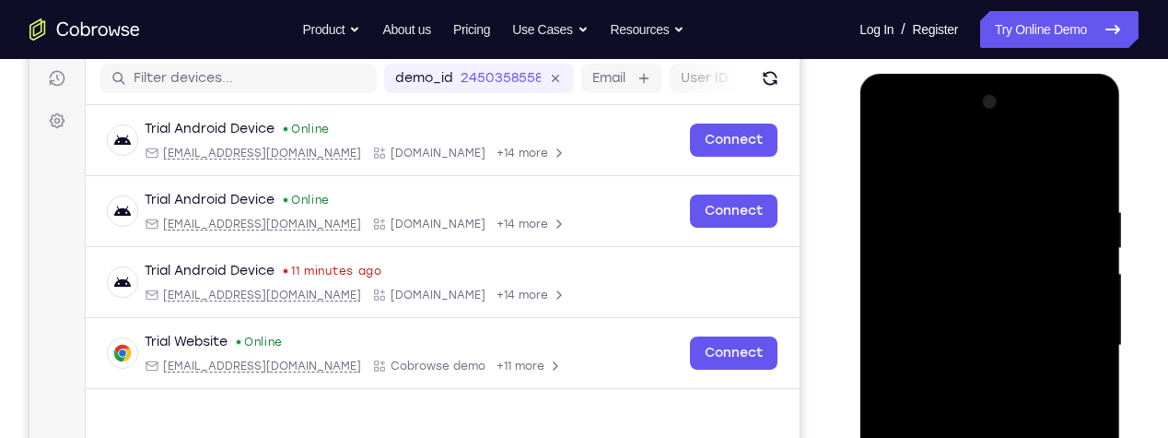
scroll to position [222, 0]
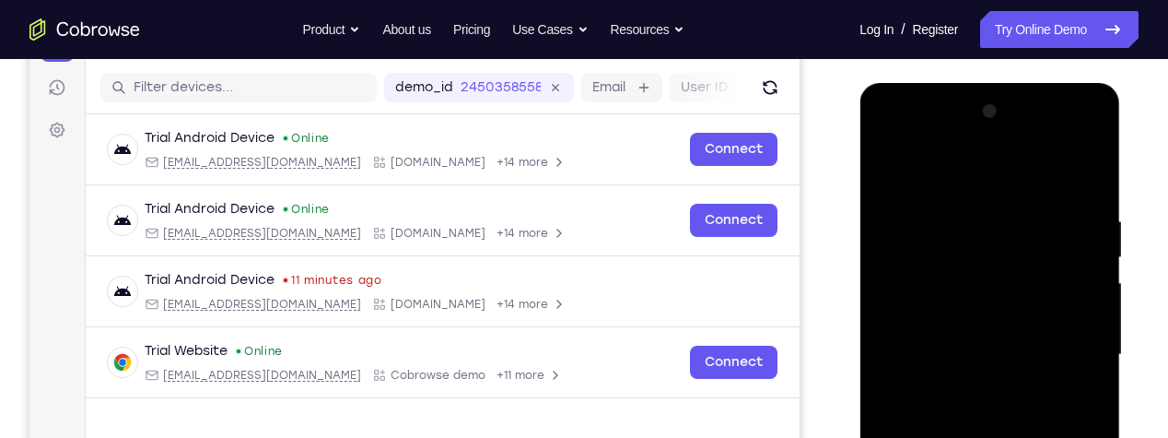
click at [899, 146] on div at bounding box center [989, 355] width 232 height 516
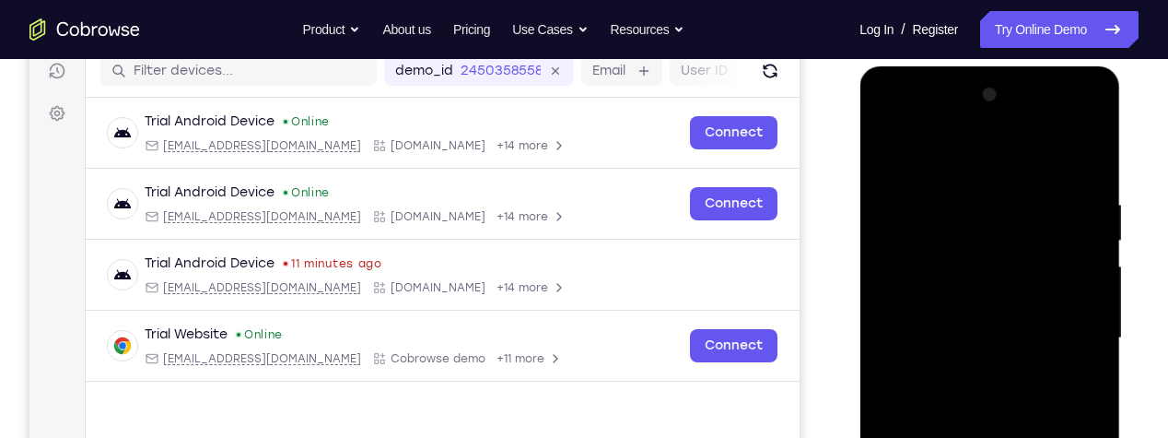
scroll to position [240, 0]
click at [960, 163] on div at bounding box center [989, 337] width 232 height 516
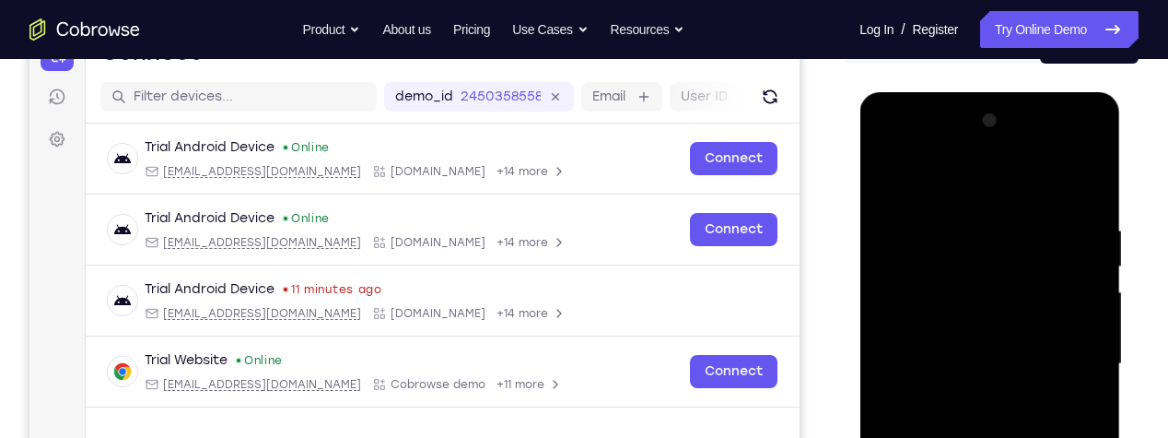
scroll to position [212, 0]
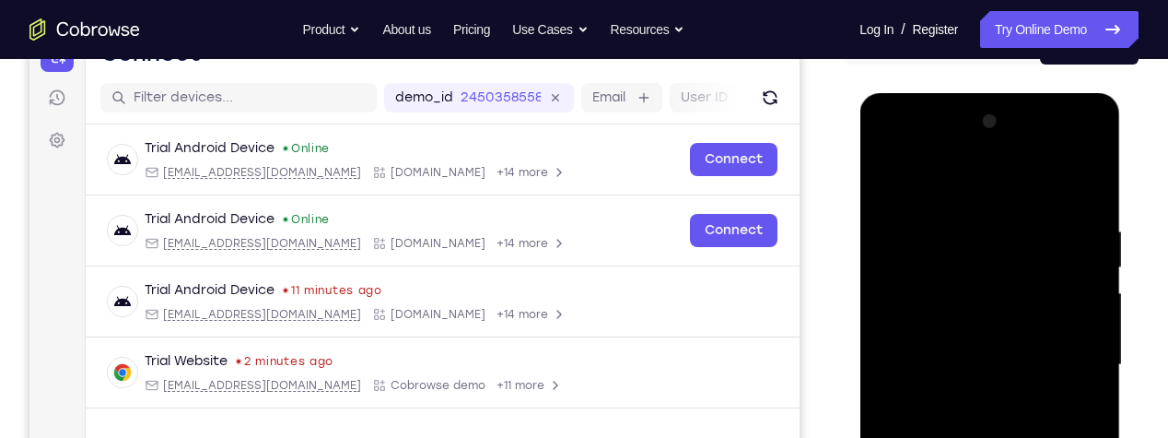
click at [941, 402] on div at bounding box center [989, 365] width 232 height 516
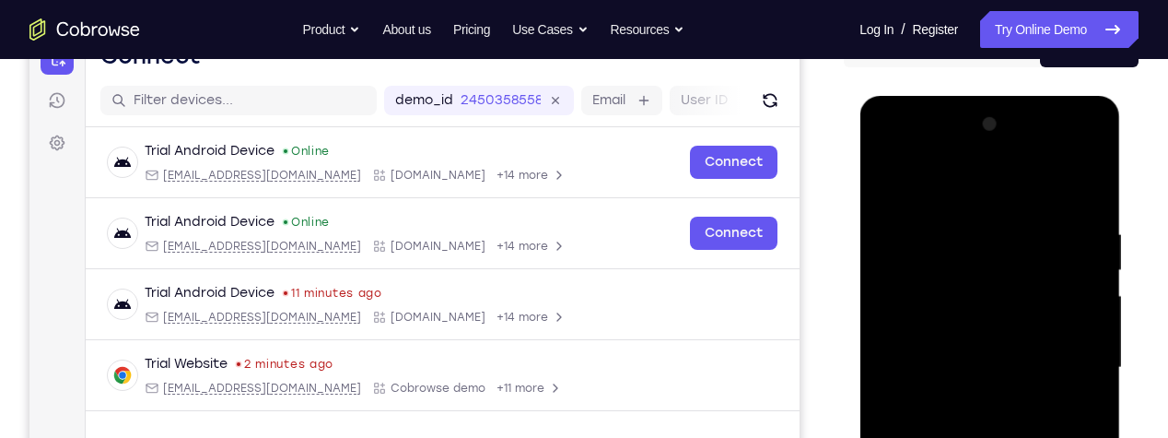
click at [1057, 359] on div at bounding box center [989, 368] width 232 height 516
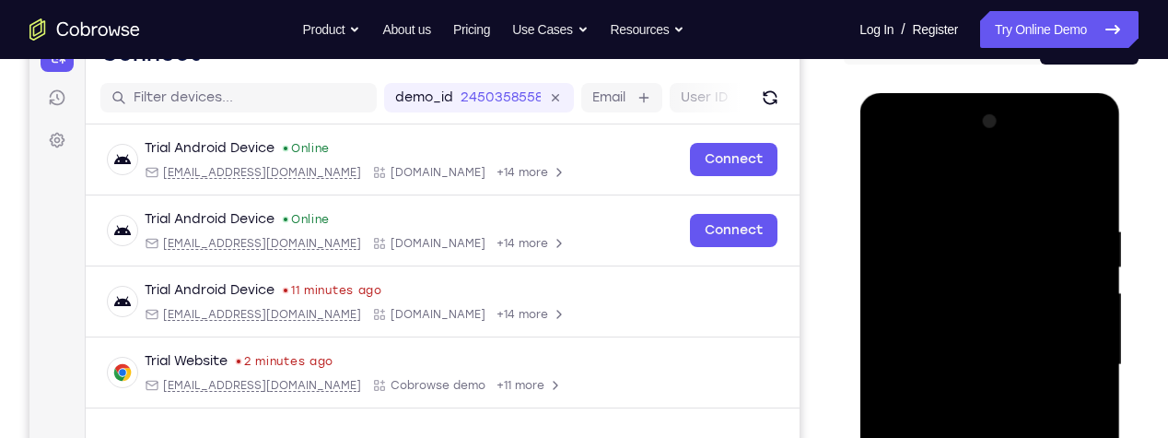
scroll to position [216, 0]
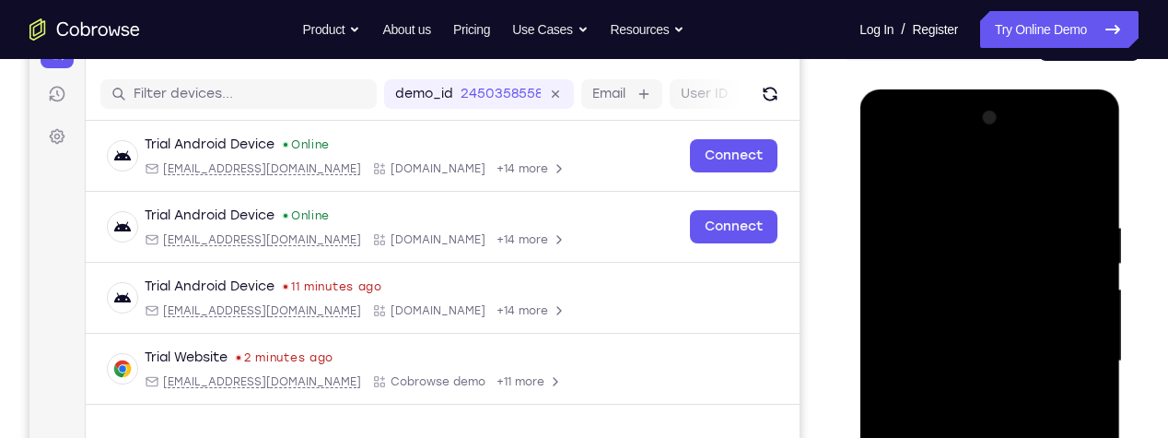
click at [1078, 240] on div at bounding box center [989, 361] width 232 height 516
click at [861, 285] on div at bounding box center [990, 363] width 261 height 549
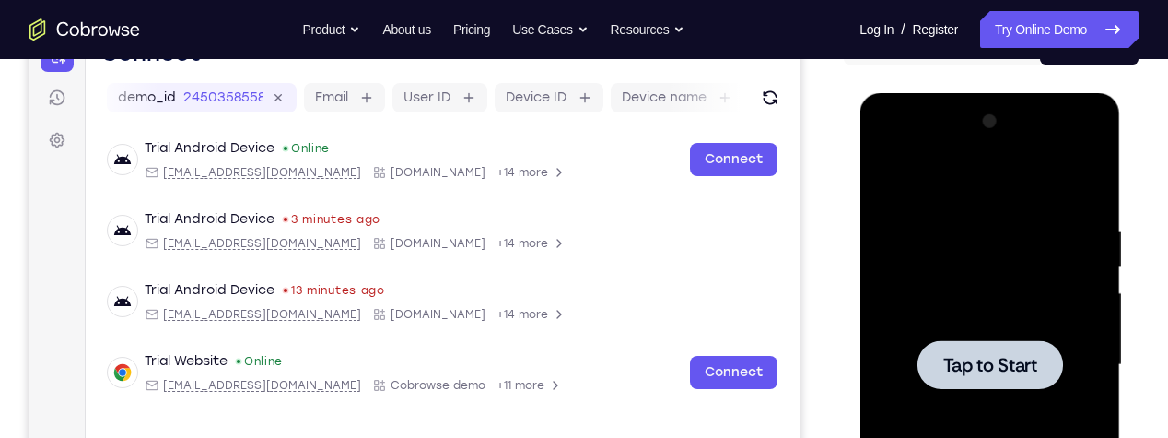
scroll to position [0, 283]
